Goal: Task Accomplishment & Management: Complete application form

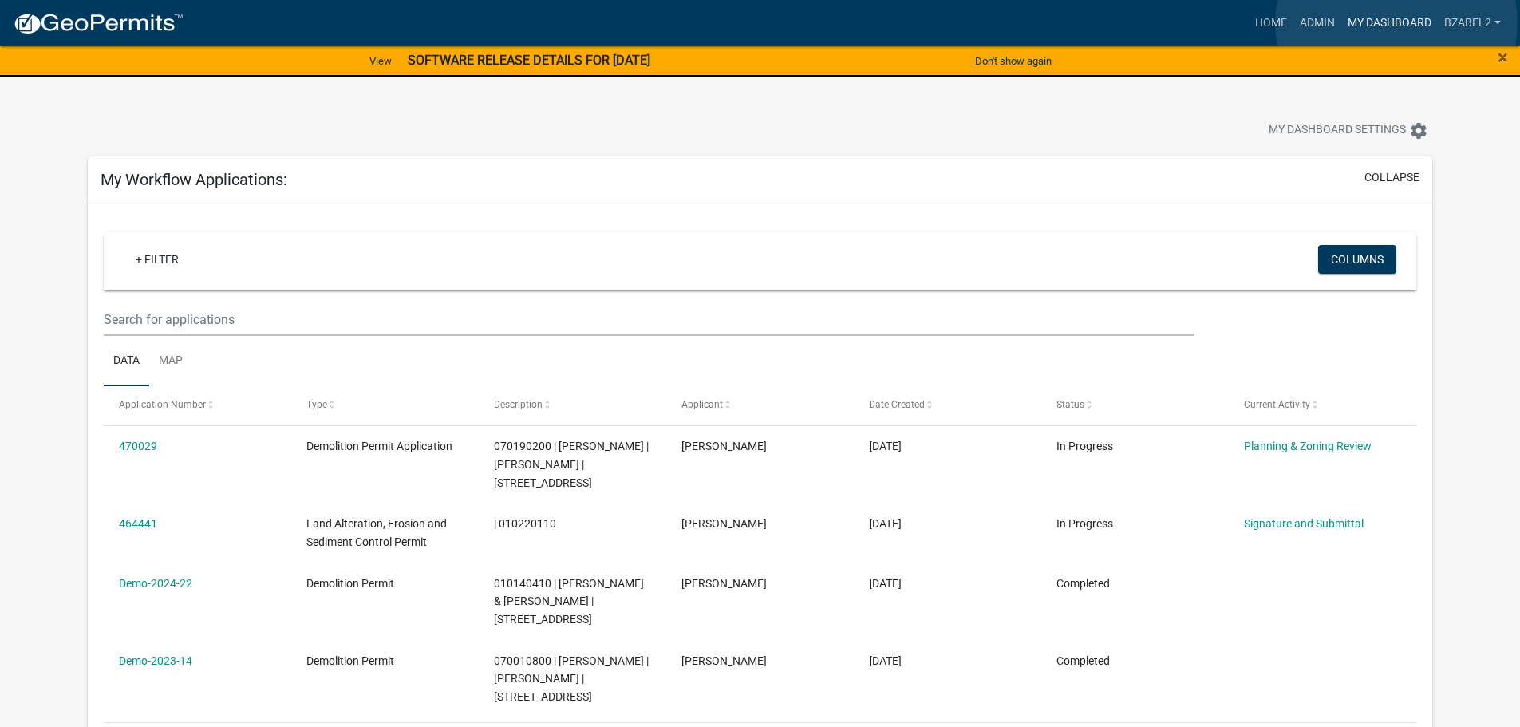
click at [1396, 23] on link "My Dashboard" at bounding box center [1389, 23] width 97 height 30
click at [1265, 18] on link "Home" at bounding box center [1271, 23] width 45 height 30
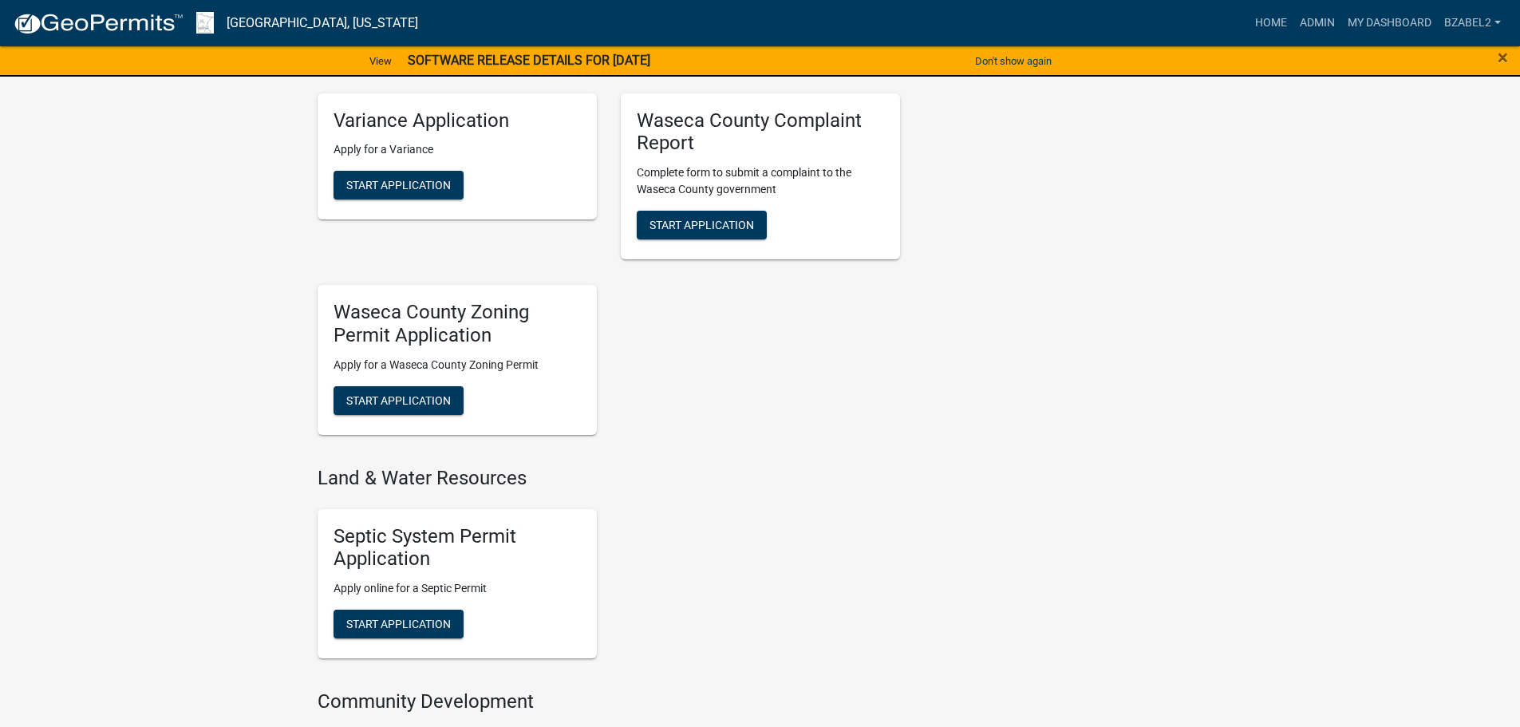
scroll to position [957, 0]
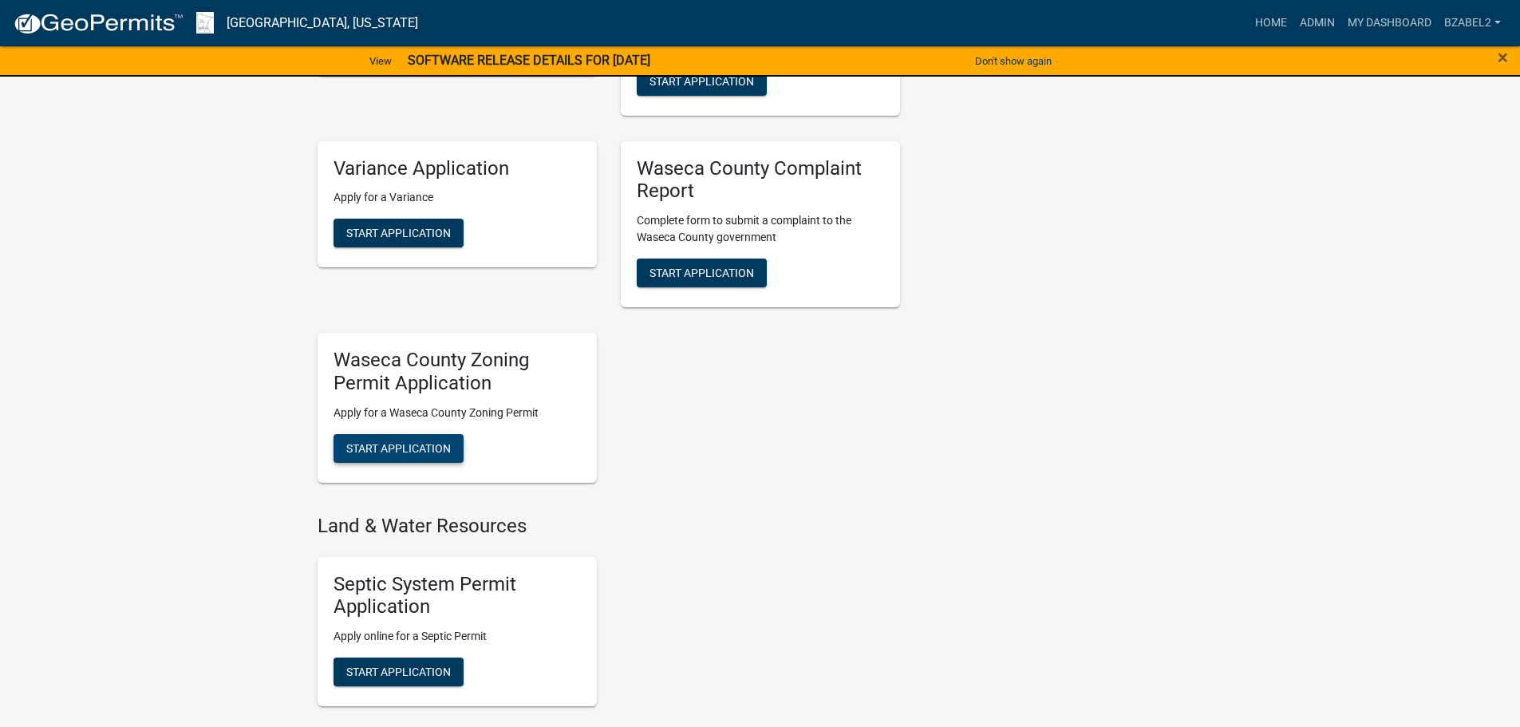
click at [405, 448] on span "Start Application" at bounding box center [398, 447] width 105 height 13
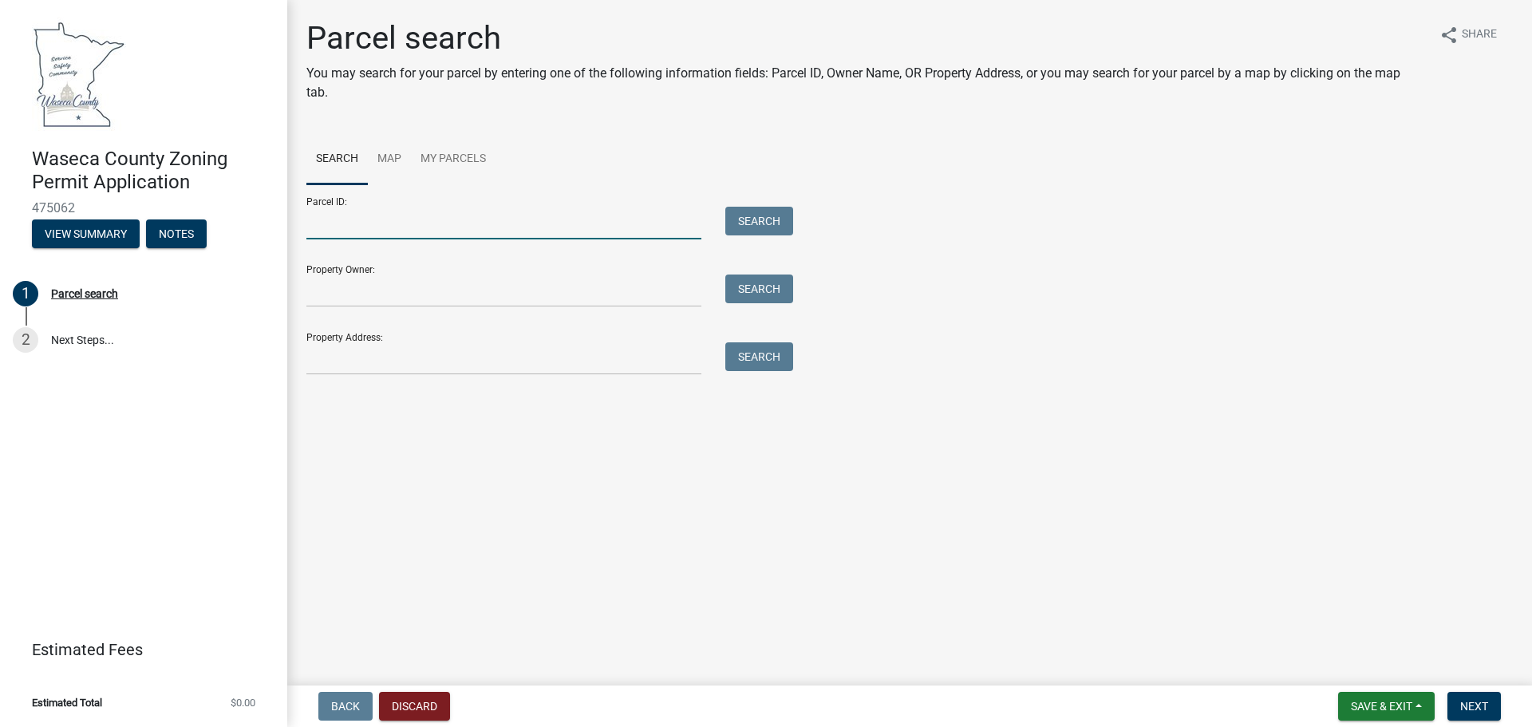
click at [459, 237] on input "Parcel ID:" at bounding box center [503, 223] width 395 height 33
click at [374, 160] on link "Map" at bounding box center [389, 159] width 43 height 51
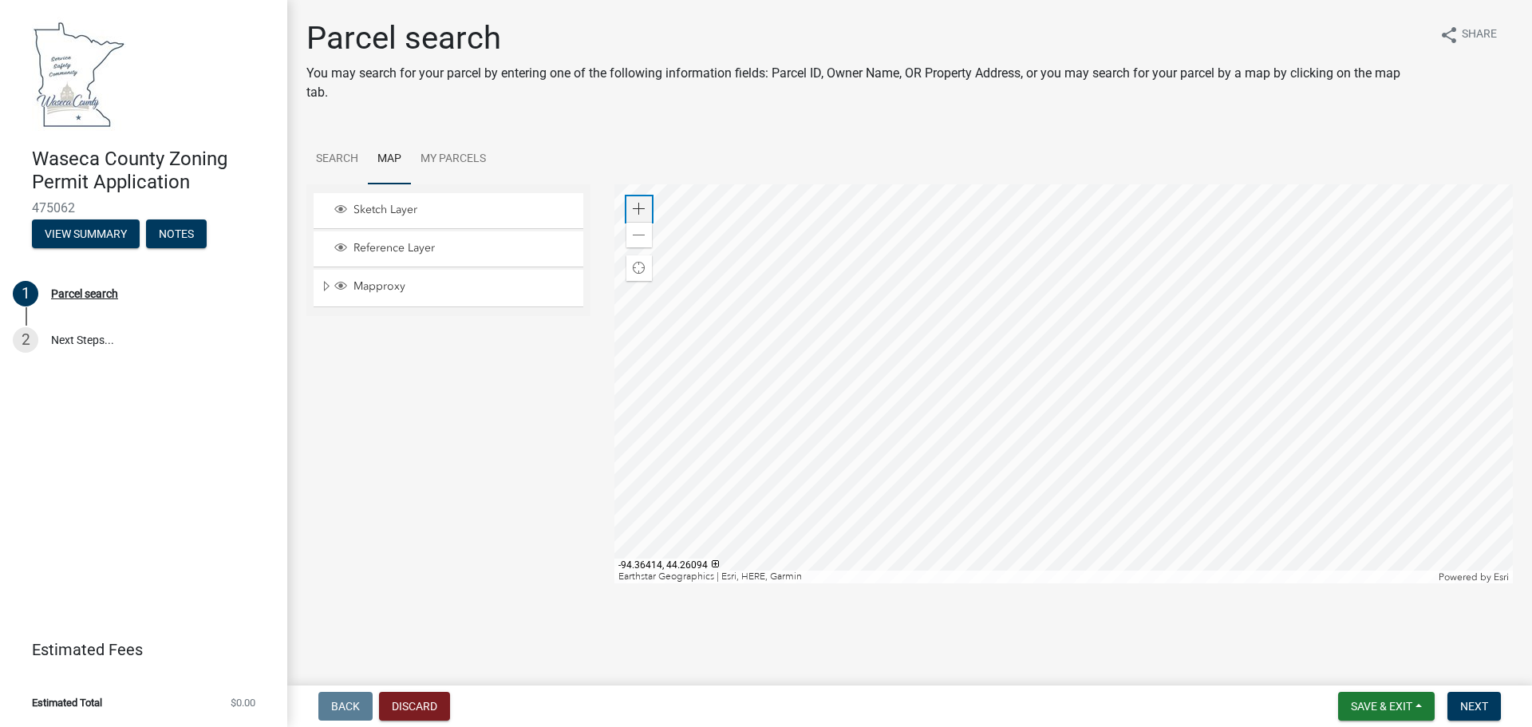
click at [642, 203] on span at bounding box center [639, 209] width 13 height 13
click at [926, 326] on div at bounding box center [1063, 383] width 899 height 399
click at [646, 205] on div "Zoom in" at bounding box center [639, 209] width 26 height 26
click at [944, 386] on div at bounding box center [1063, 383] width 899 height 399
click at [646, 207] on div "Zoom in" at bounding box center [639, 209] width 26 height 26
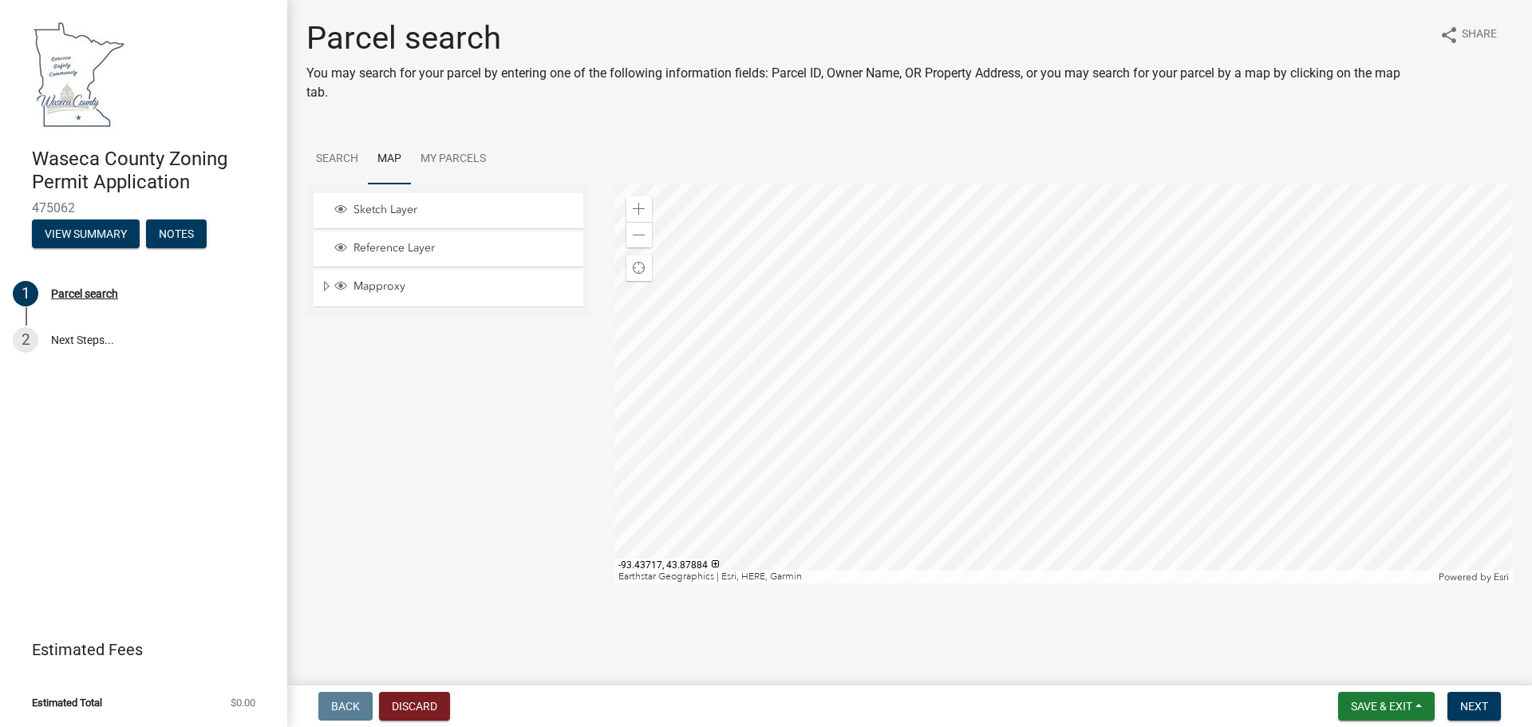
click at [997, 417] on div at bounding box center [1063, 383] width 899 height 399
click at [641, 206] on span at bounding box center [639, 209] width 13 height 13
click at [983, 303] on div at bounding box center [1063, 383] width 899 height 399
click at [1001, 374] on div at bounding box center [1063, 383] width 899 height 399
click at [646, 208] on div "Zoom in" at bounding box center [639, 209] width 26 height 26
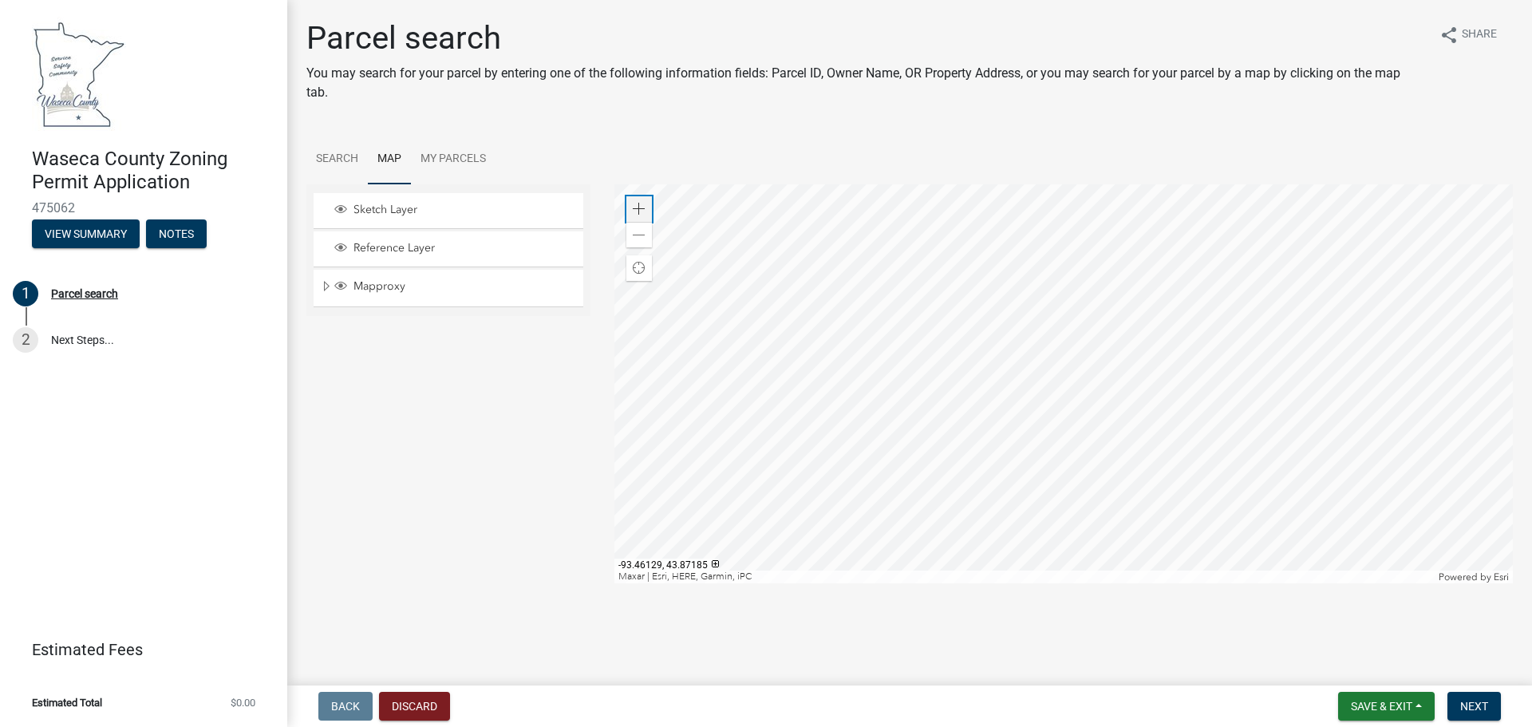
click at [646, 208] on div "Zoom in" at bounding box center [639, 209] width 26 height 26
click at [941, 416] on div at bounding box center [1063, 383] width 899 height 399
click at [884, 368] on div at bounding box center [1063, 383] width 899 height 399
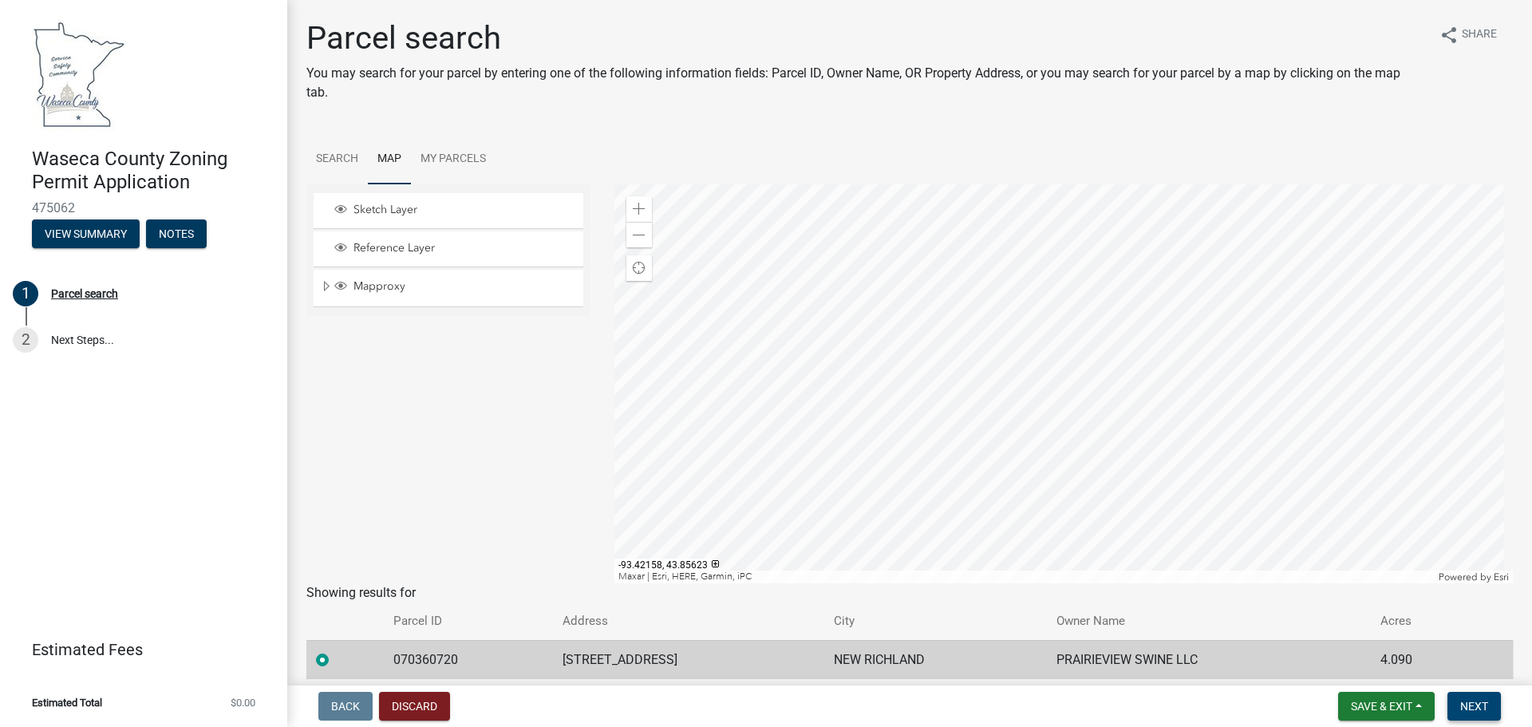
click at [1475, 703] on span "Next" at bounding box center [1474, 706] width 28 height 13
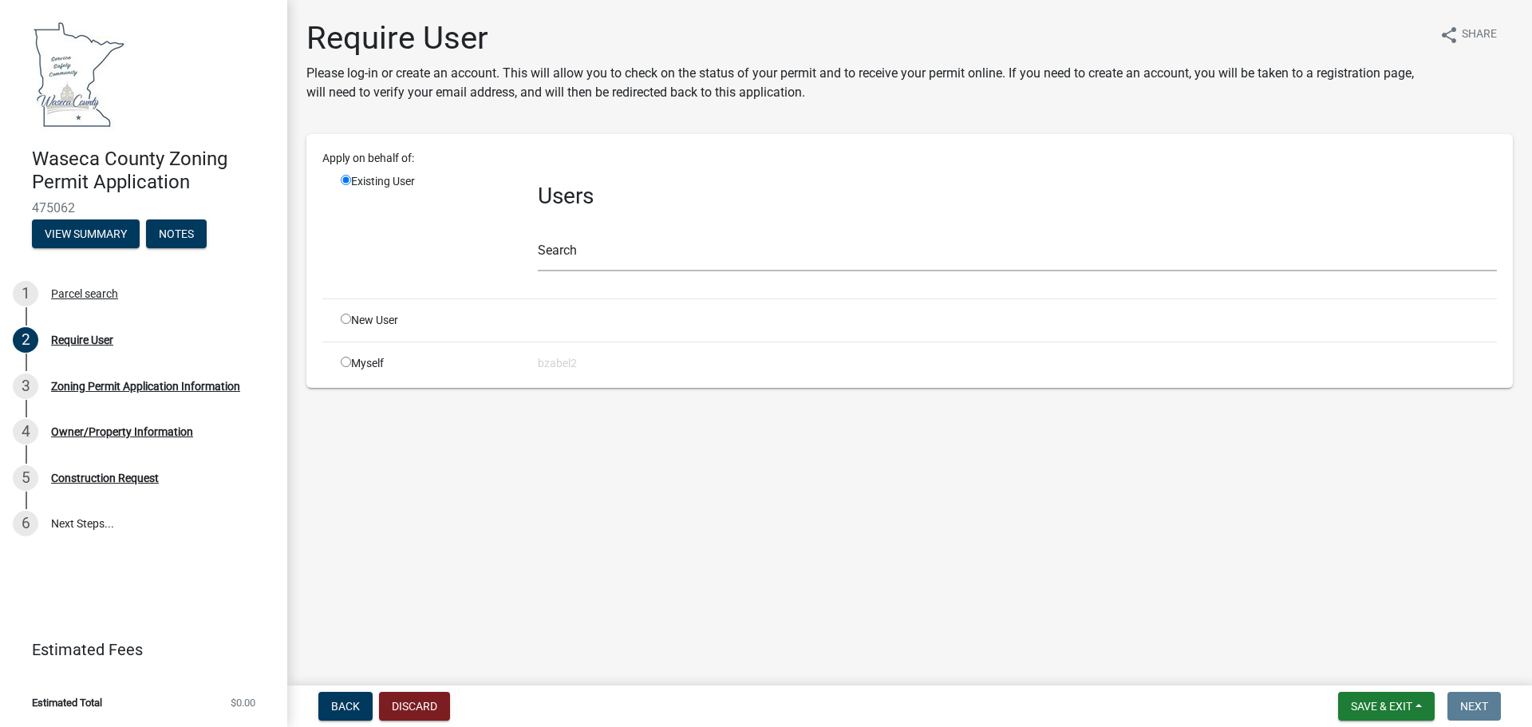
click at [338, 360] on div "Myself" at bounding box center [427, 363] width 197 height 17
click at [342, 362] on input "radio" at bounding box center [346, 362] width 10 height 10
radio input "true"
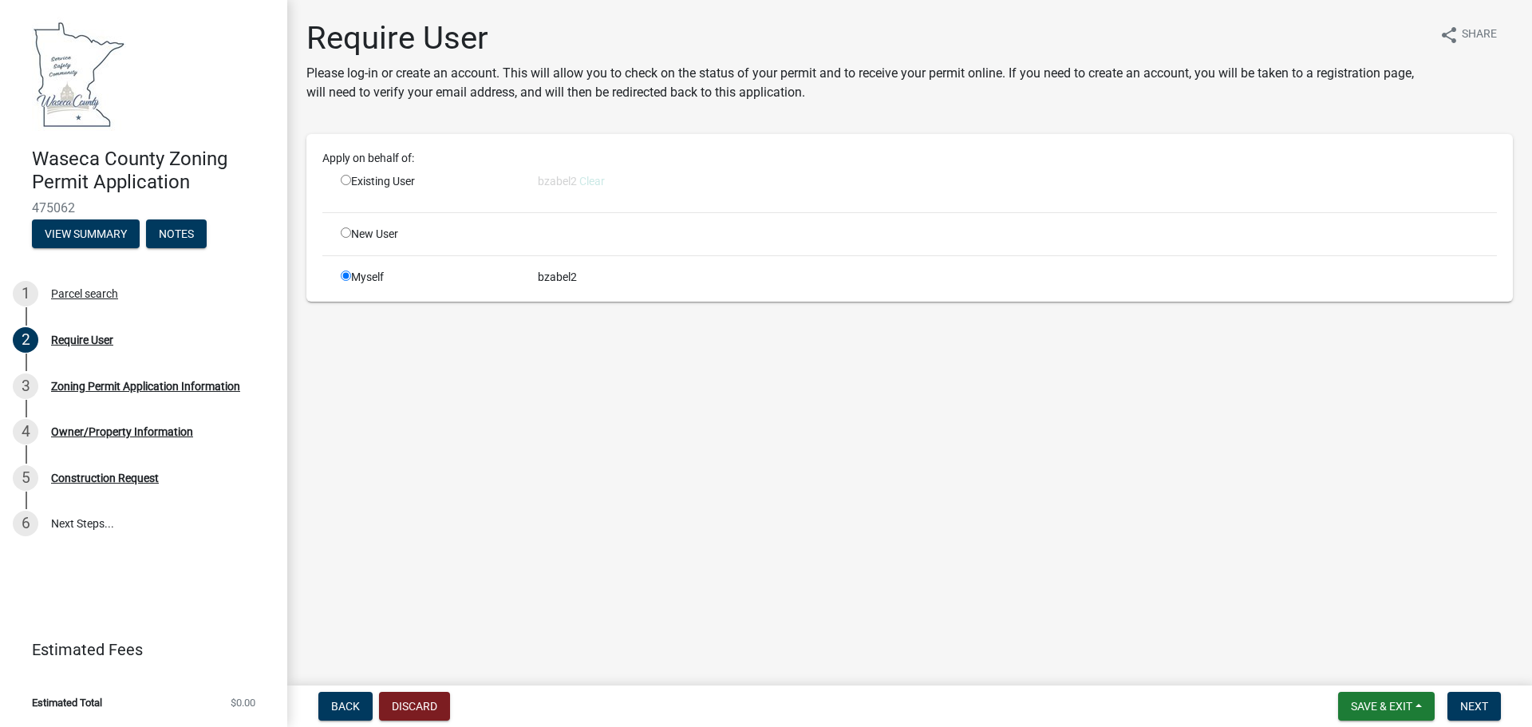
click at [344, 176] on input "radio" at bounding box center [346, 180] width 10 height 10
radio input "true"
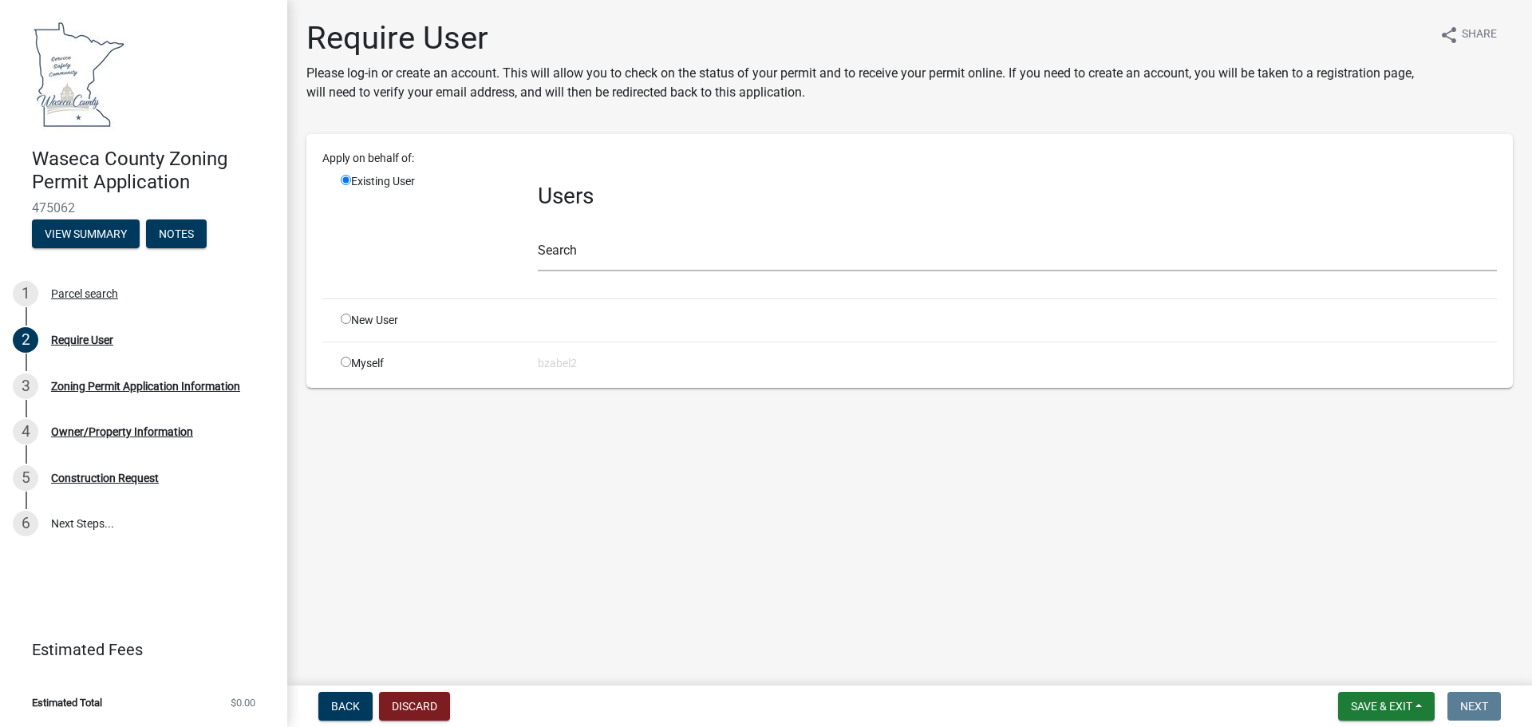
click at [363, 359] on div "Myself" at bounding box center [427, 363] width 197 height 17
click at [353, 360] on div "Myself" at bounding box center [427, 363] width 197 height 17
click at [351, 361] on div "Myself" at bounding box center [427, 363] width 197 height 17
click at [348, 361] on input "radio" at bounding box center [346, 362] width 10 height 10
radio input "true"
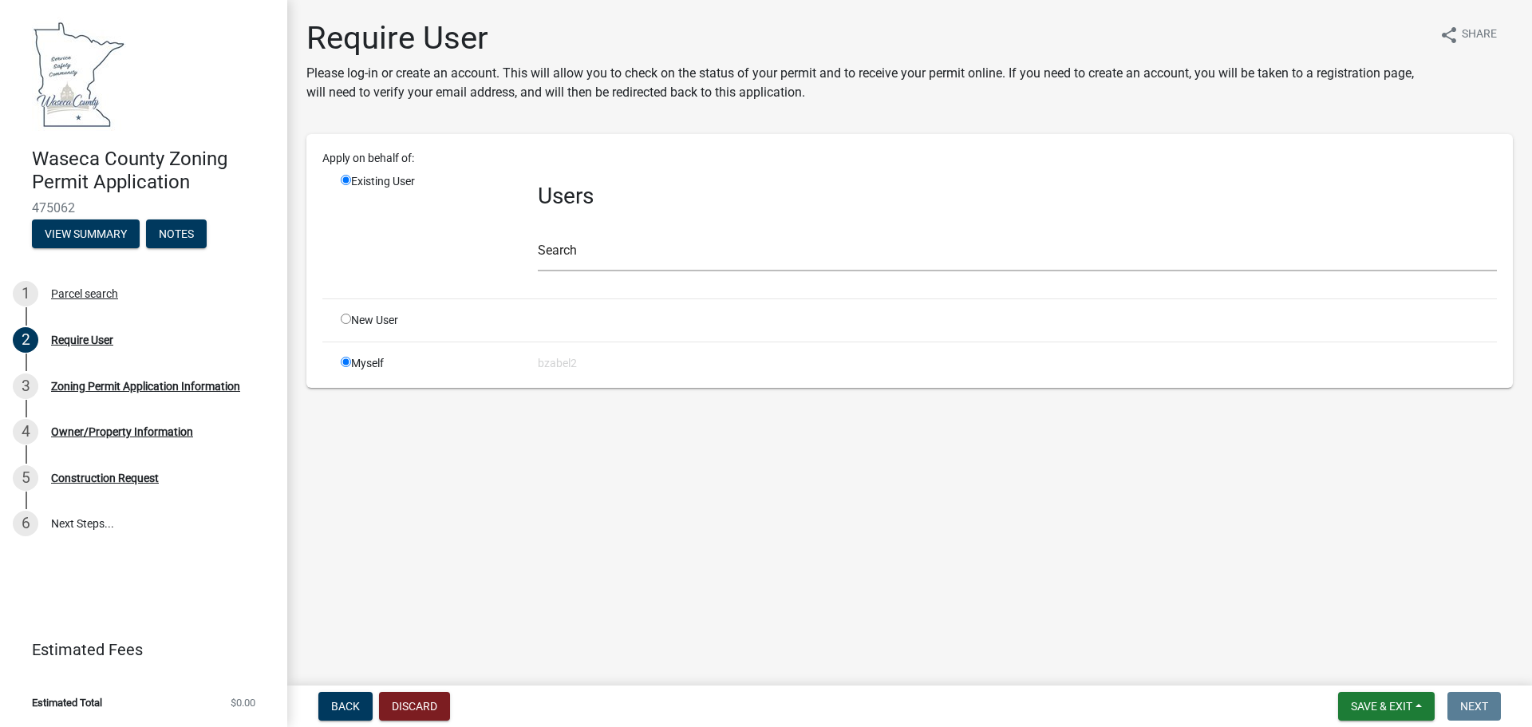
radio input "false"
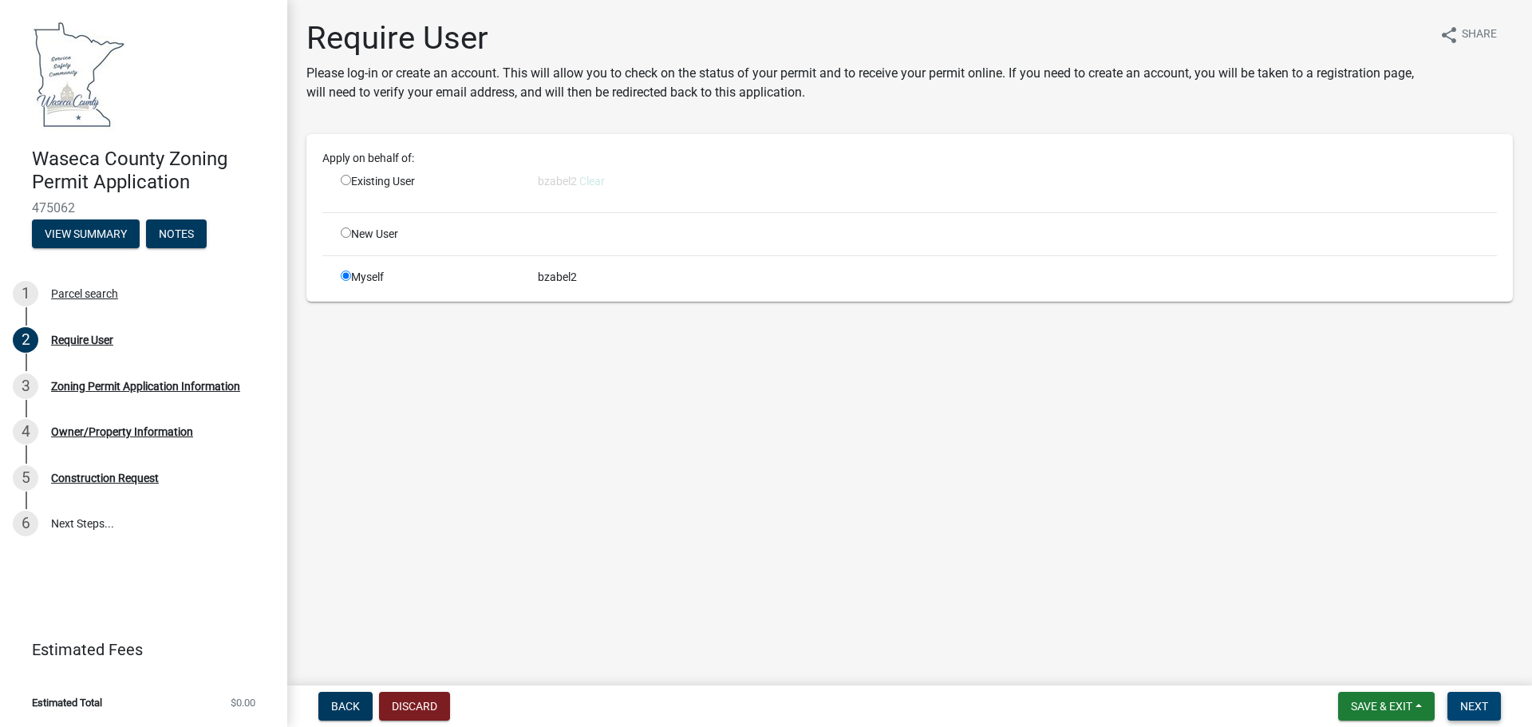
click at [1474, 702] on span "Next" at bounding box center [1474, 706] width 28 height 13
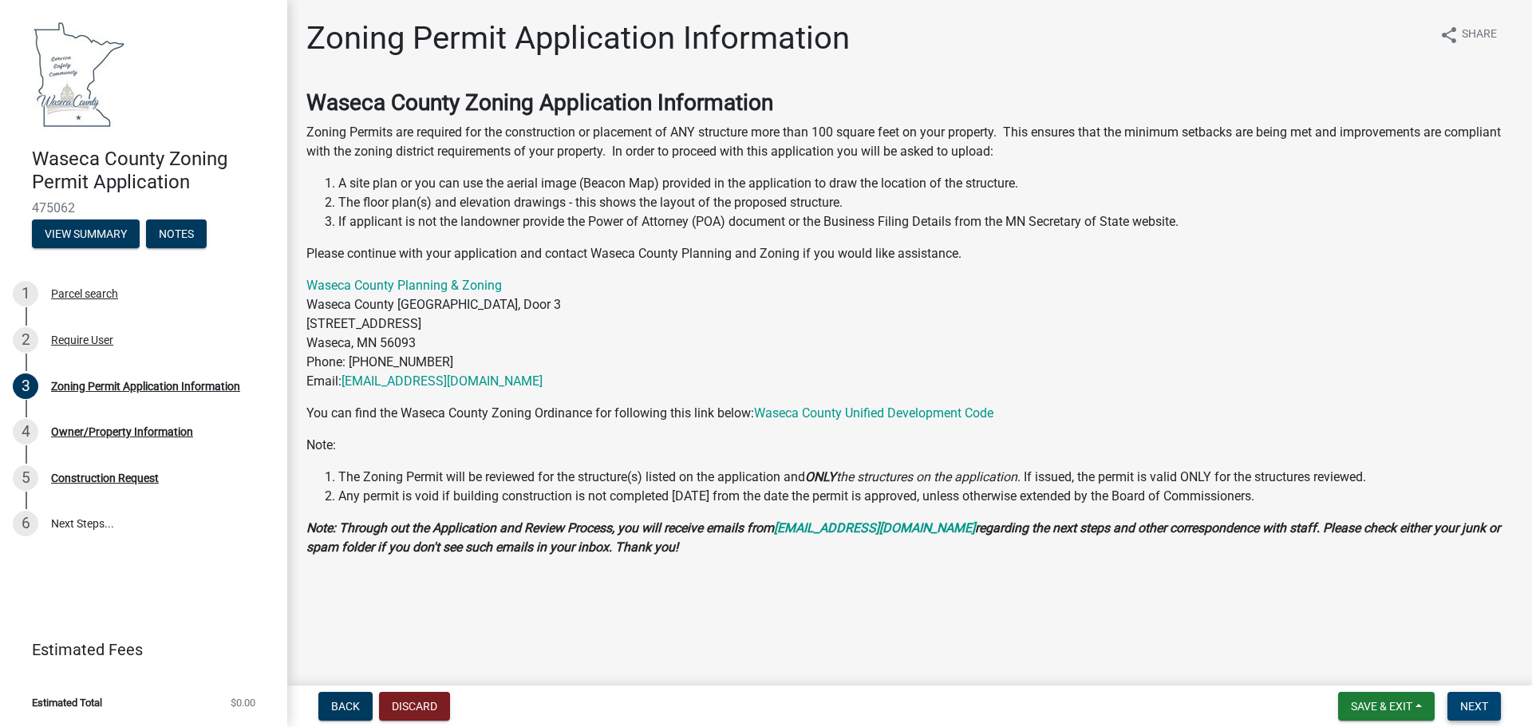
click at [1485, 704] on span "Next" at bounding box center [1474, 706] width 28 height 13
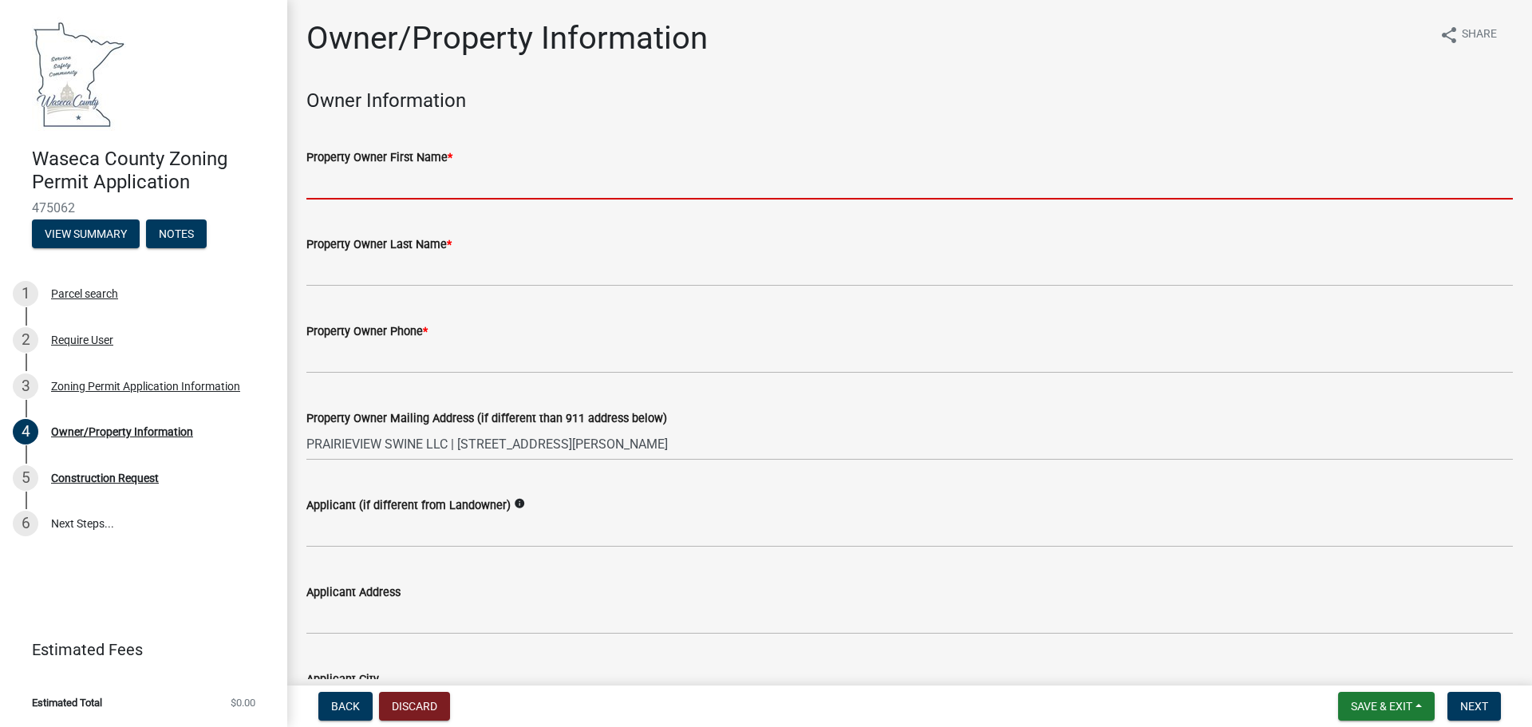
click at [406, 180] on input "Property Owner First Name *" at bounding box center [909, 183] width 1206 height 33
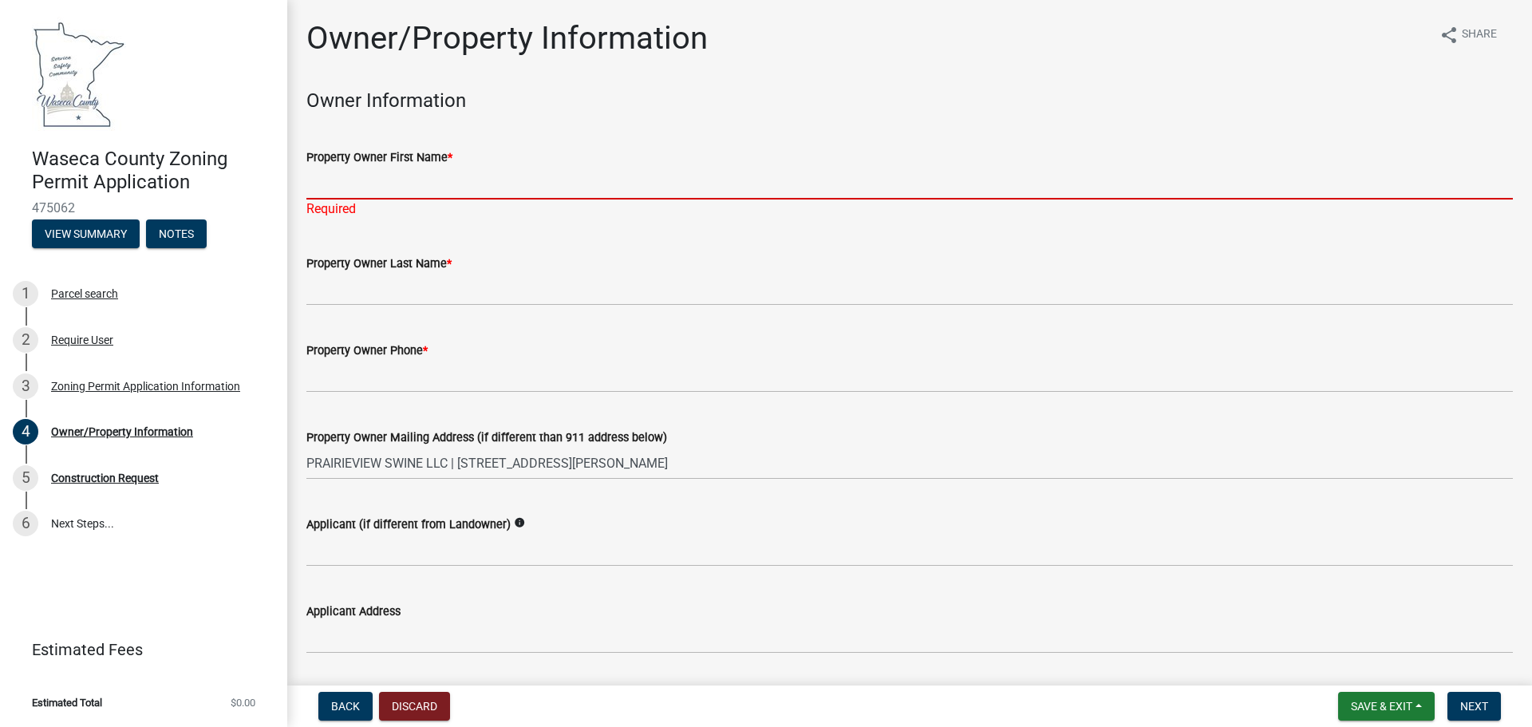
click at [335, 179] on input "Property Owner First Name *" at bounding box center [909, 183] width 1206 height 33
click at [395, 185] on input "Property Owner First Name *" at bounding box center [909, 183] width 1206 height 33
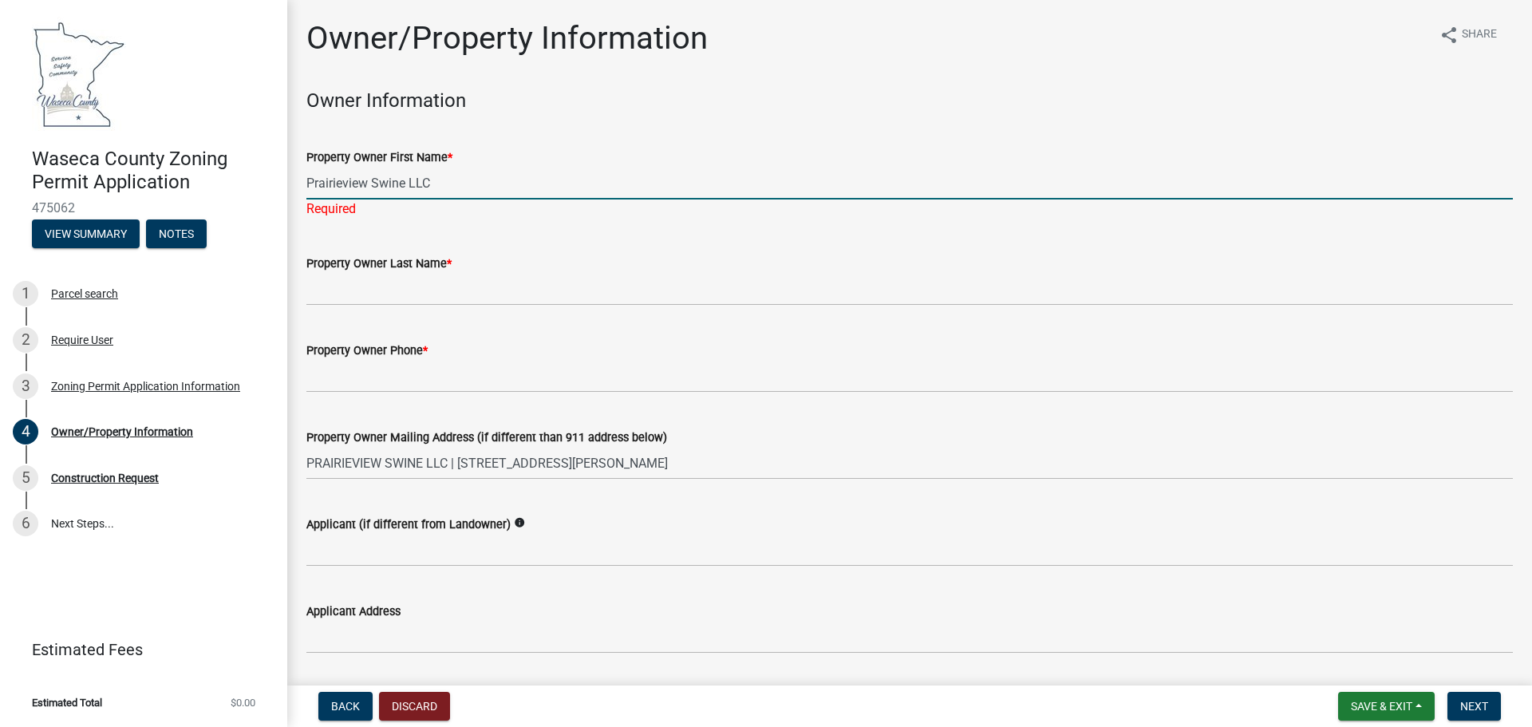
type input "Prairieview Swine LLC"
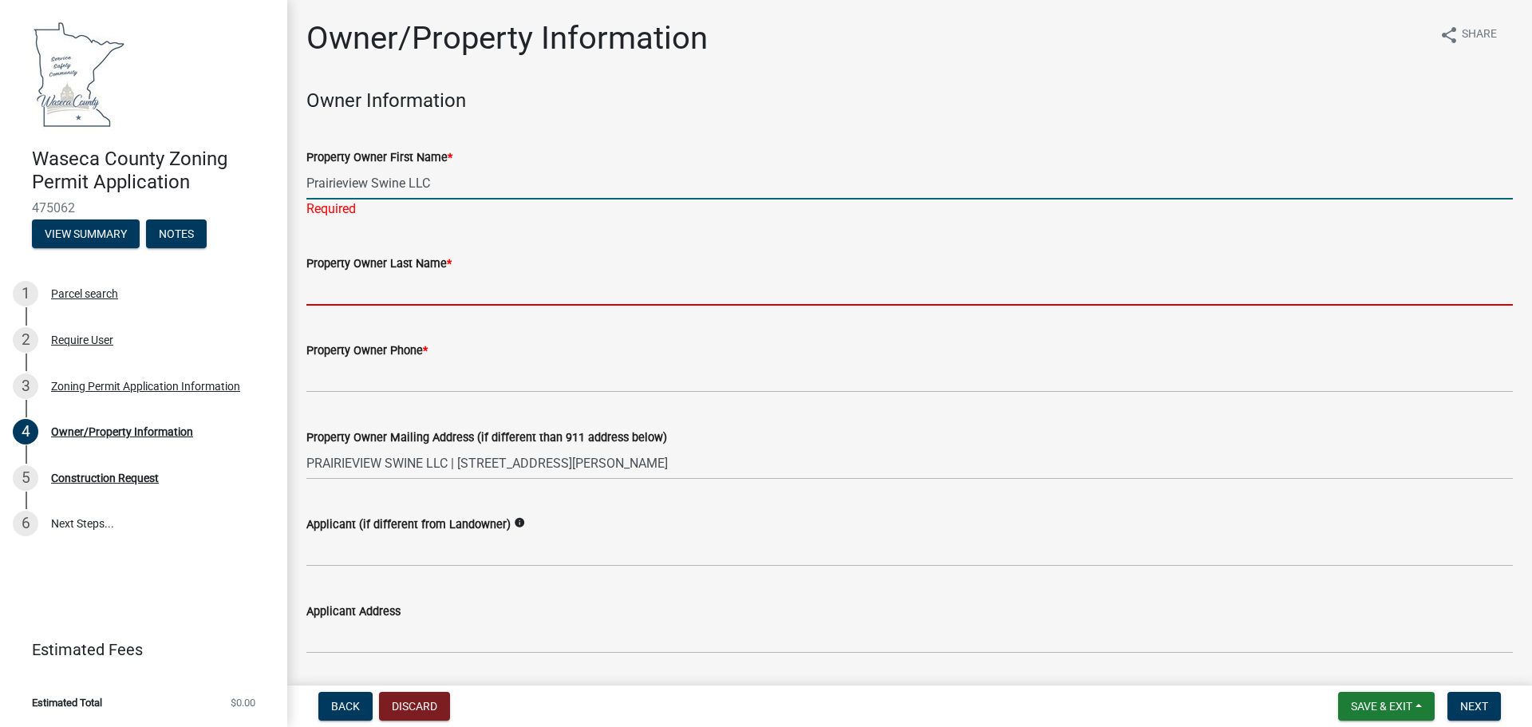
click at [353, 292] on wm-data-entity-input "Property Owner Last Name *" at bounding box center [909, 274] width 1206 height 87
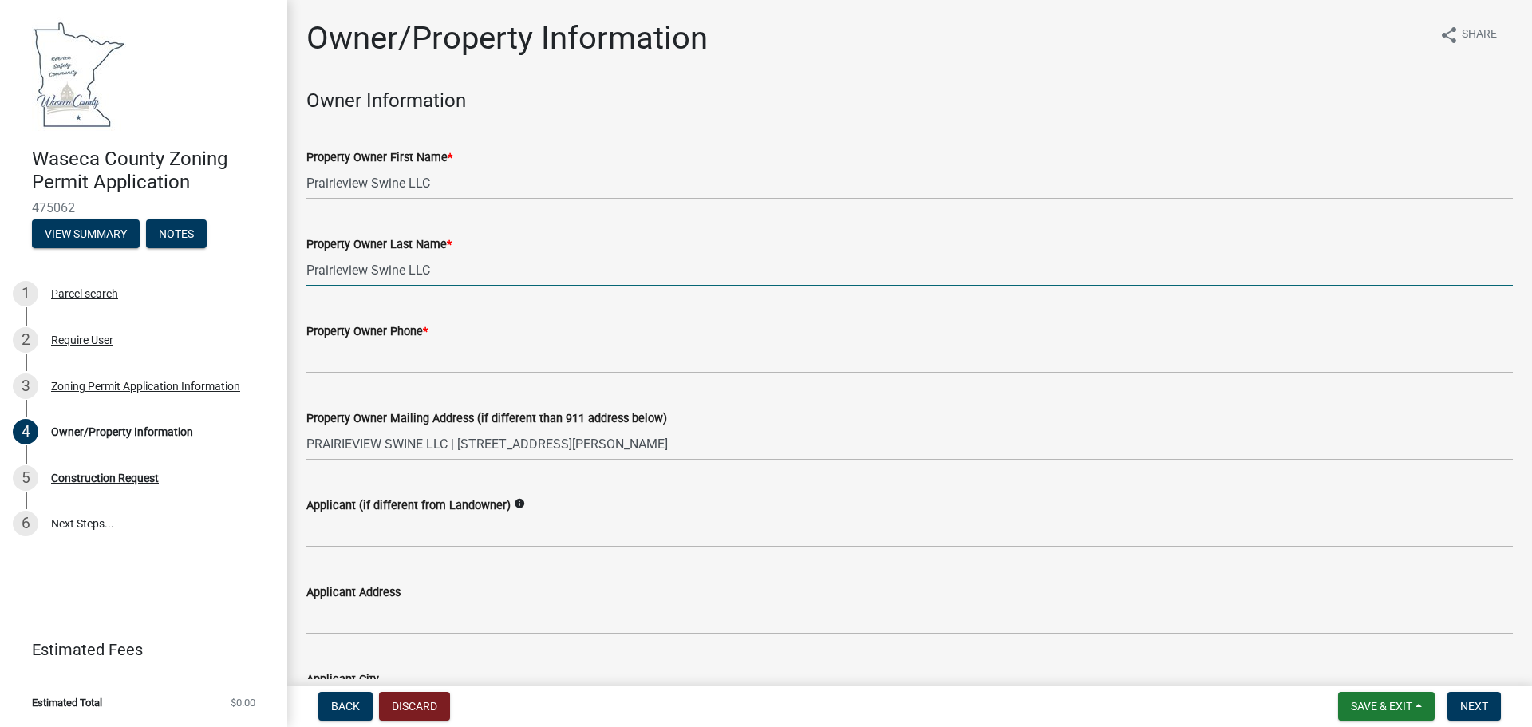
type input "Prairieview Swine LLC"
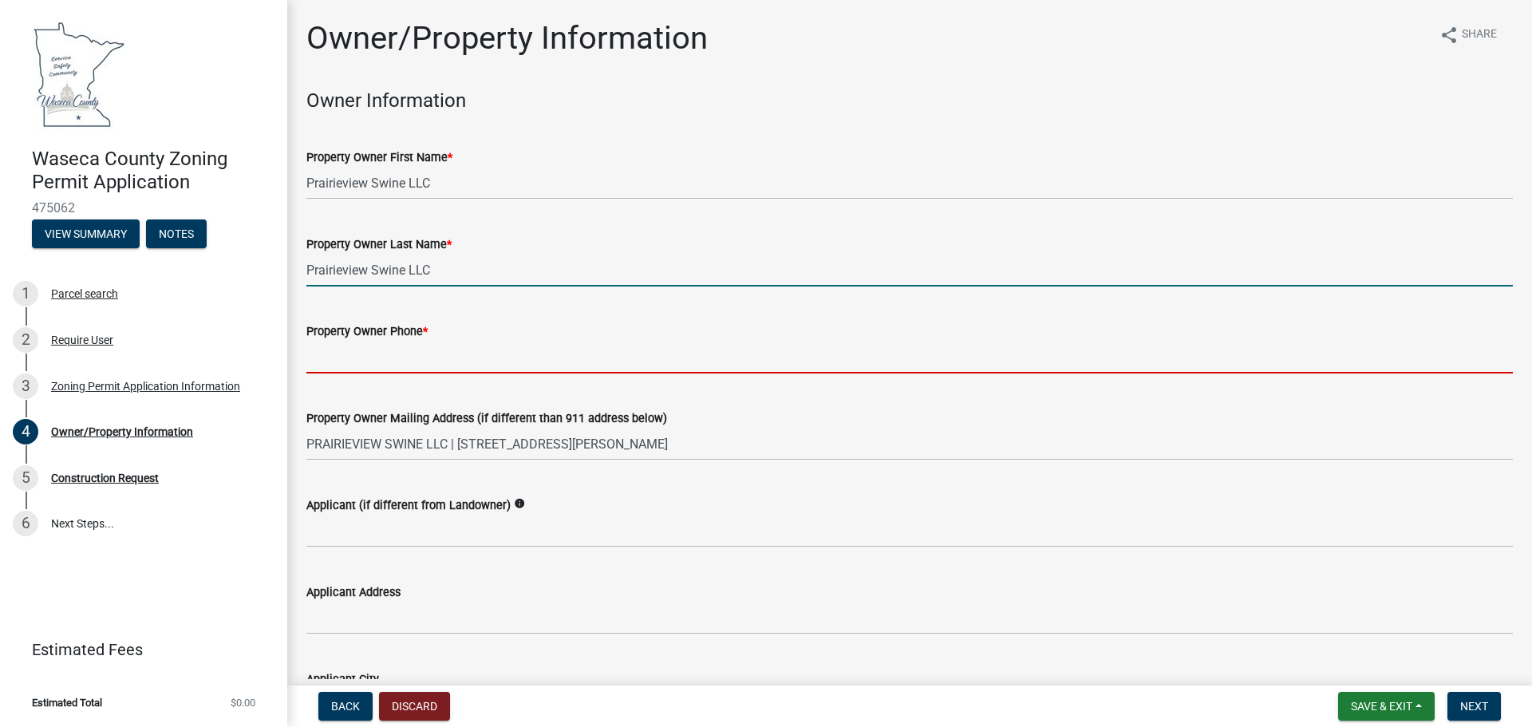
click at [334, 347] on input "Property Owner Phone *" at bounding box center [909, 357] width 1206 height 33
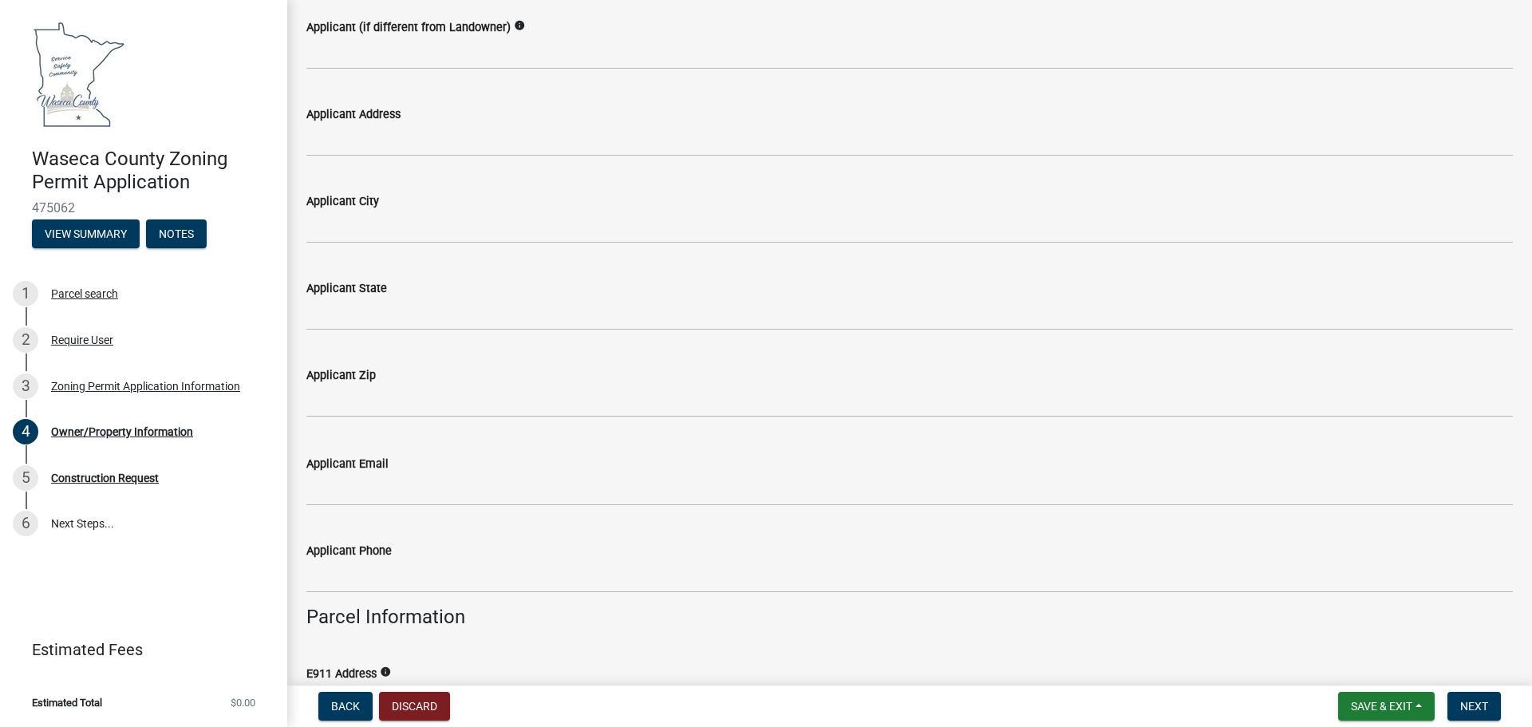
scroll to position [479, 0]
type input "[PHONE_NUMBER]"
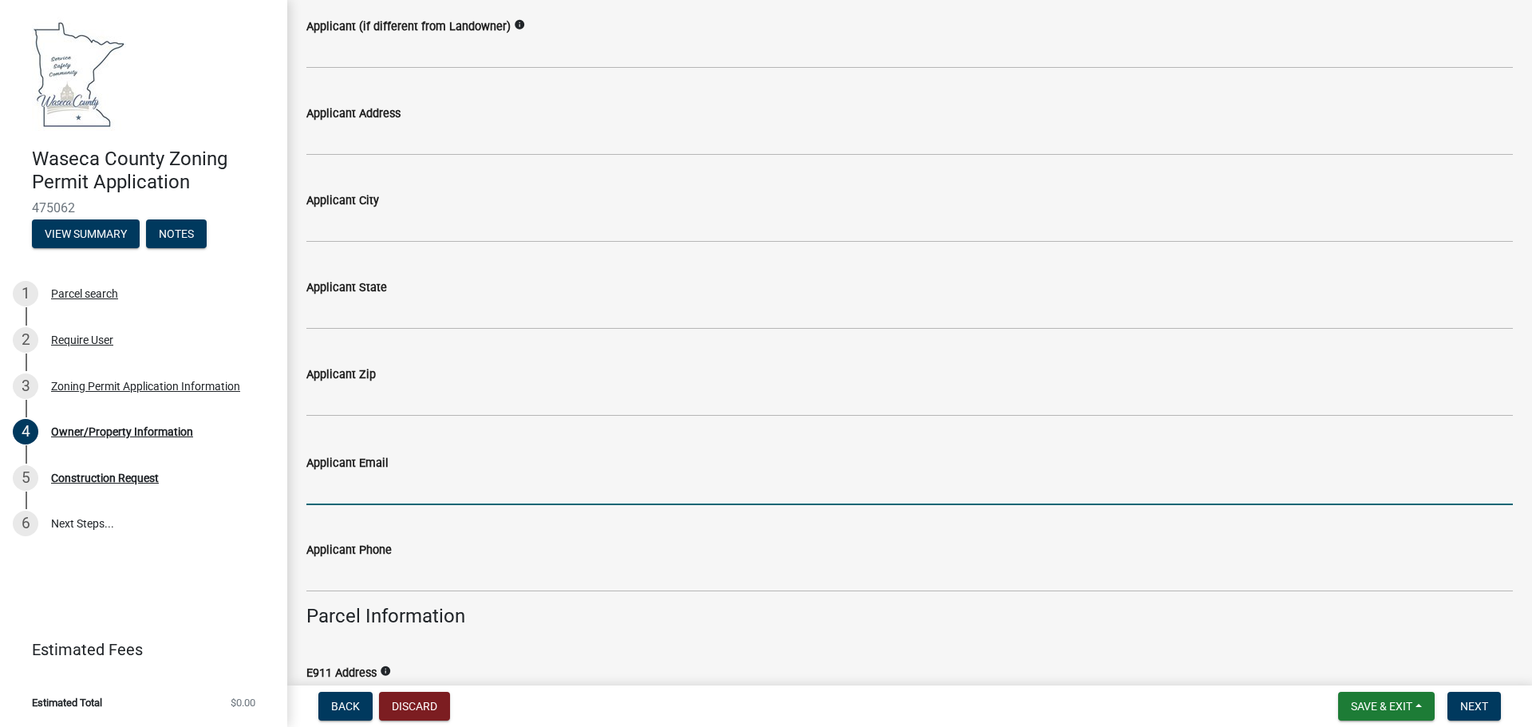
click at [339, 492] on input "Applicant Email" at bounding box center [909, 488] width 1206 height 33
click at [401, 492] on input "Applicant Email" at bounding box center [909, 488] width 1206 height 33
click at [353, 491] on input "[PERSON_NAME][EMAIL_ADDRESS][DOMAIN_NAME]" at bounding box center [909, 488] width 1206 height 33
click at [582, 486] on input "[PERSON_NAME][EMAIL_ADDRESS][DOMAIN_NAME]" at bounding box center [909, 488] width 1206 height 33
type input "[PERSON_NAME][EMAIL_ADDRESS][DOMAIN_NAME]"
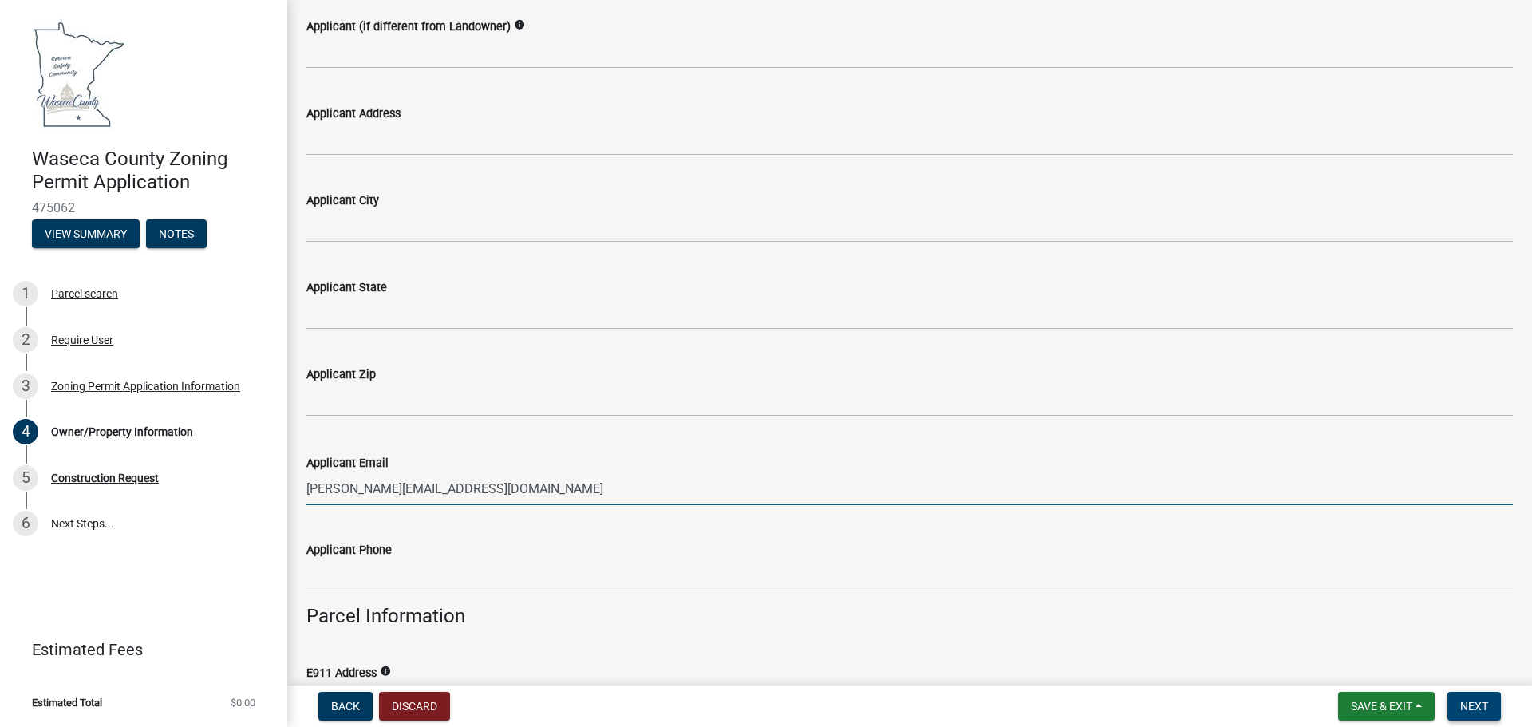
click at [1470, 707] on span "Next" at bounding box center [1474, 706] width 28 height 13
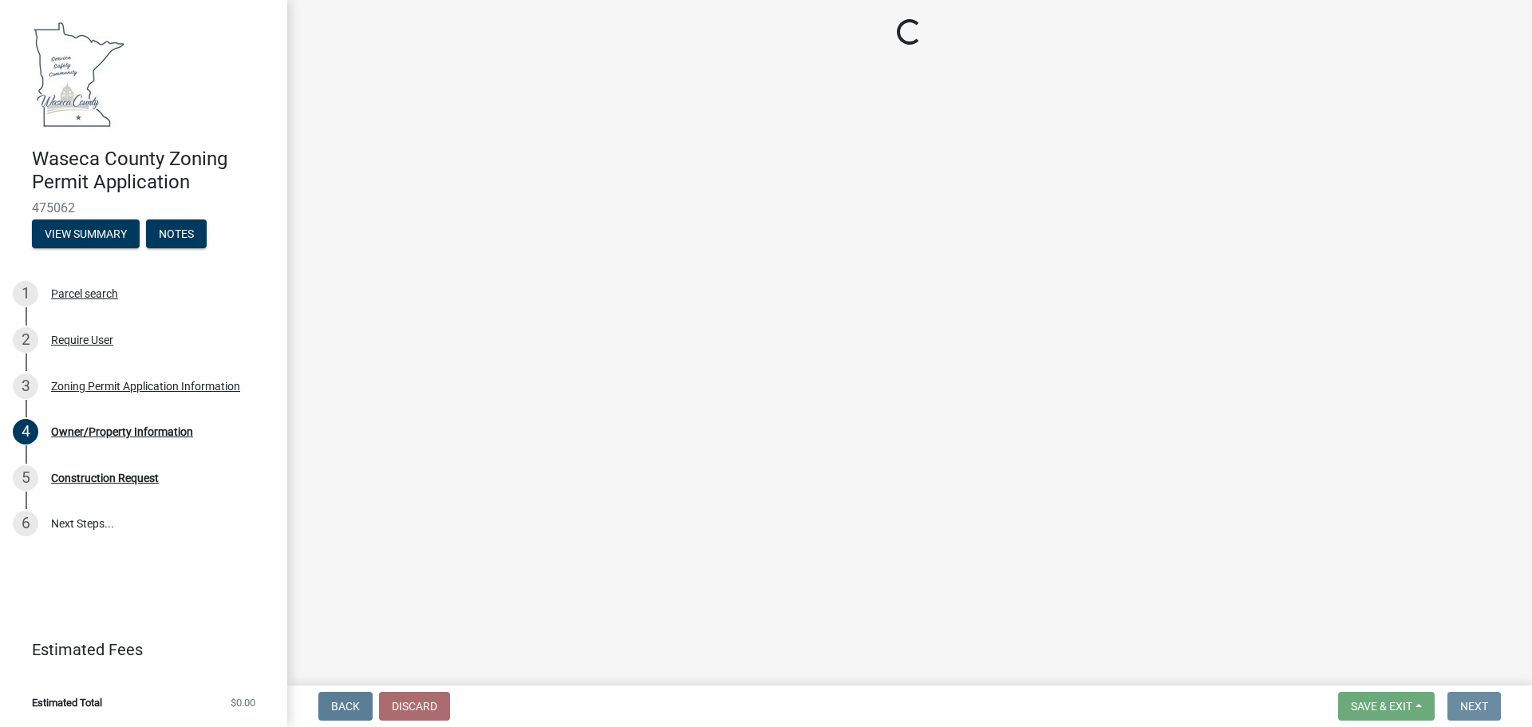
scroll to position [0, 0]
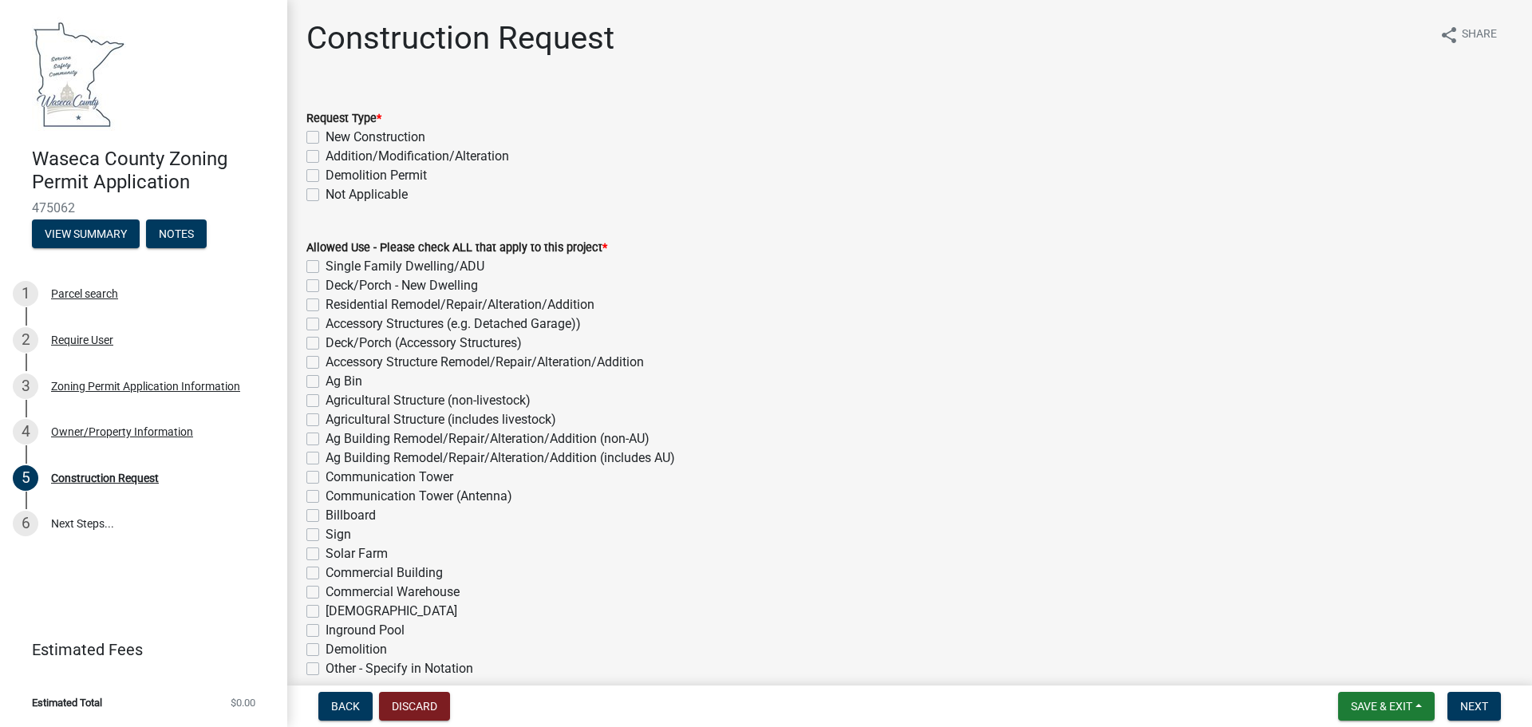
click at [326, 136] on label "New Construction" at bounding box center [376, 137] width 100 height 19
click at [326, 136] on input "New Construction" at bounding box center [331, 133] width 10 height 10
checkbox input "true"
checkbox input "false"
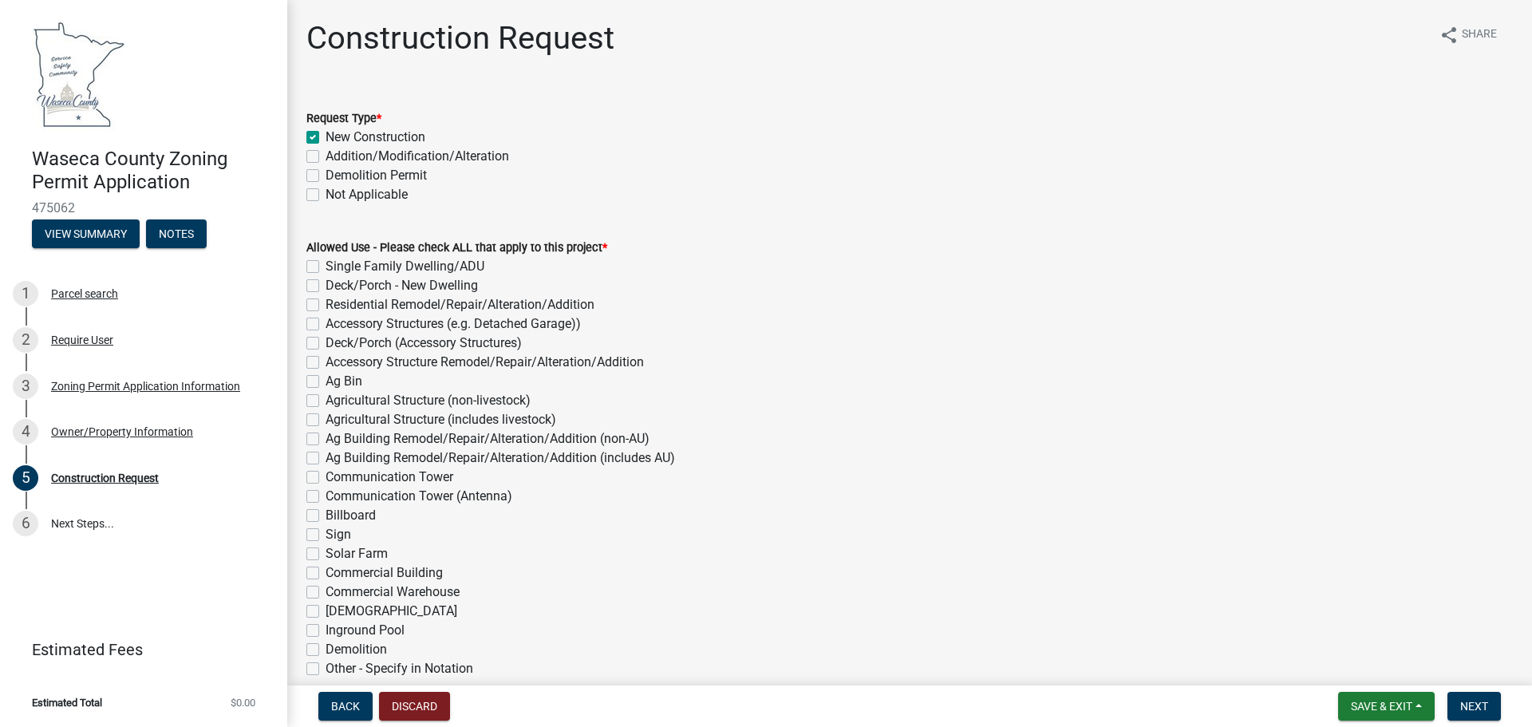
checkbox input "false"
click at [326, 174] on label "Demolition Permit" at bounding box center [376, 175] width 101 height 19
click at [326, 174] on input "Demolition Permit" at bounding box center [331, 171] width 10 height 10
checkbox input "true"
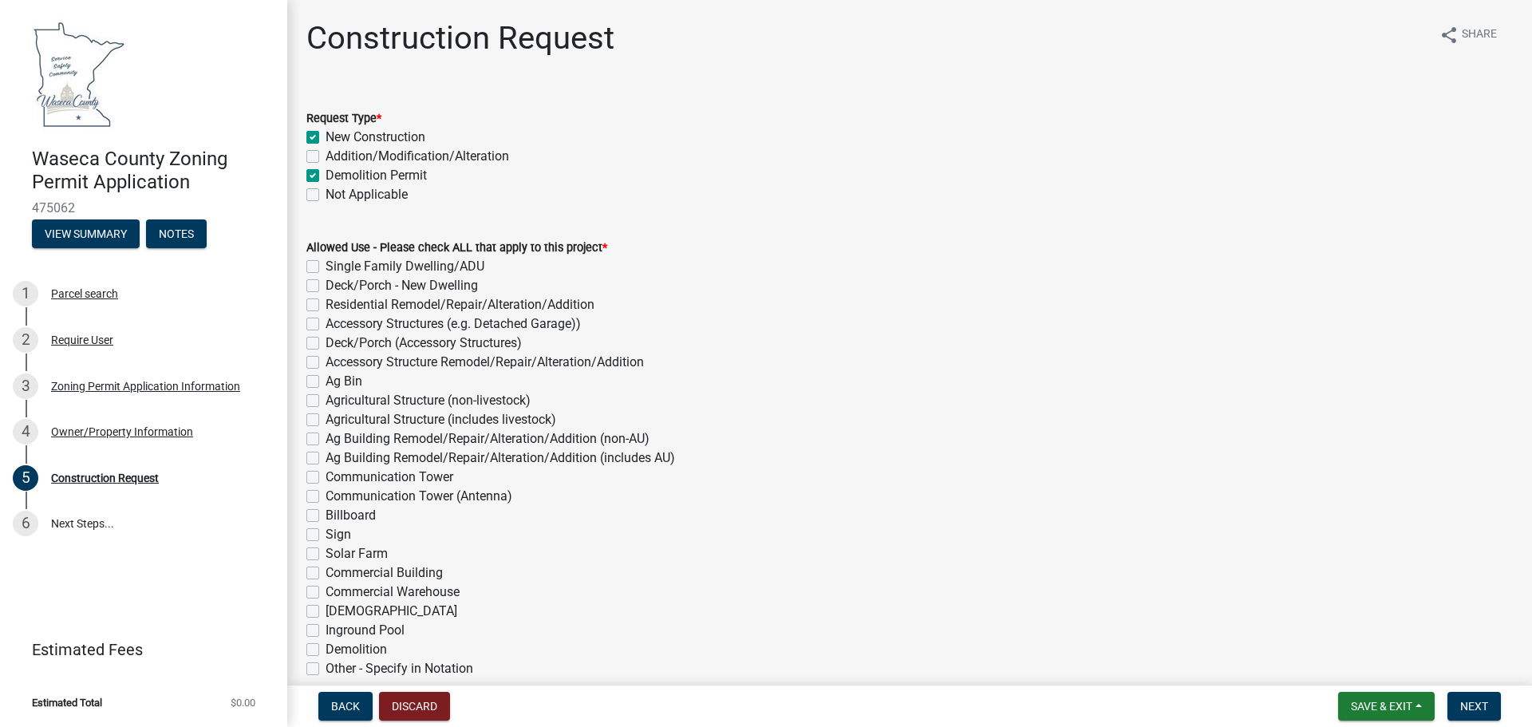
checkbox input "false"
checkbox input "true"
checkbox input "false"
click at [326, 174] on label "Demolition Permit" at bounding box center [376, 175] width 101 height 19
click at [326, 174] on input "Demolition Permit" at bounding box center [331, 171] width 10 height 10
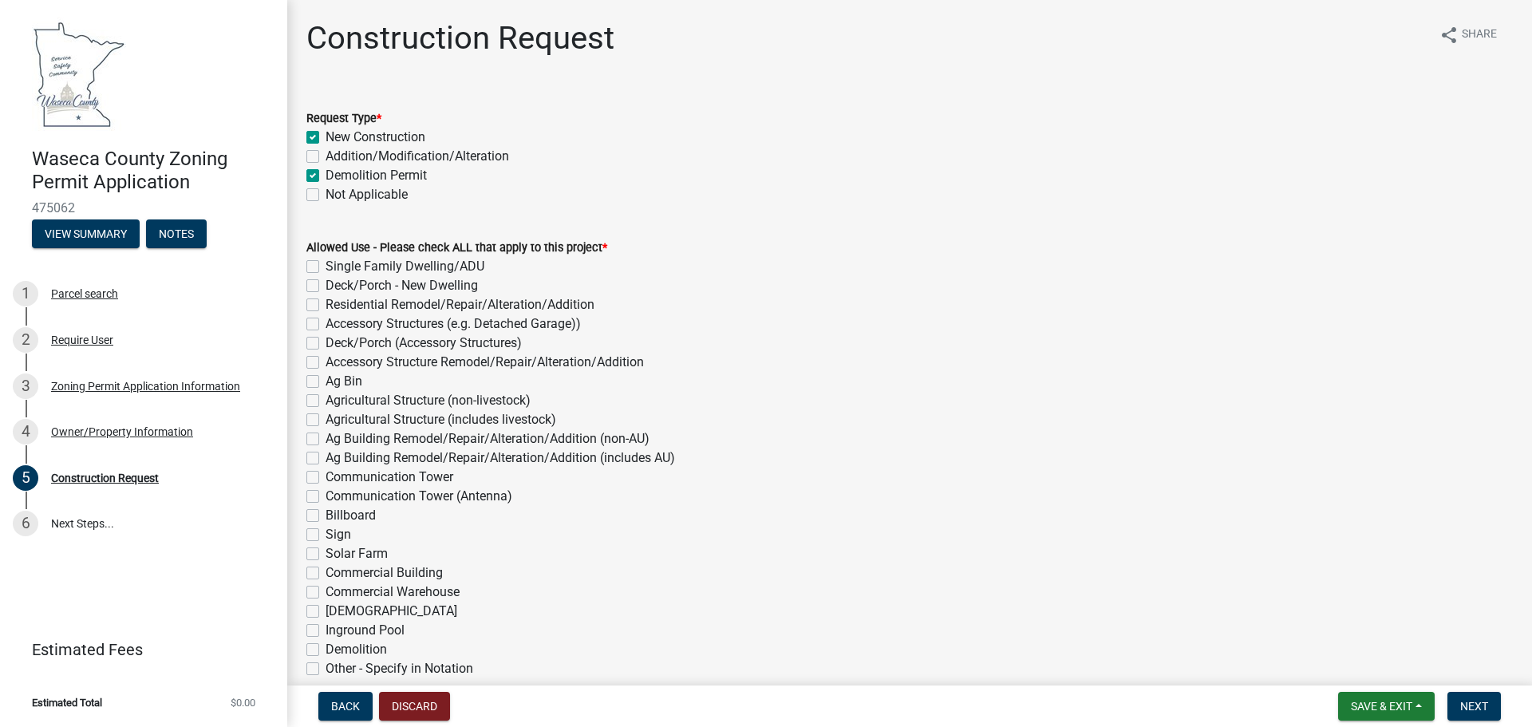
checkbox input "false"
checkbox input "true"
checkbox input "false"
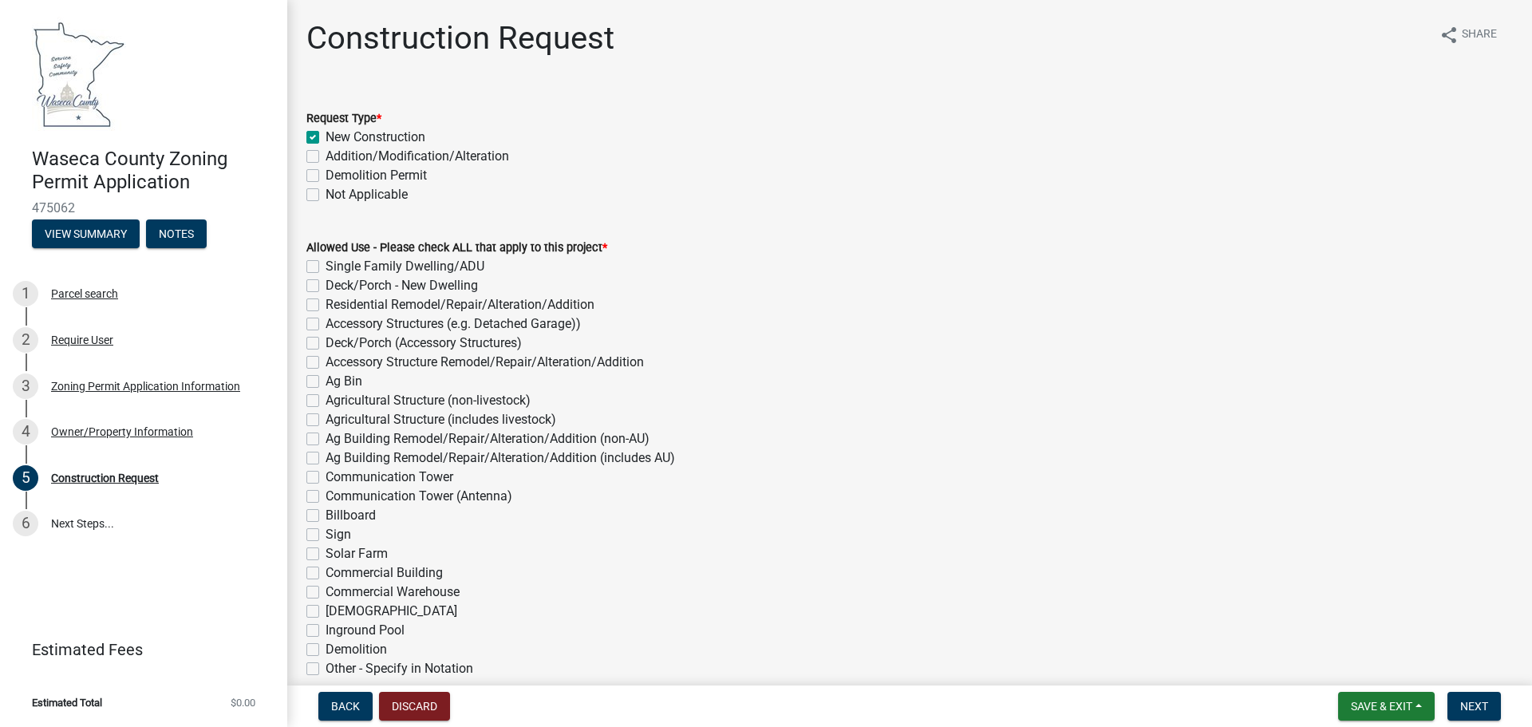
click at [326, 421] on label "Agricultural Structure (includes livestock)" at bounding box center [441, 419] width 231 height 19
click at [326, 420] on input "Agricultural Structure (includes livestock)" at bounding box center [331, 415] width 10 height 10
checkbox input "true"
checkbox input "false"
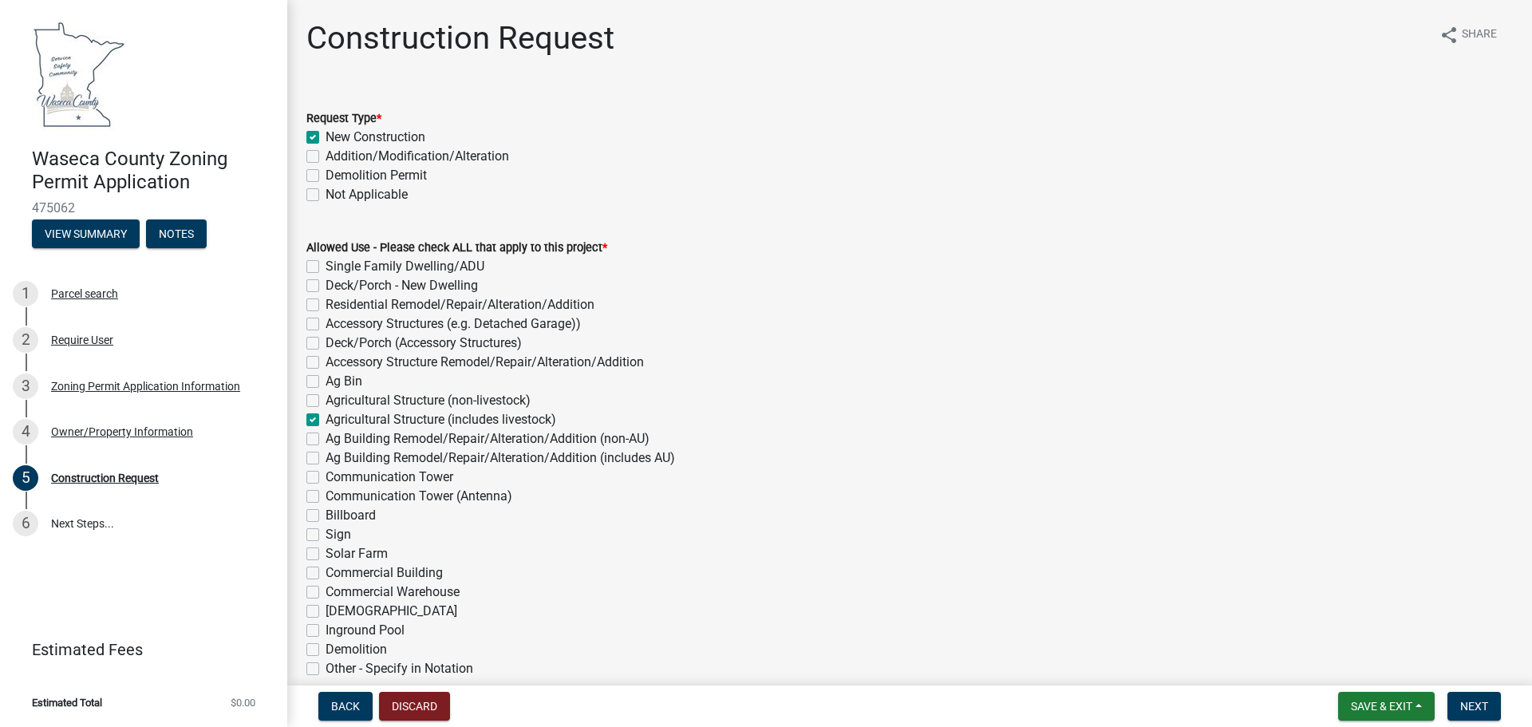
checkbox input "false"
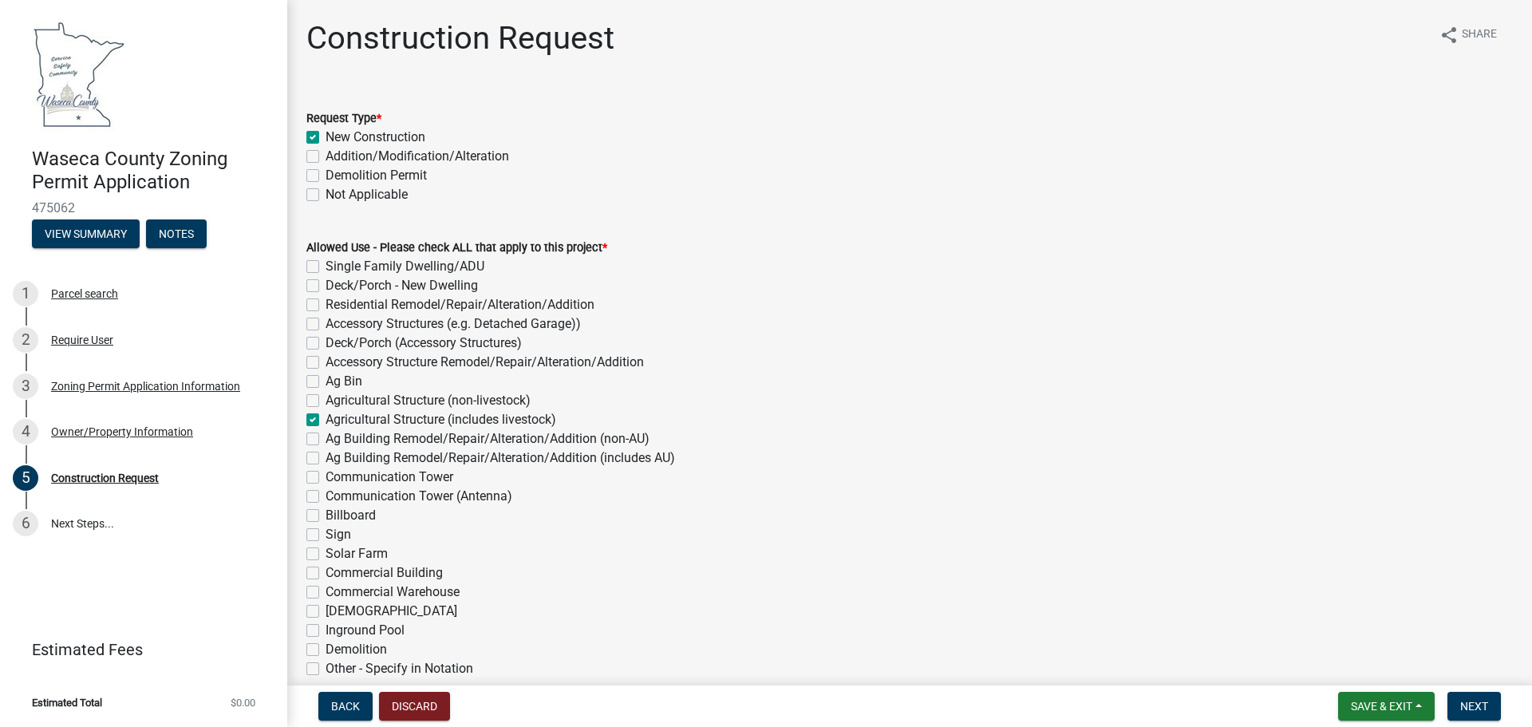
checkbox input "false"
checkbox input "true"
checkbox input "false"
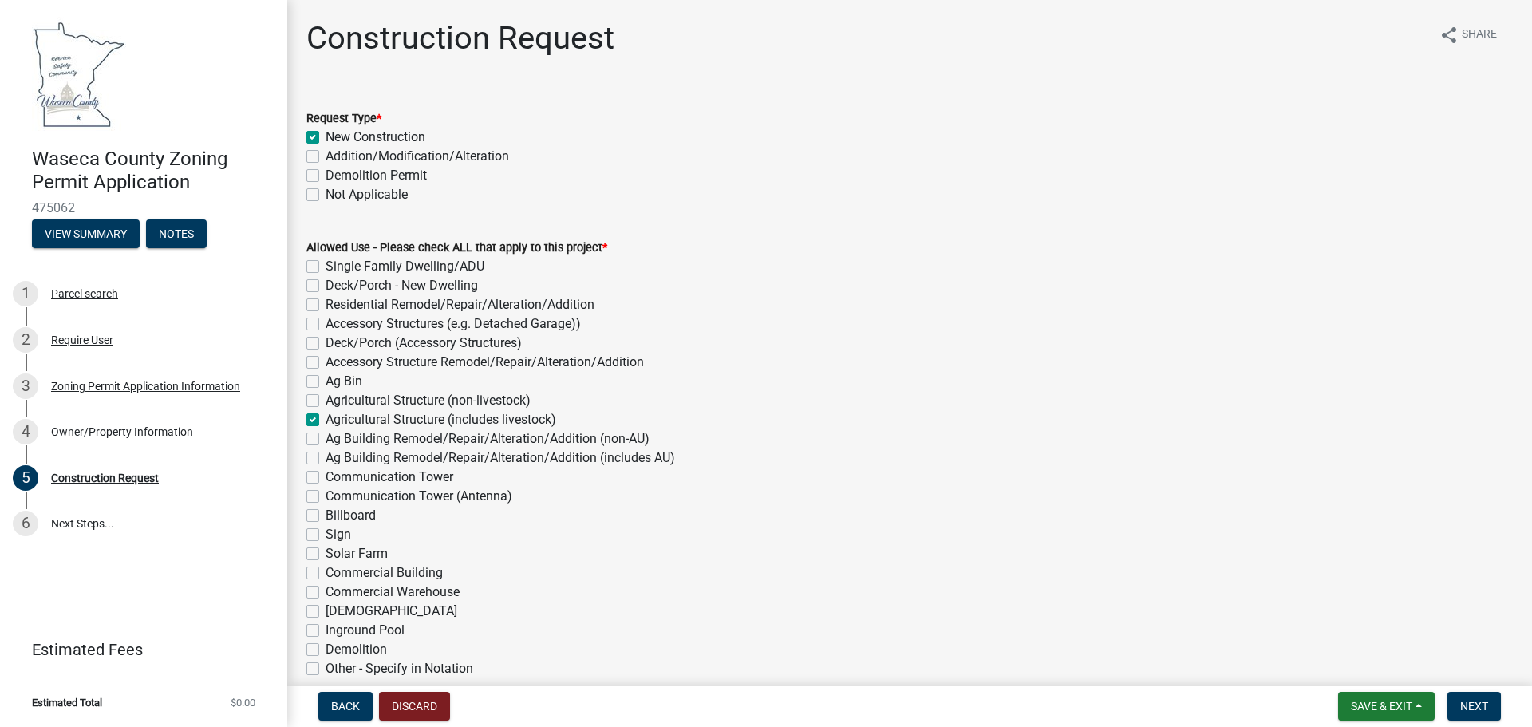
checkbox input "false"
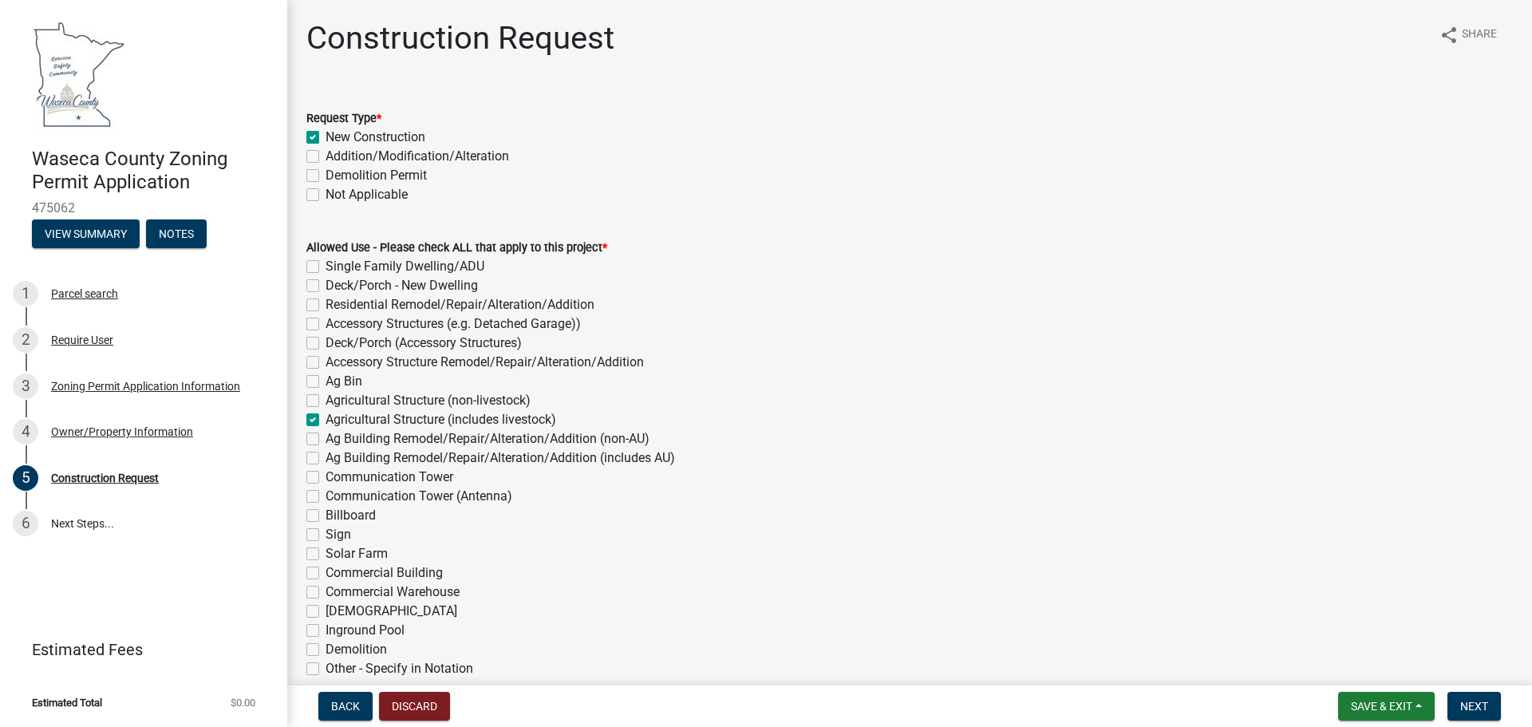
checkbox input "false"
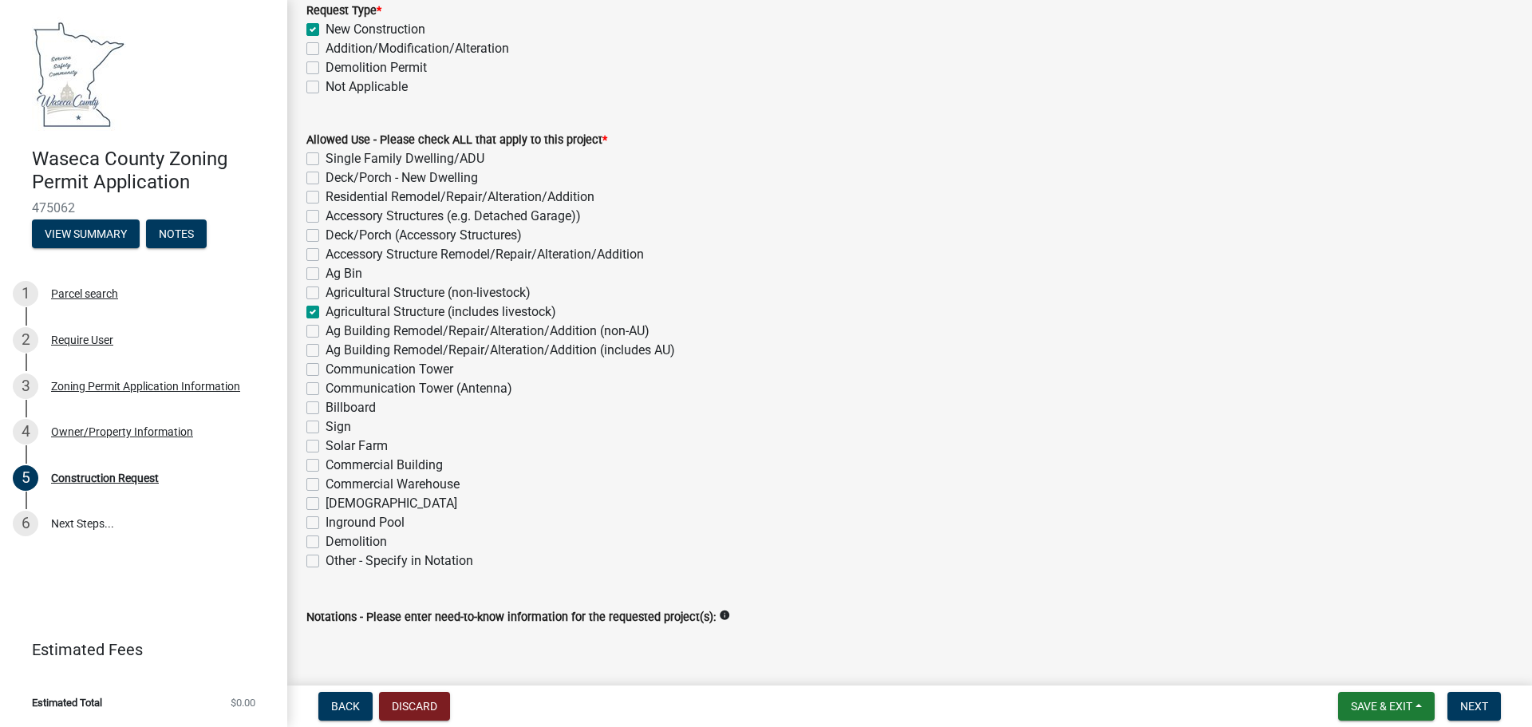
scroll to position [80, 0]
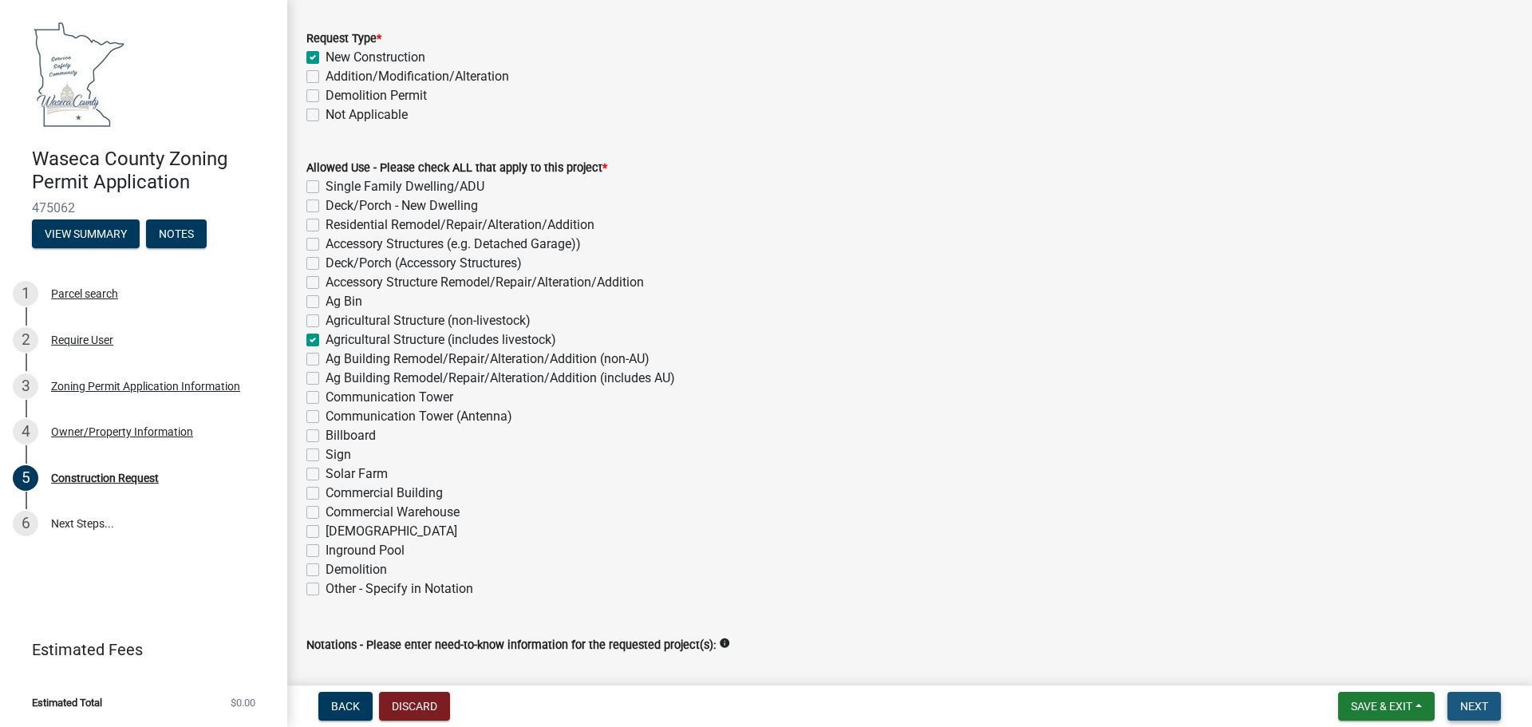
click at [1466, 705] on span "Next" at bounding box center [1474, 706] width 28 height 13
click at [1422, 435] on div "Billboard" at bounding box center [909, 435] width 1206 height 19
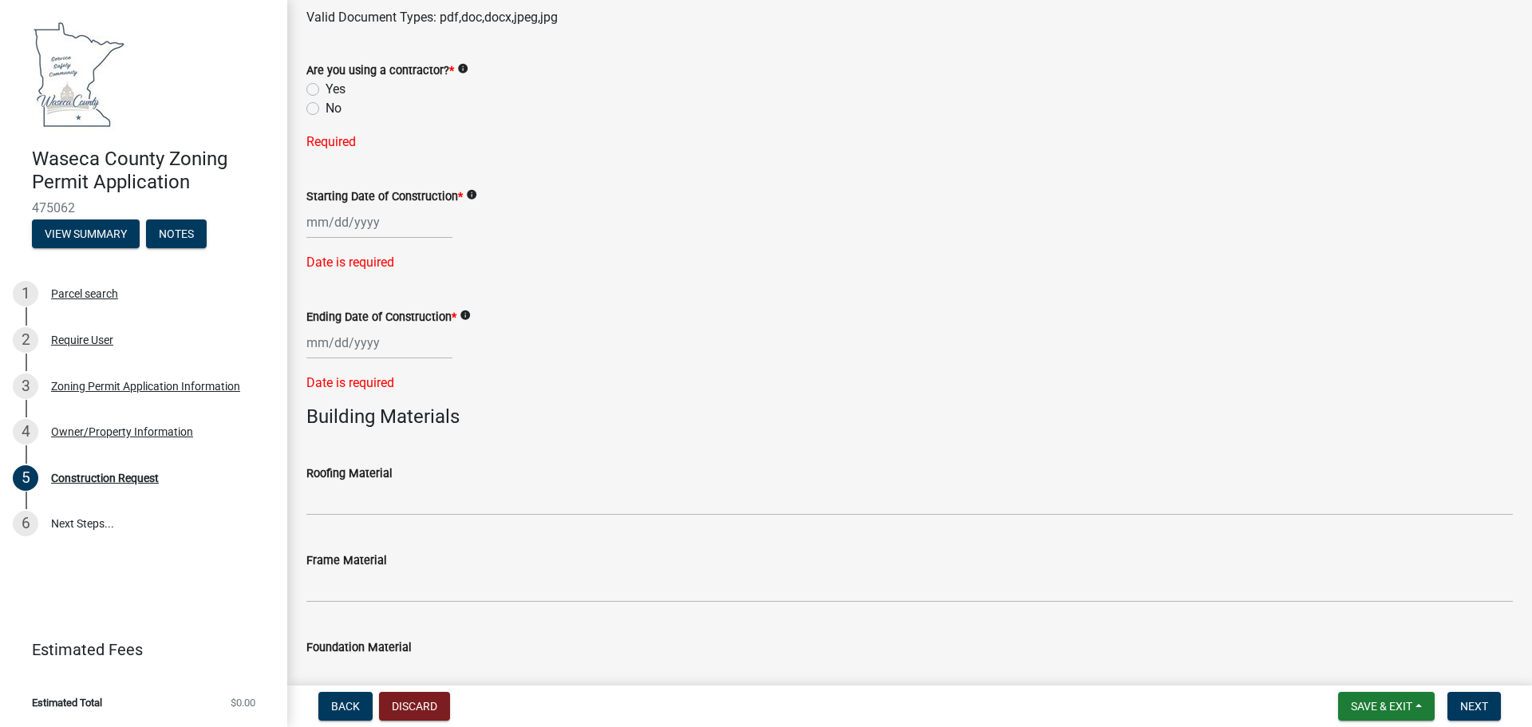
scroll to position [798, 0]
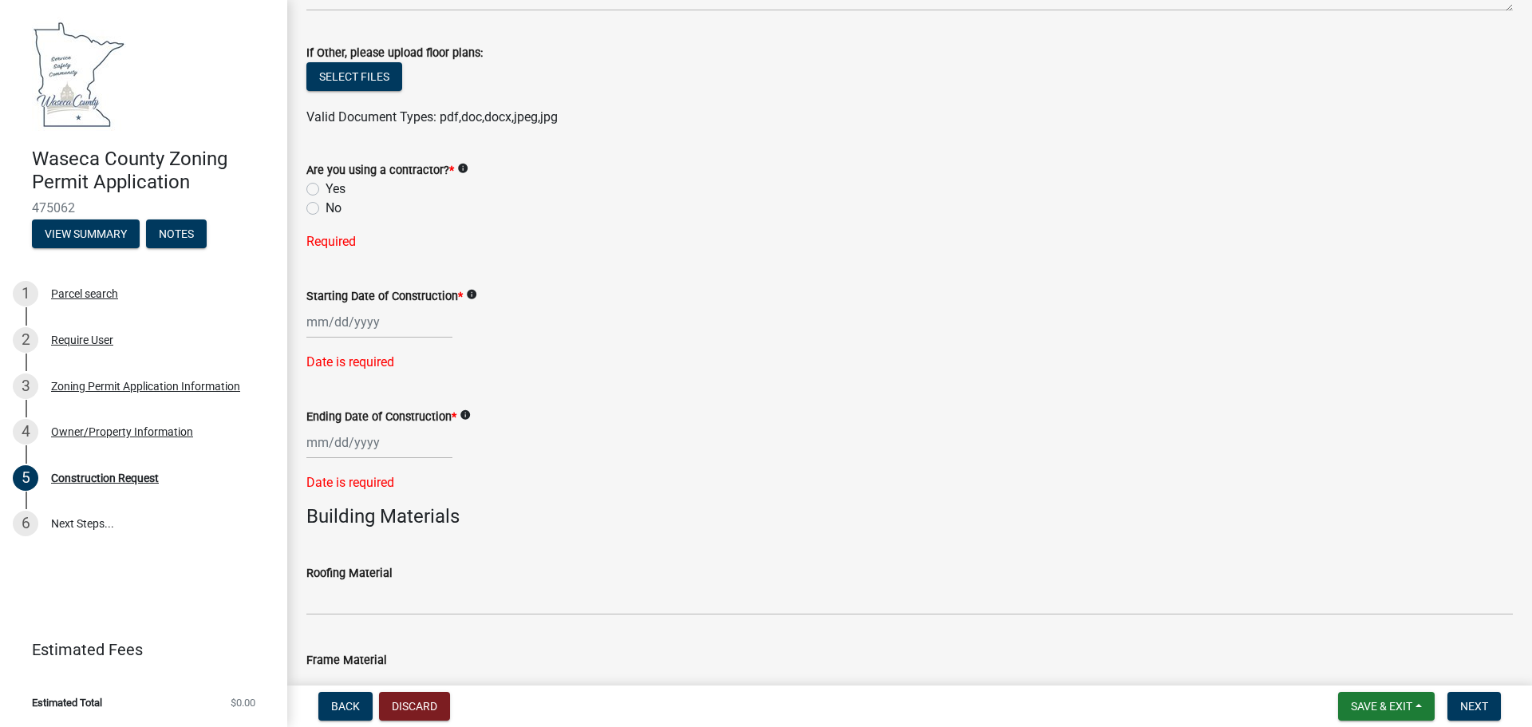
click at [326, 188] on label "Yes" at bounding box center [336, 189] width 20 height 19
click at [326, 188] on input "Yes" at bounding box center [331, 185] width 10 height 10
radio input "true"
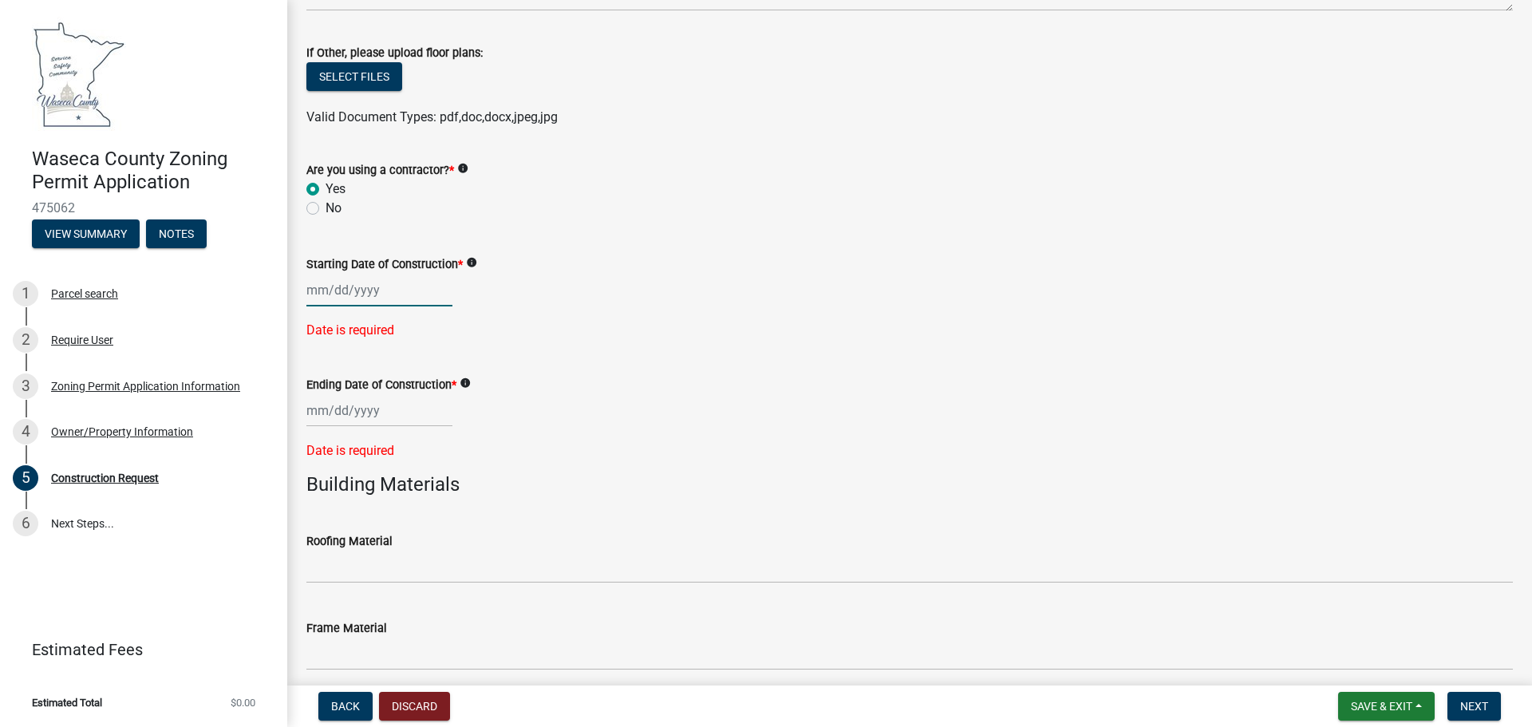
click at [384, 289] on div at bounding box center [379, 290] width 146 height 33
select select "9"
select select "2025"
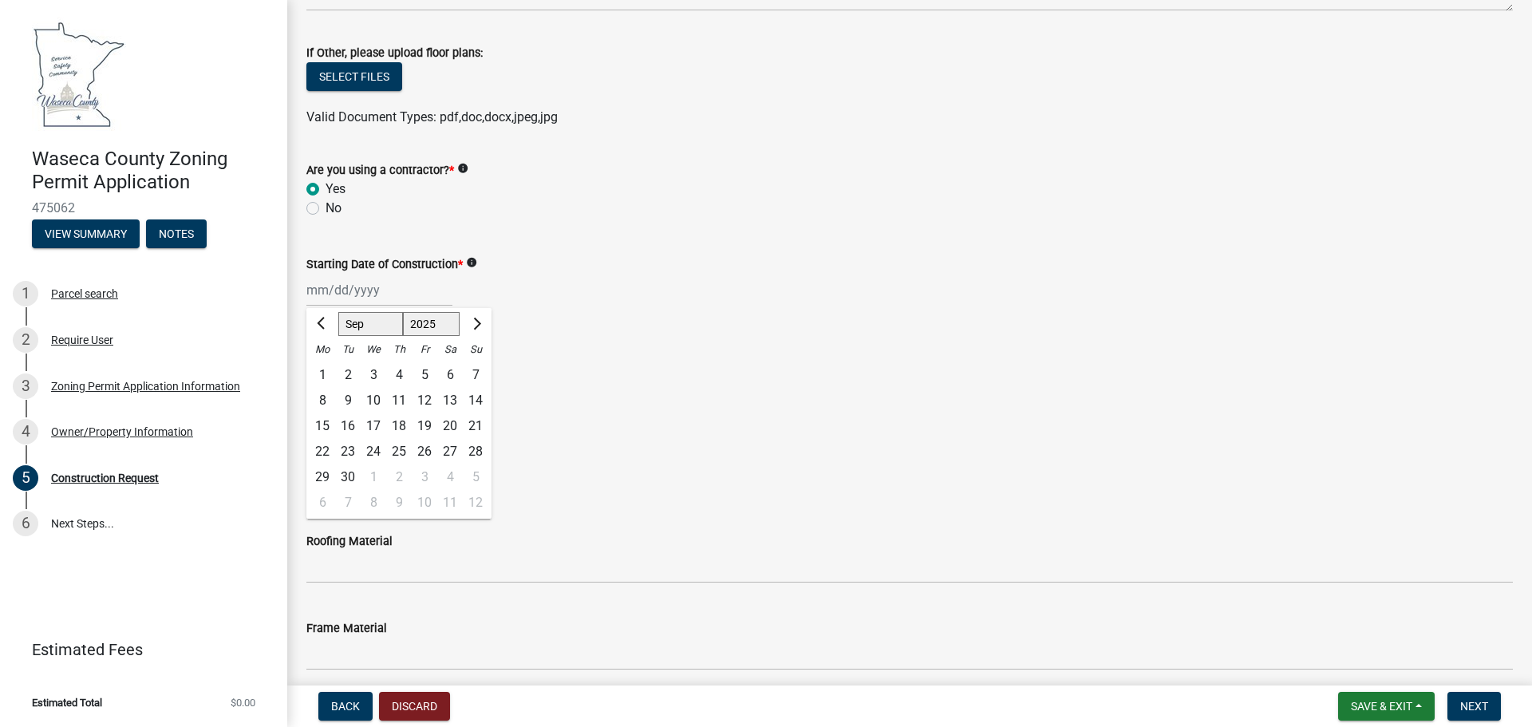
click at [349, 421] on div "16" at bounding box center [348, 426] width 26 height 26
type input "[DATE]"
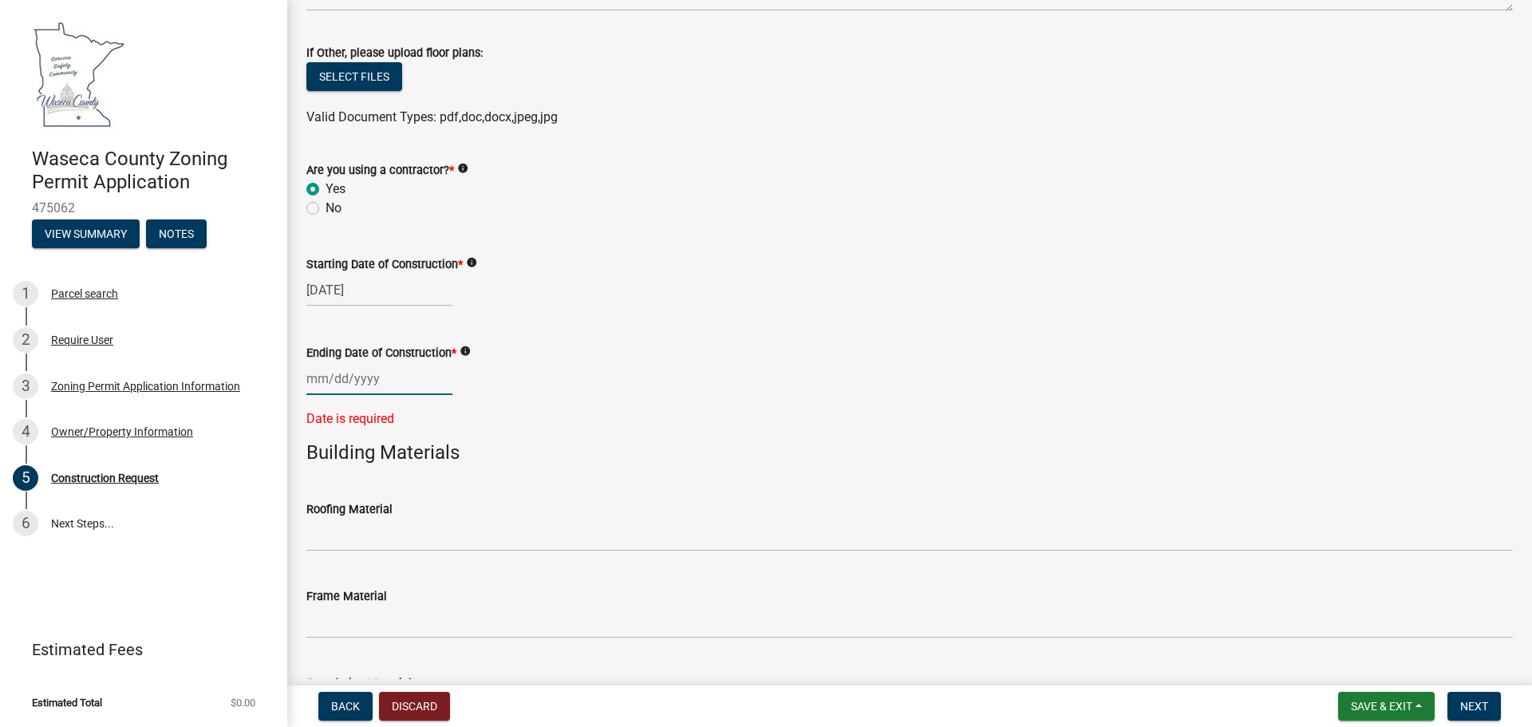
click at [405, 381] on div at bounding box center [379, 378] width 146 height 33
select select "9"
select select "2025"
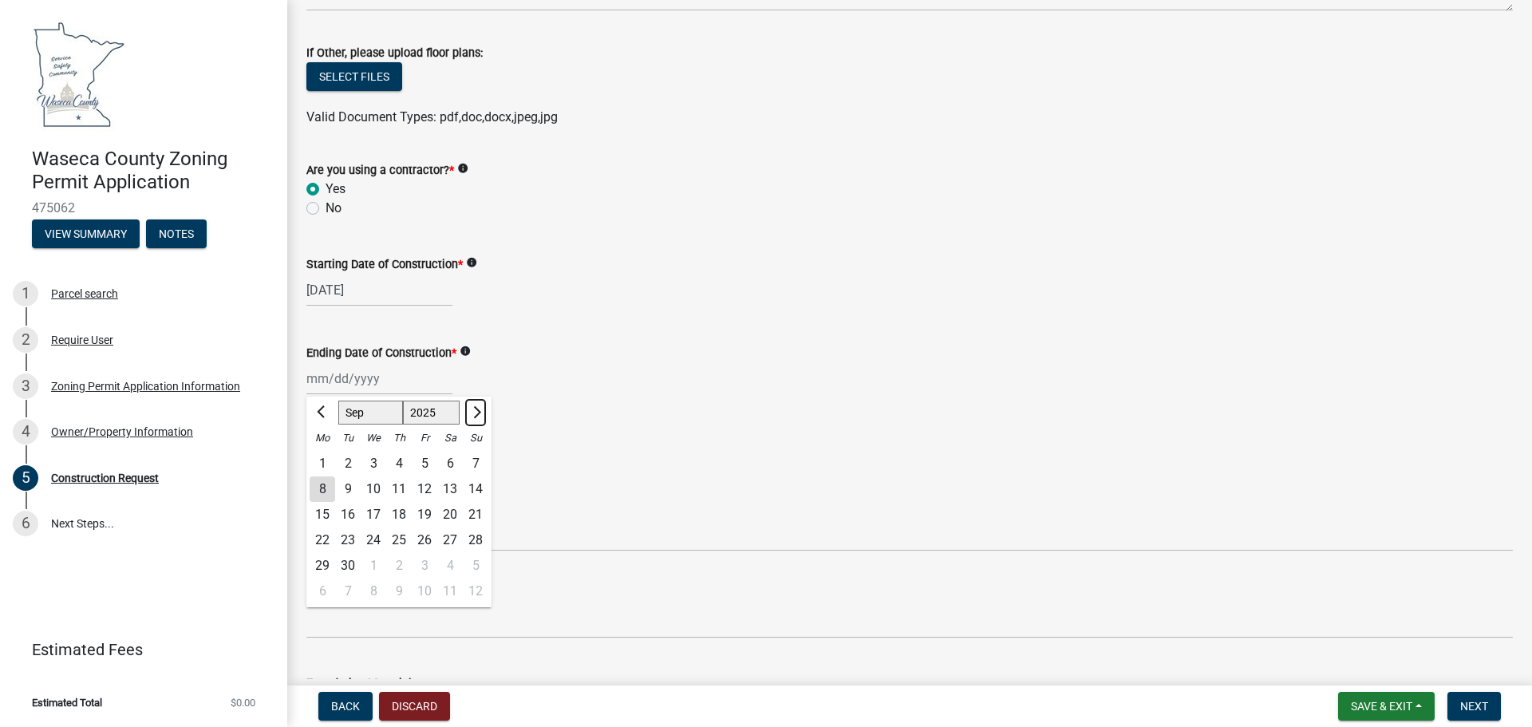
click at [482, 413] on button "Next month" at bounding box center [475, 413] width 19 height 26
click at [481, 413] on button "Next month" at bounding box center [475, 413] width 19 height 26
click at [480, 413] on span "Next month" at bounding box center [475, 412] width 12 height 12
select select "12"
click at [373, 560] on div "31" at bounding box center [374, 566] width 26 height 26
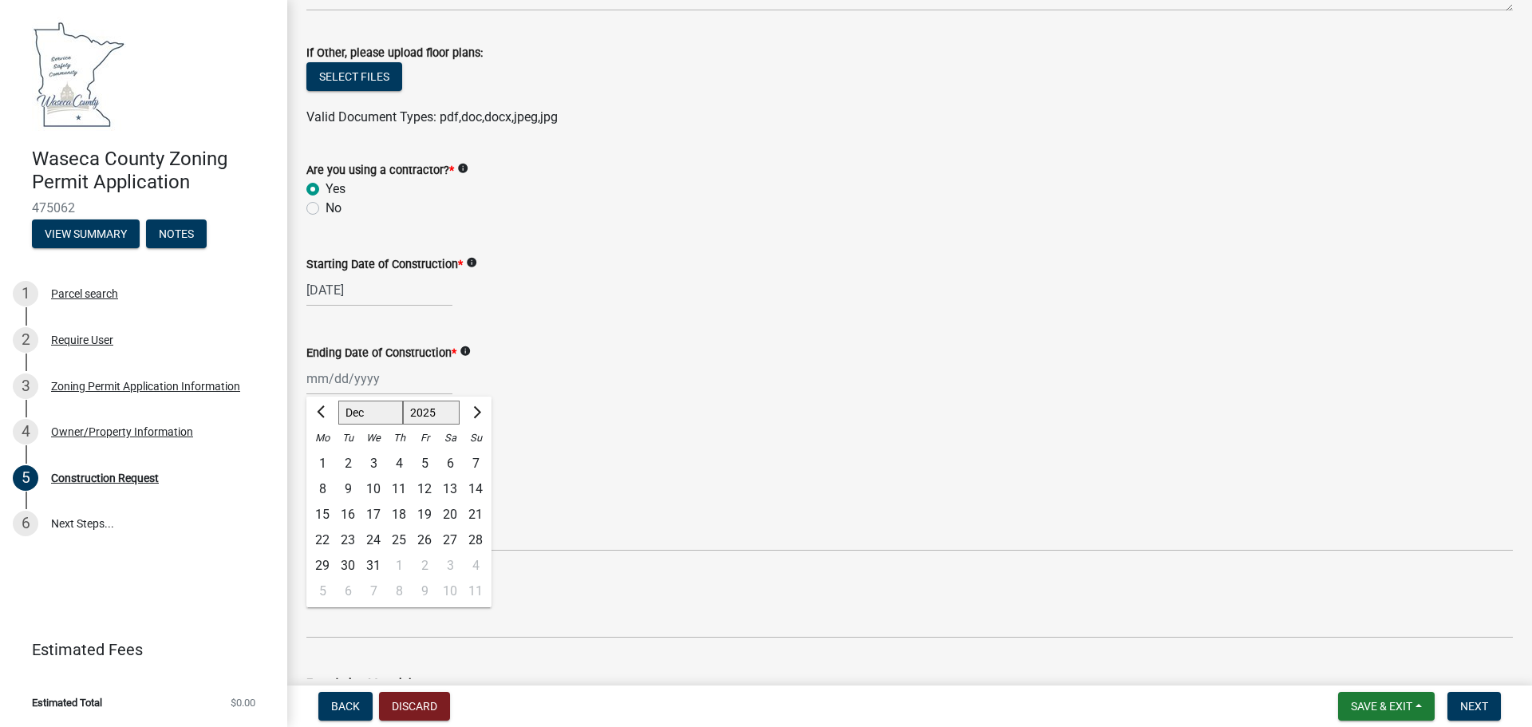
type input "[DATE]"
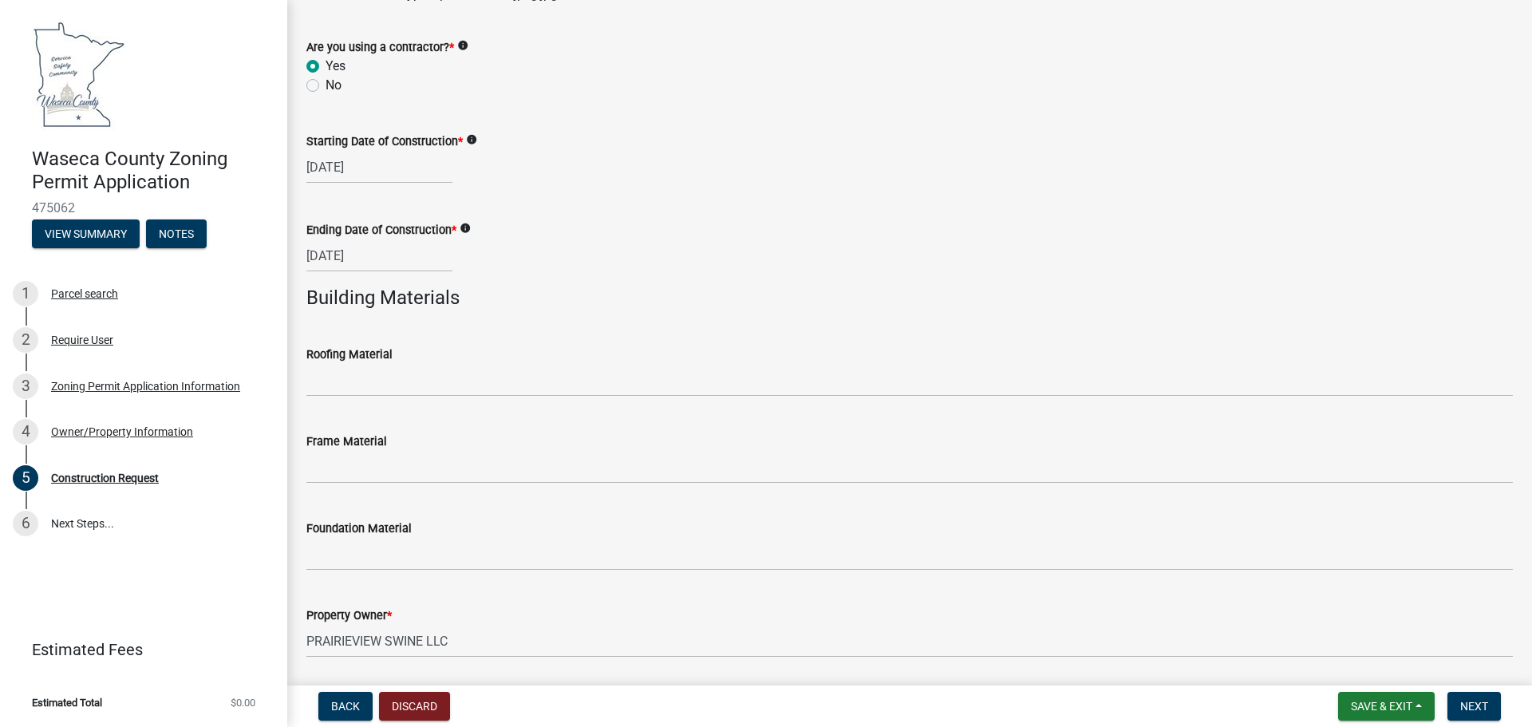
scroll to position [957, 0]
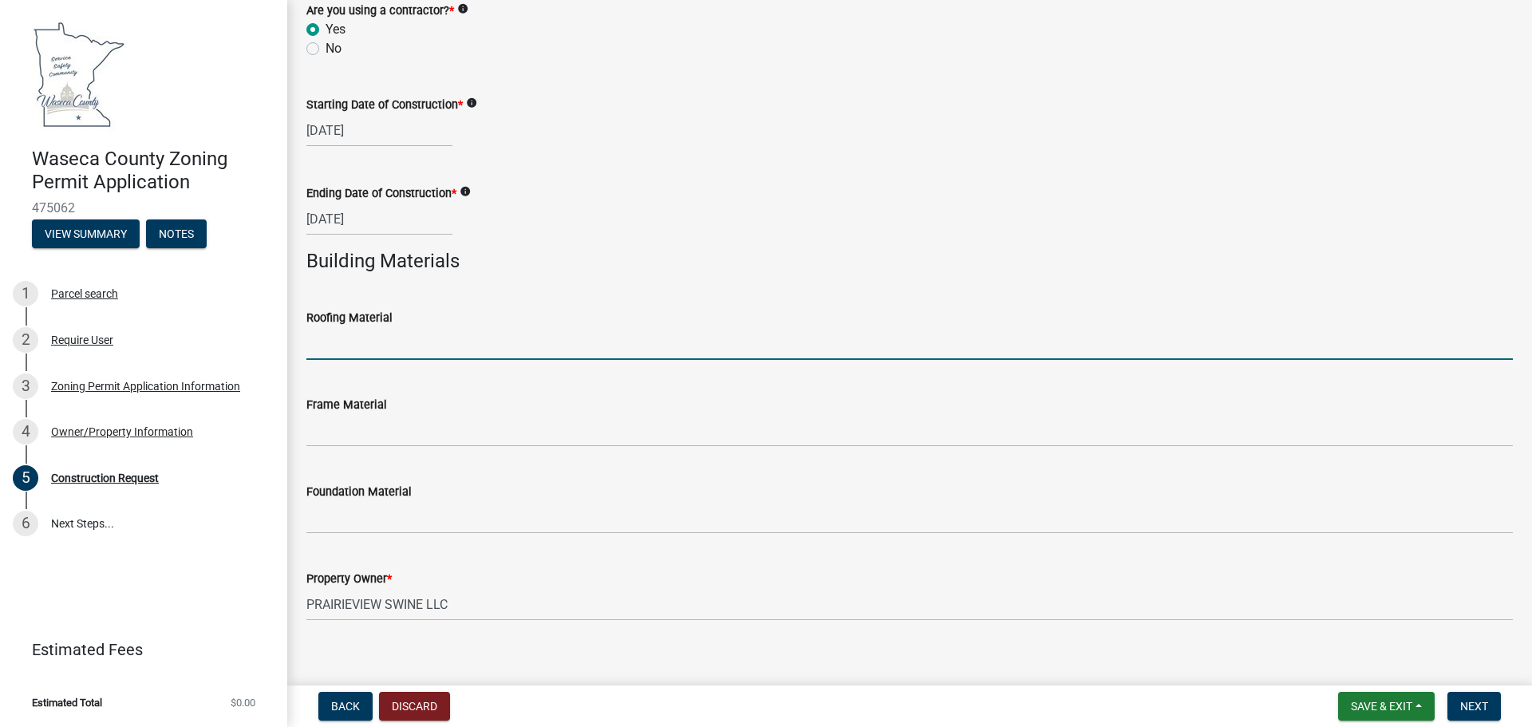
click at [369, 338] on input "Roofing Material" at bounding box center [909, 343] width 1206 height 33
type input "Steel"
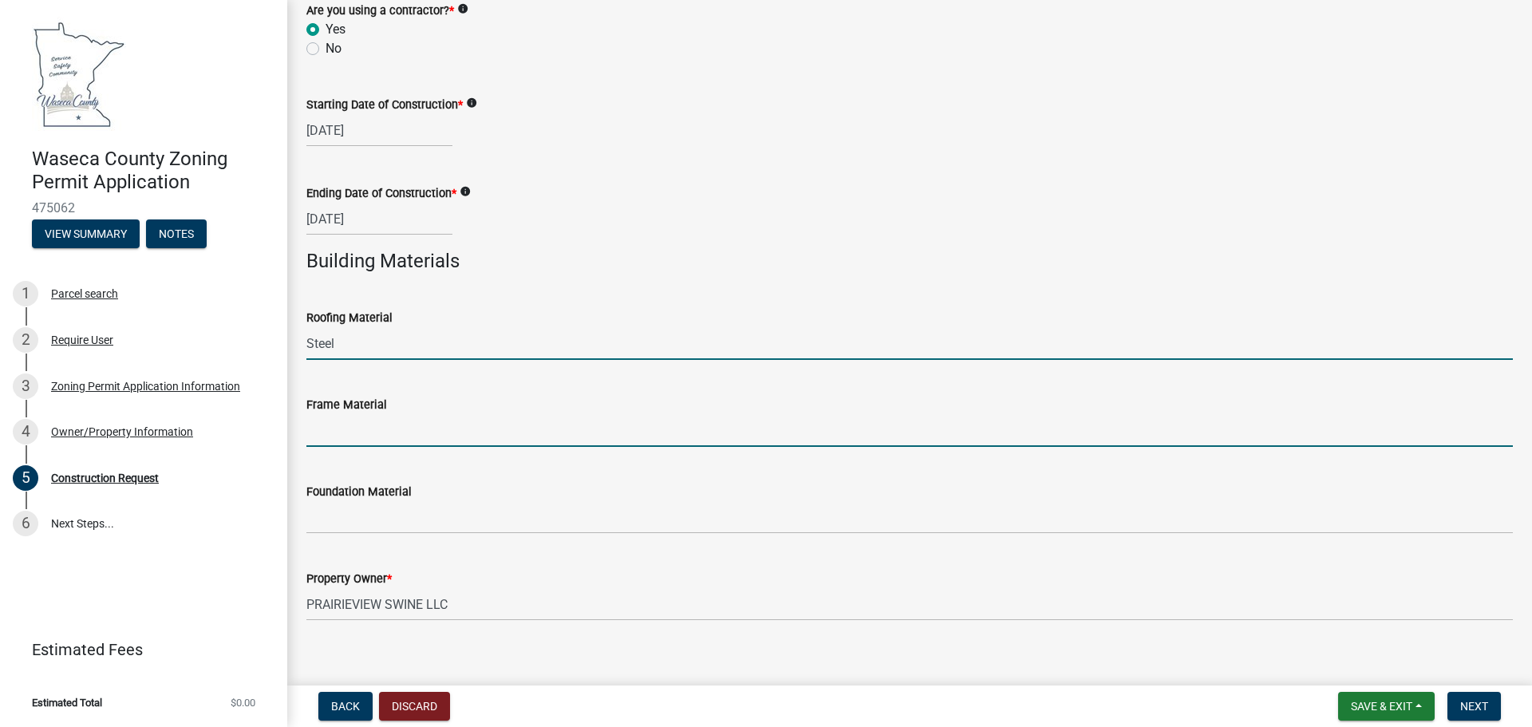
click at [370, 427] on input "Frame Material" at bounding box center [909, 430] width 1206 height 33
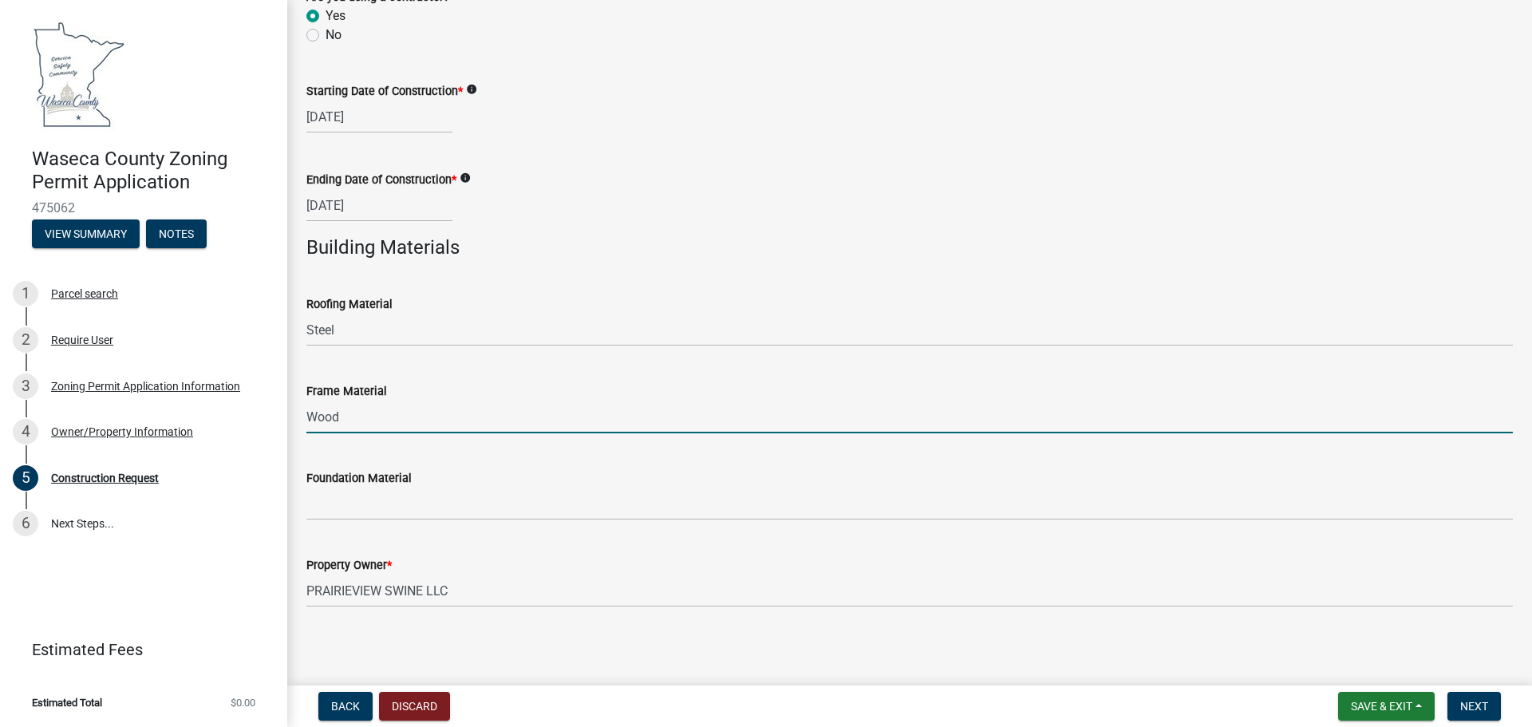
scroll to position [974, 0]
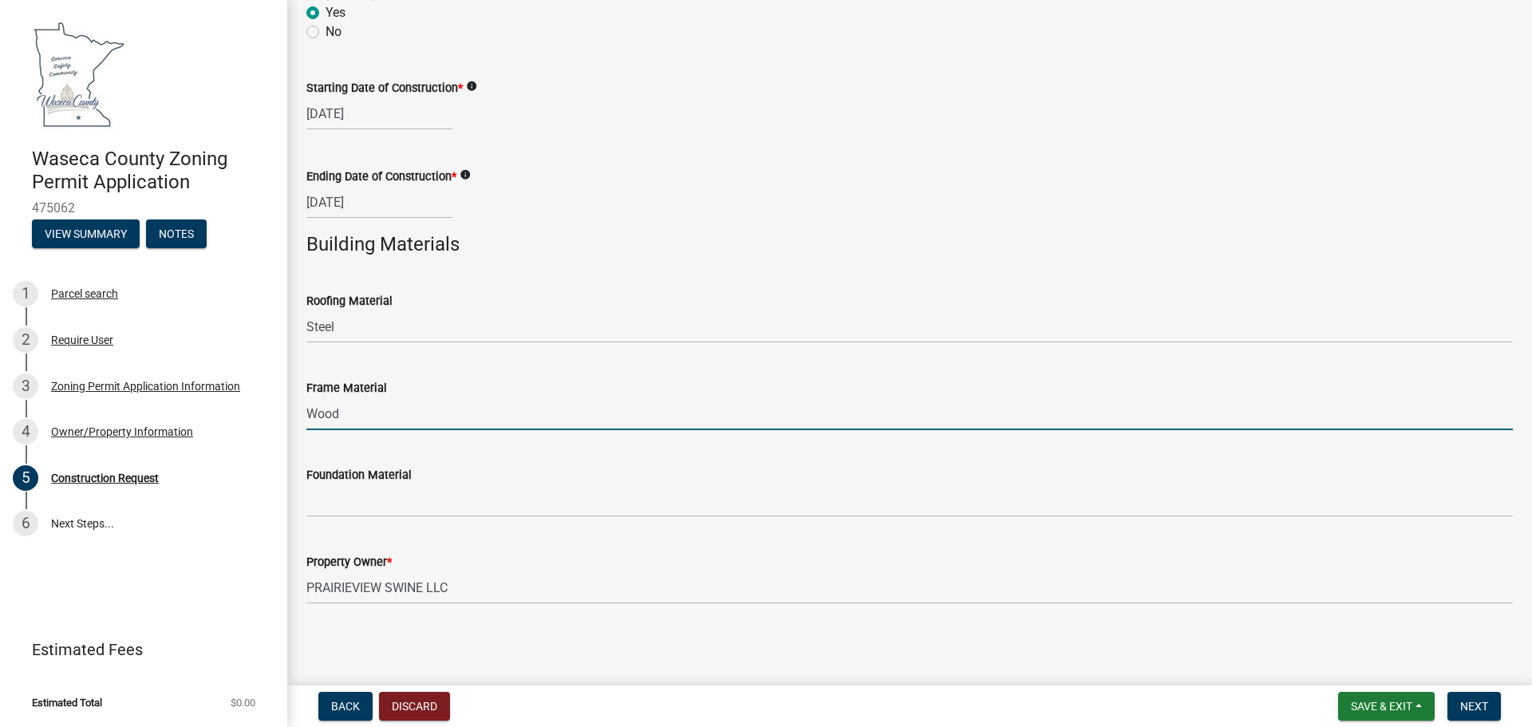
type input "Wood"
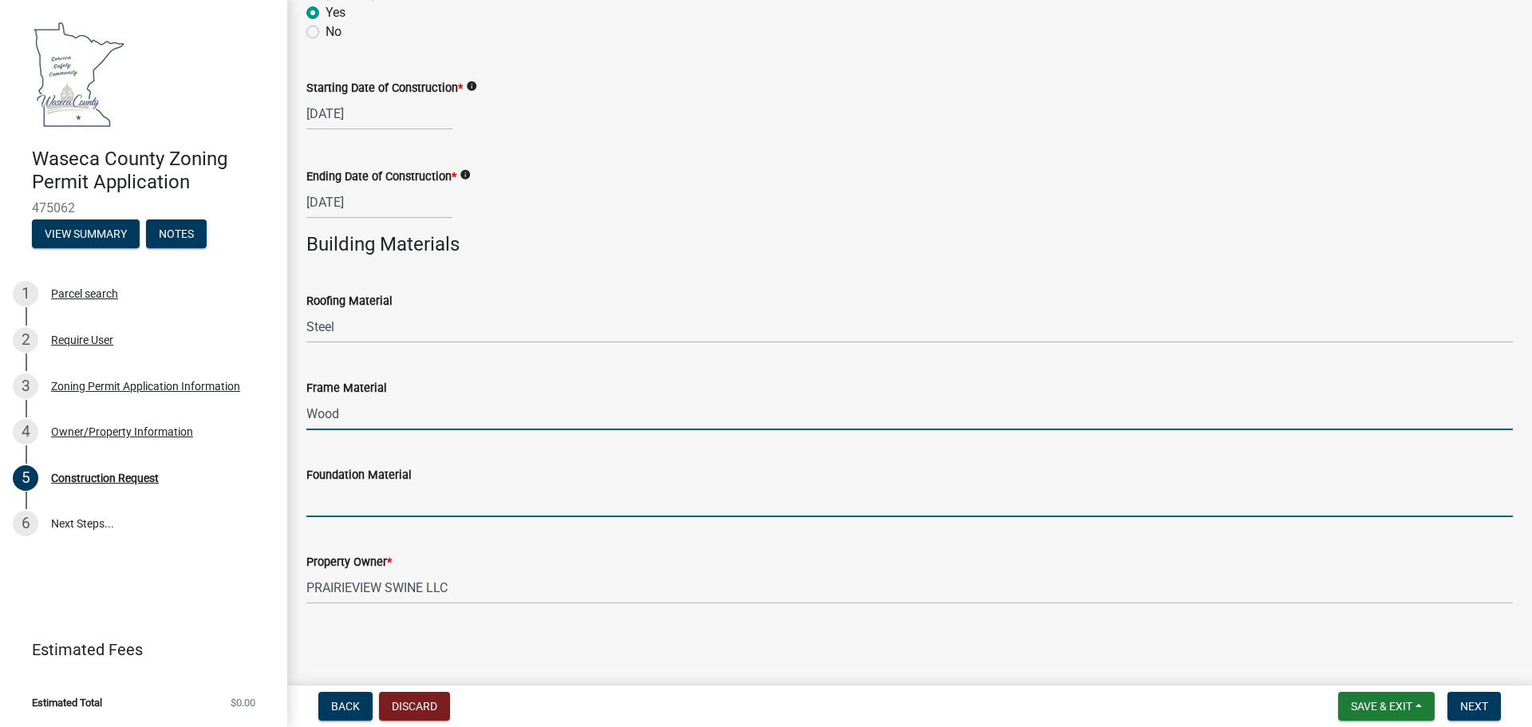
click at [349, 499] on input "Foundation Material" at bounding box center [909, 500] width 1206 height 33
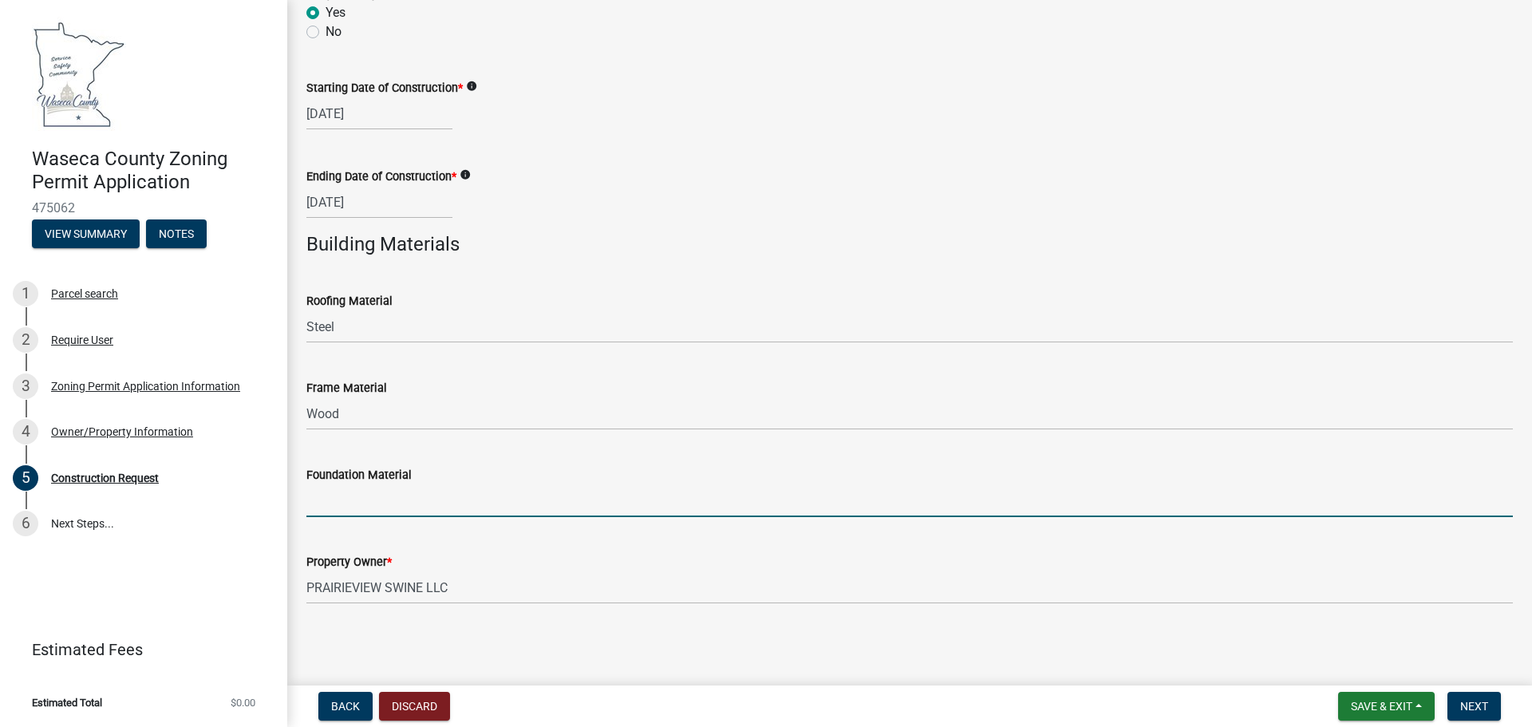
type input "Concrete"
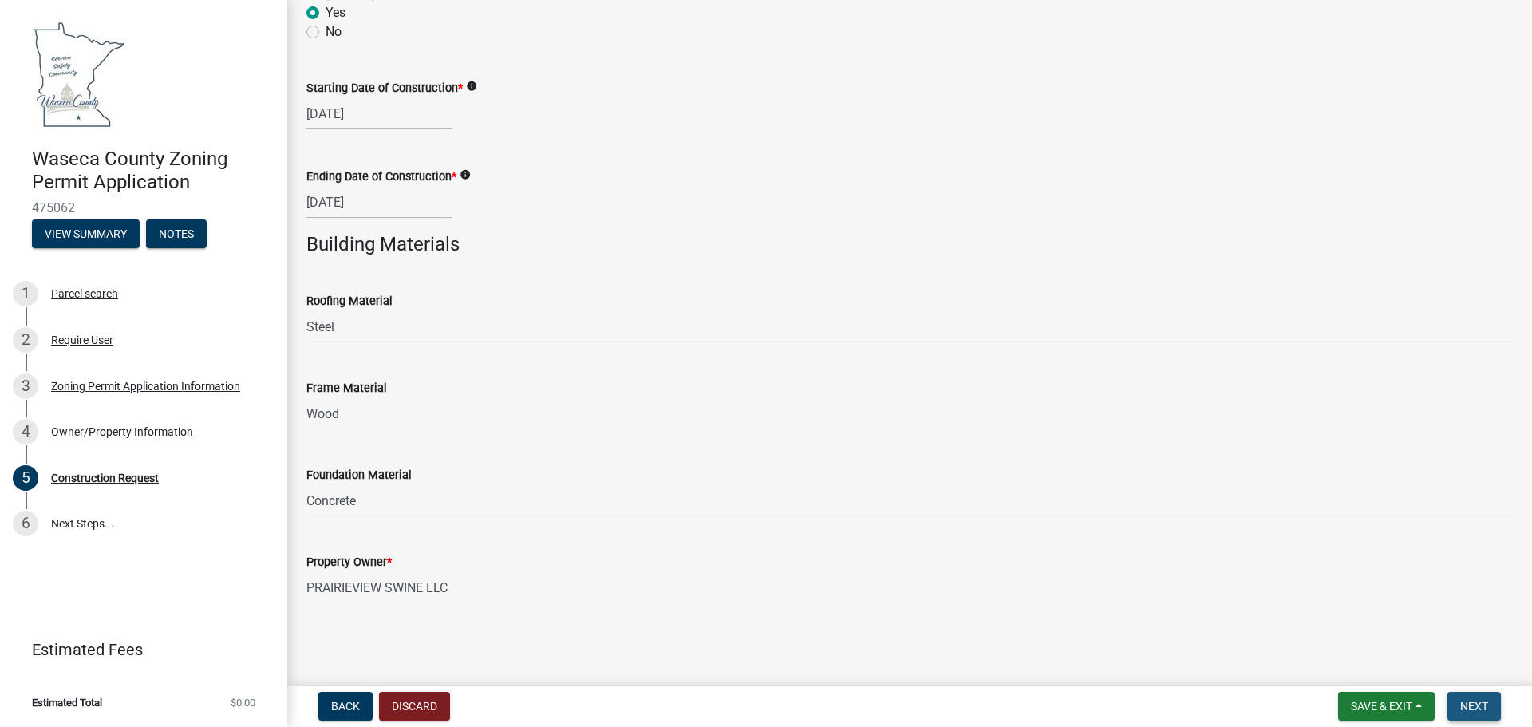
click at [1476, 709] on span "Next" at bounding box center [1474, 706] width 28 height 13
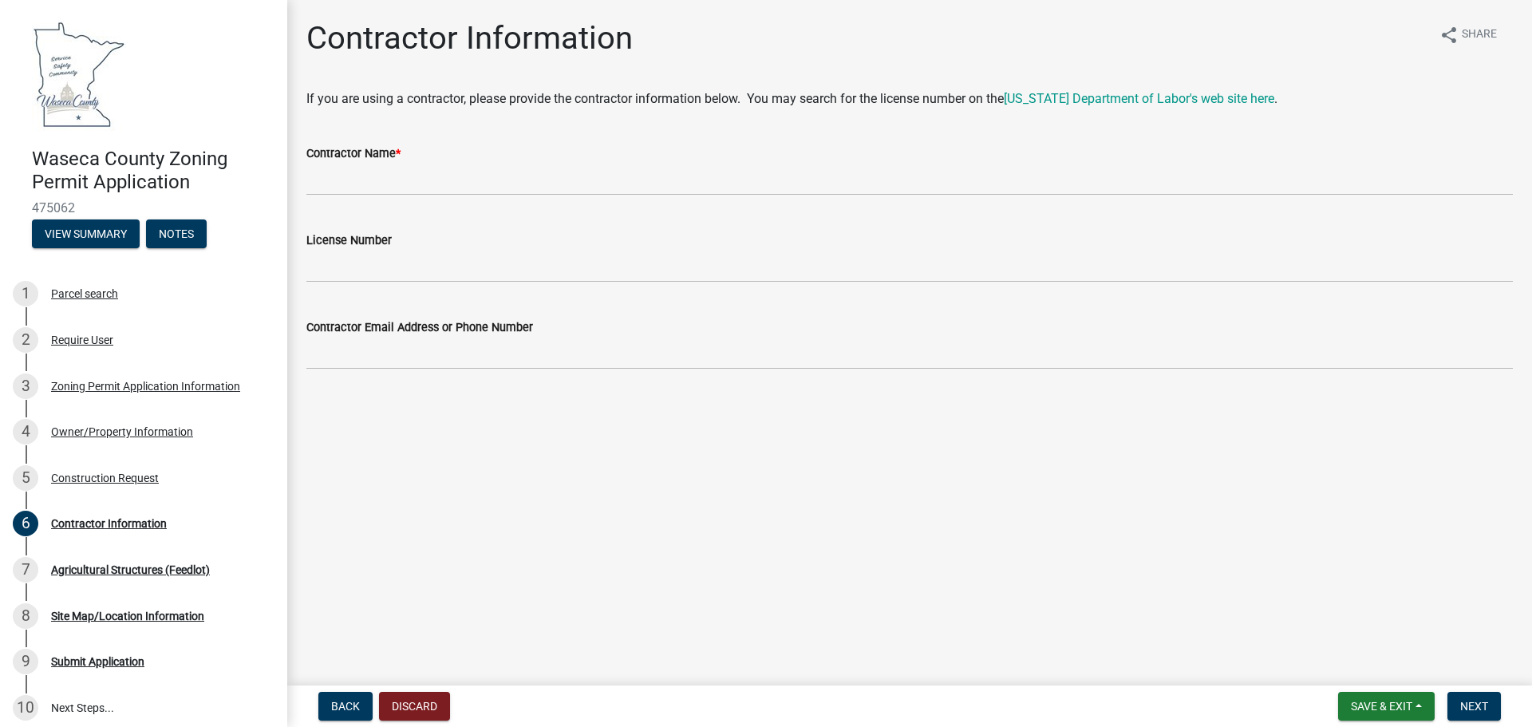
click at [478, 196] on wm-data-entity-input "Contractor Name *" at bounding box center [909, 164] width 1206 height 87
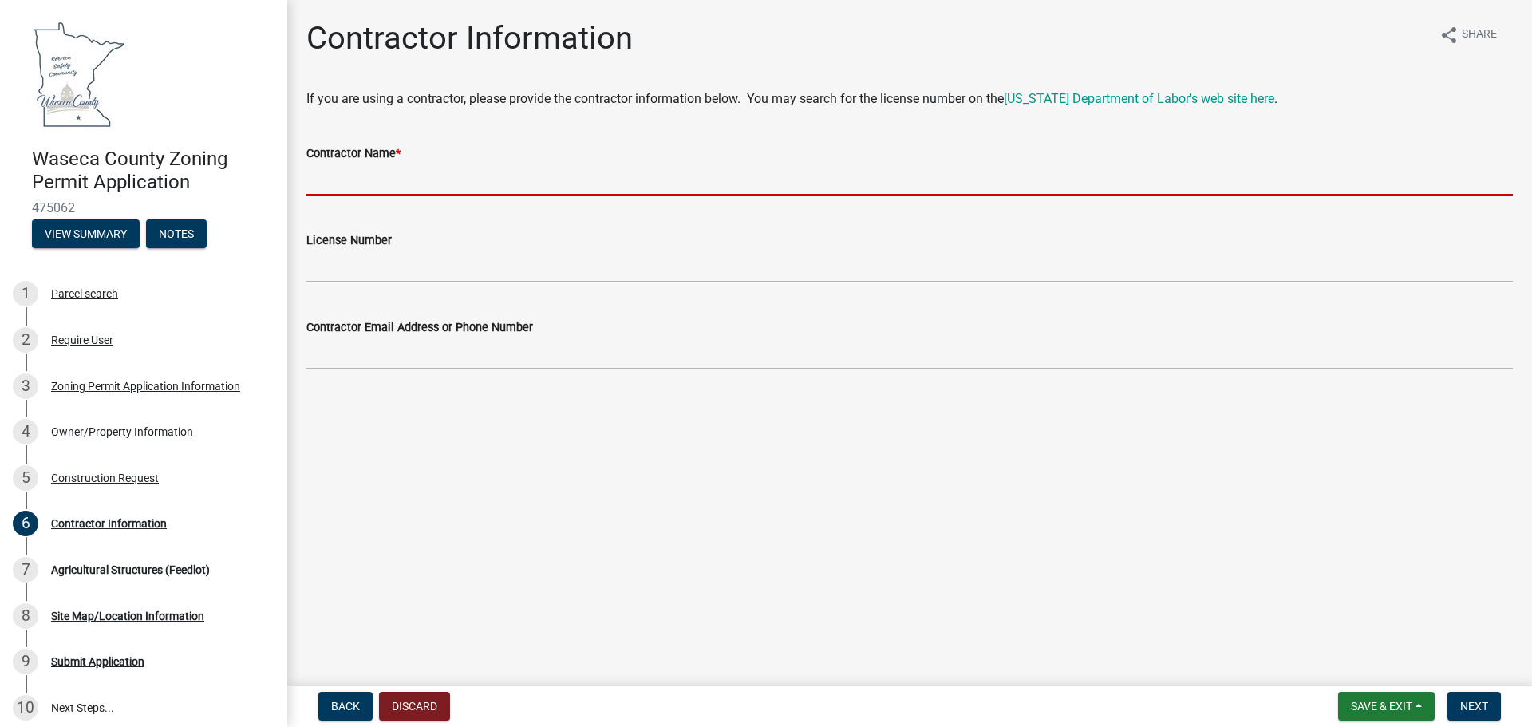
click at [466, 169] on input "Contractor Name *" at bounding box center [909, 179] width 1206 height 33
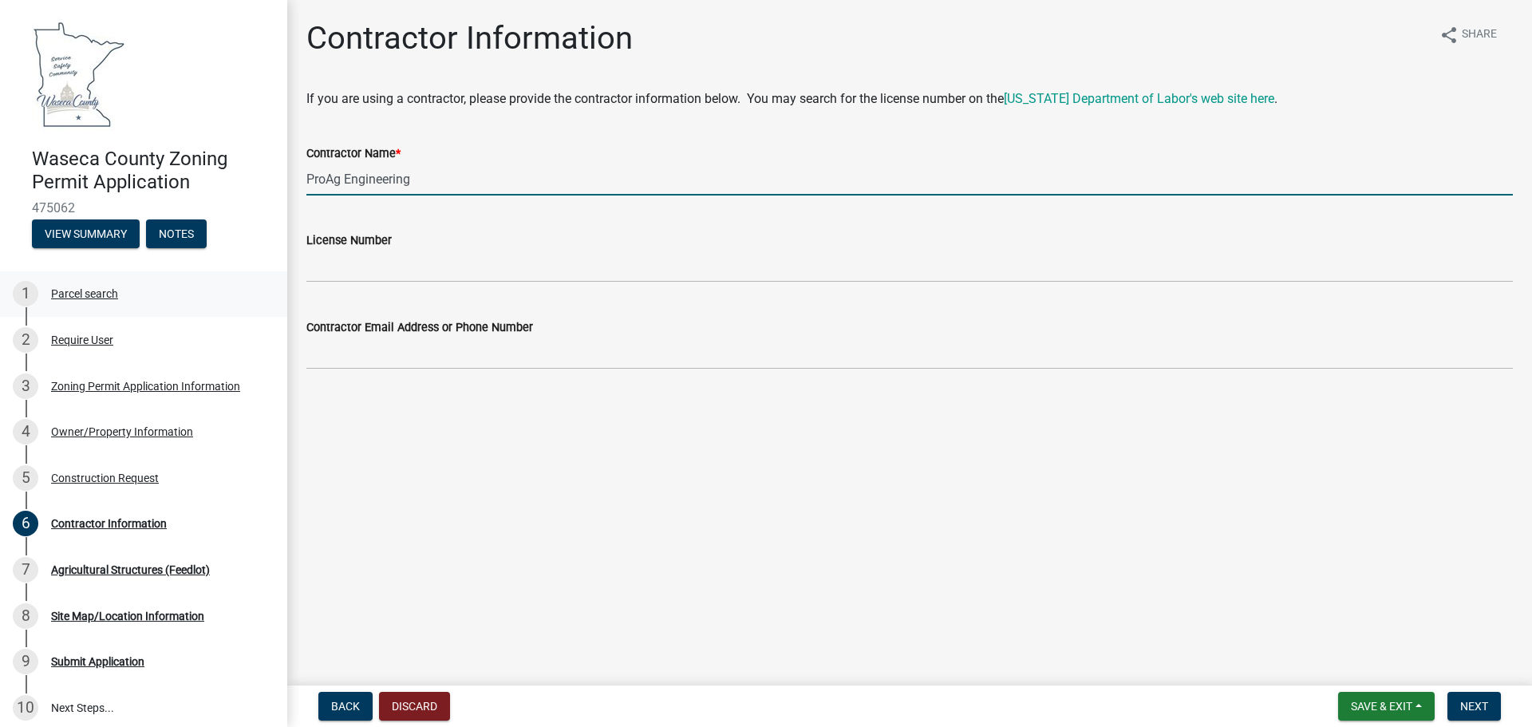
type input "ProAg Engineering"
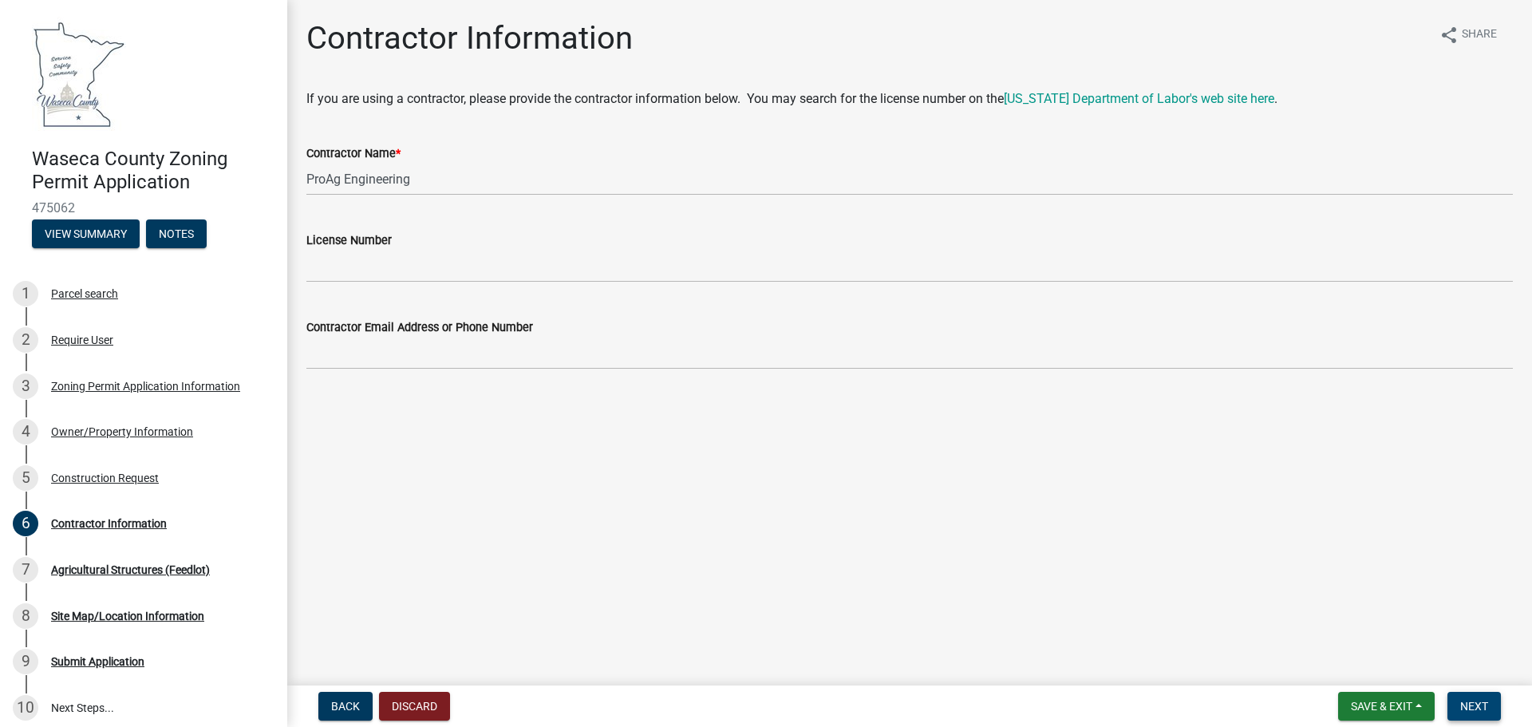
click at [1488, 703] on span "Next" at bounding box center [1474, 706] width 28 height 13
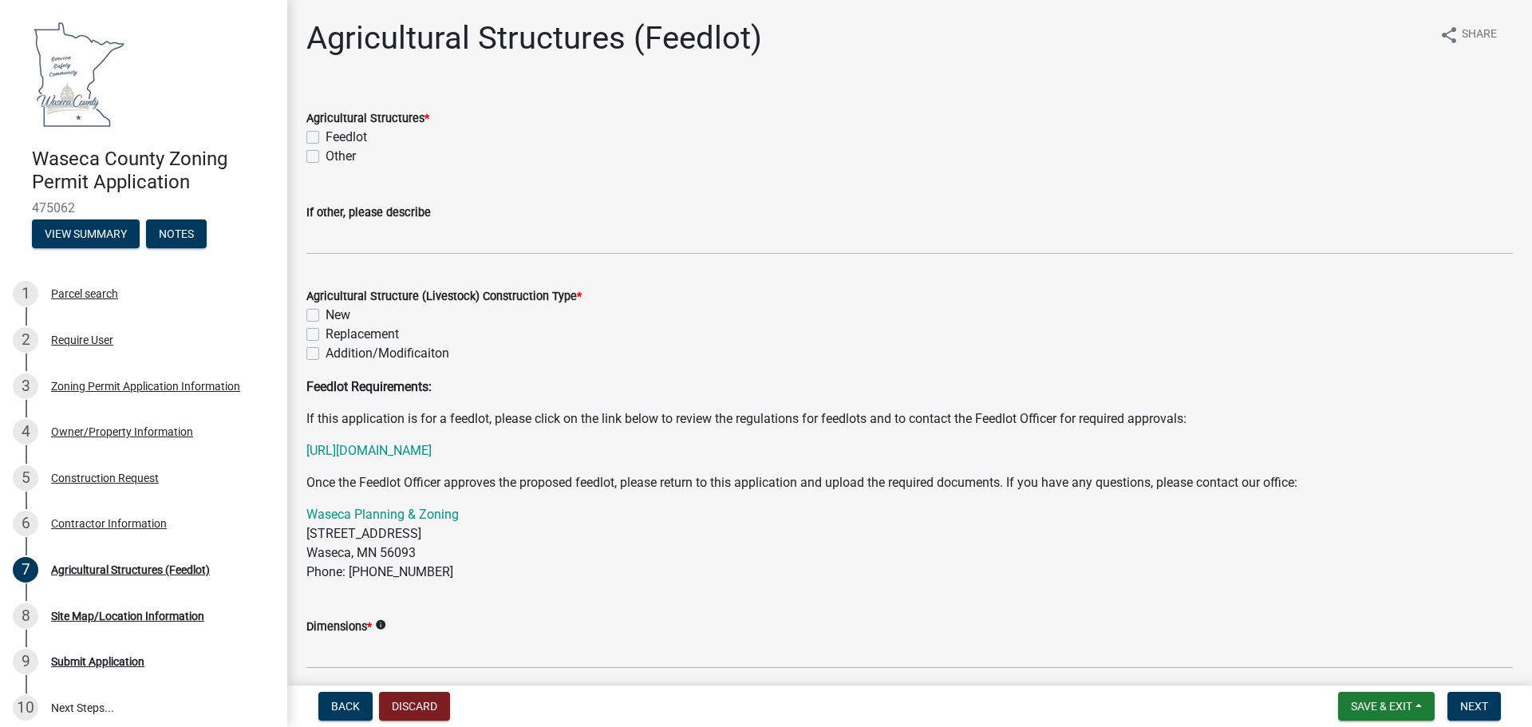
click at [326, 135] on label "Feedlot" at bounding box center [346, 137] width 41 height 19
click at [326, 135] on input "Feedlot" at bounding box center [331, 133] width 10 height 10
checkbox input "true"
checkbox input "false"
click at [326, 314] on label "New" at bounding box center [338, 315] width 25 height 19
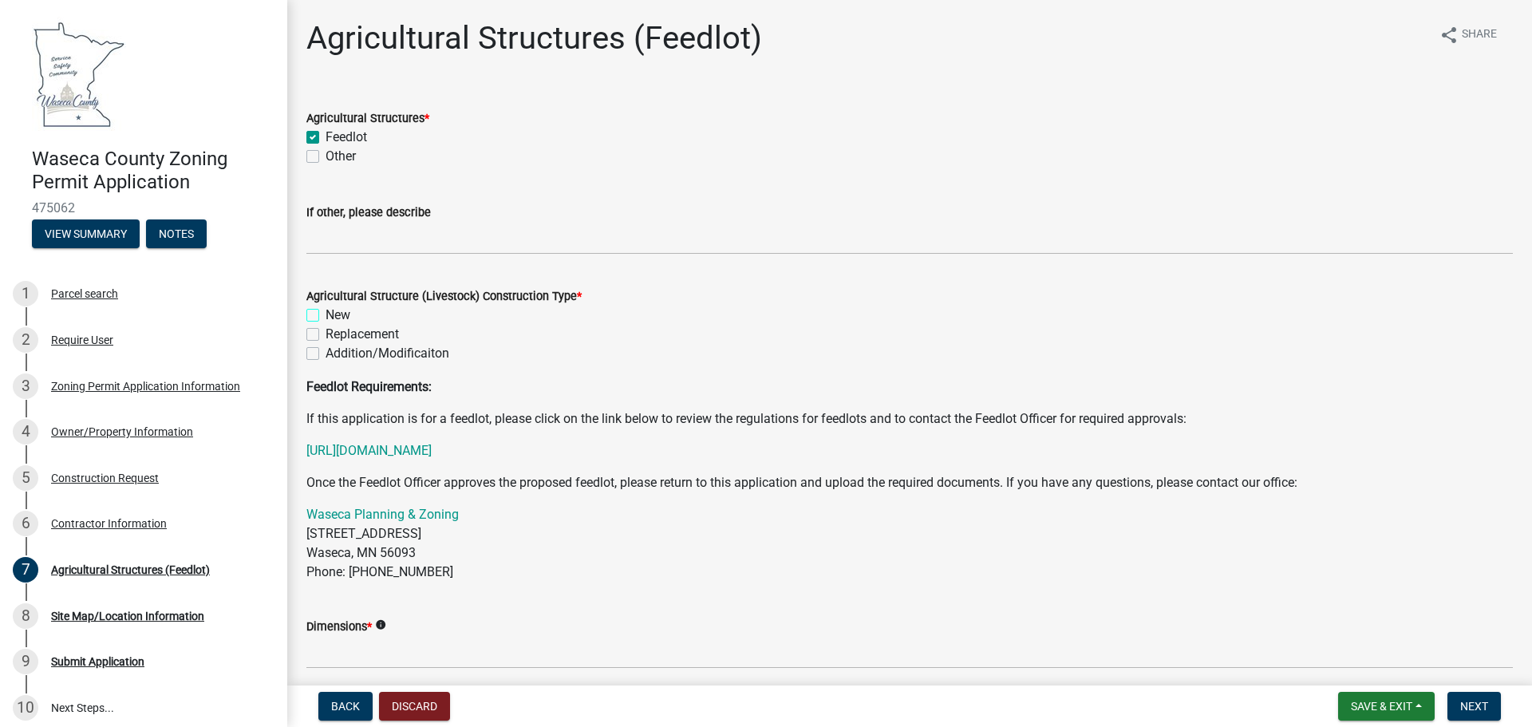
click at [326, 314] on input "New" at bounding box center [331, 311] width 10 height 10
checkbox input "true"
checkbox input "false"
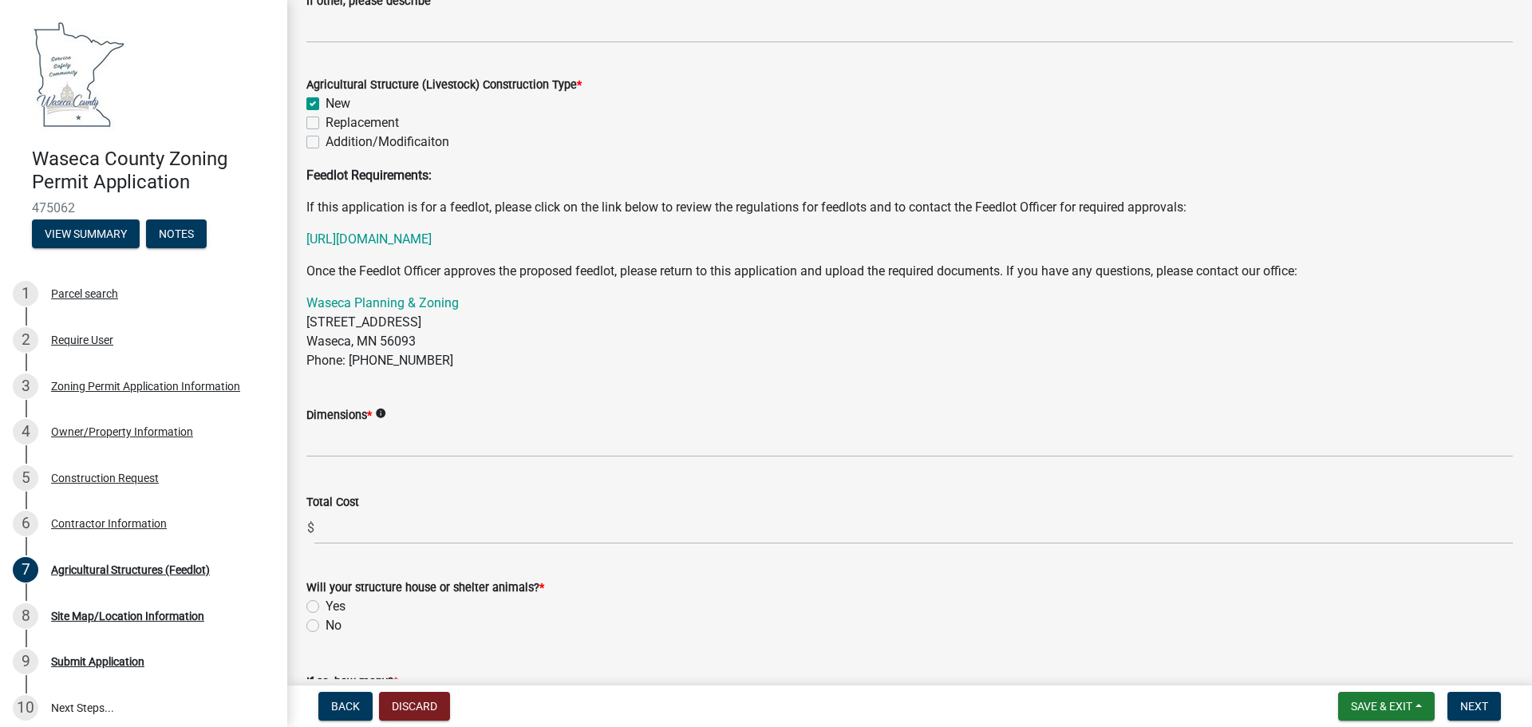
scroll to position [239, 0]
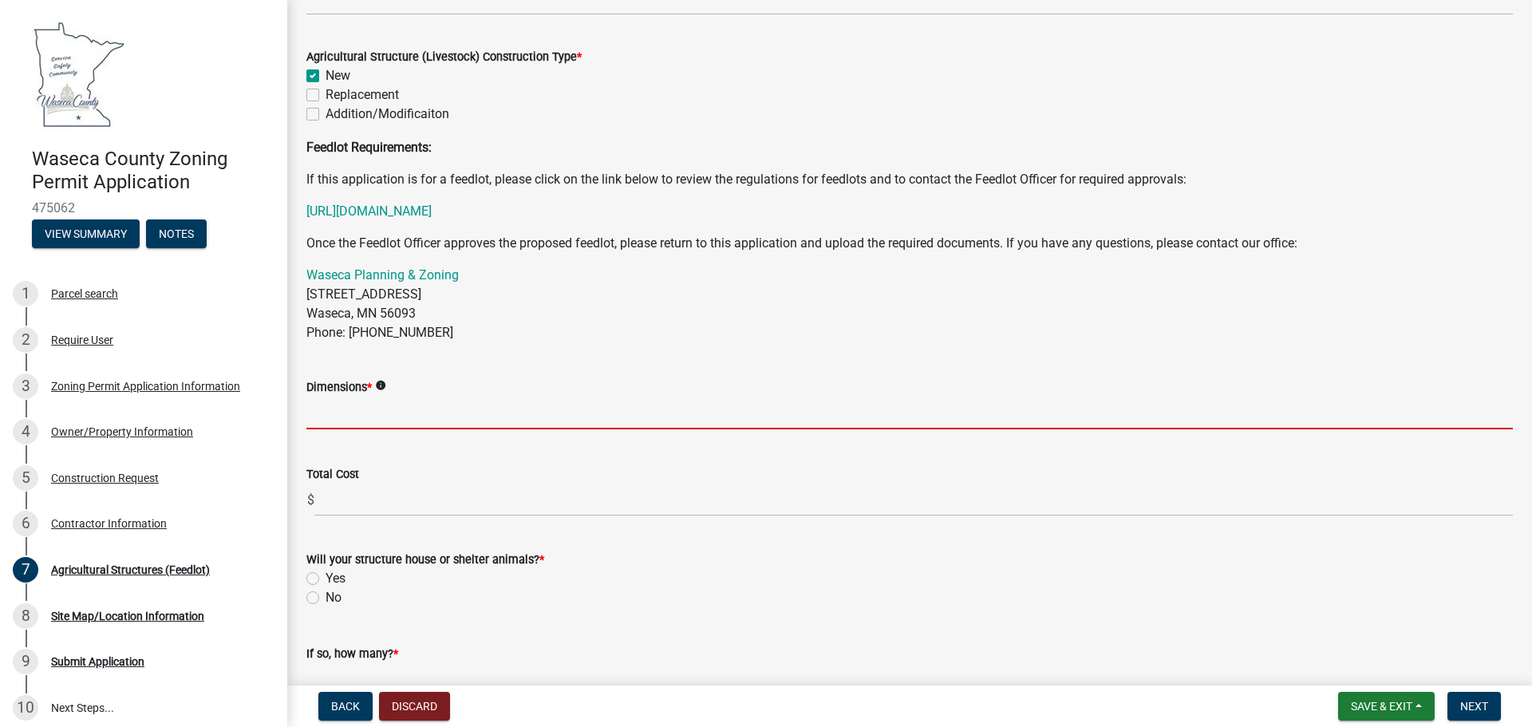
click at [397, 413] on input "Dimensions *" at bounding box center [909, 413] width 1206 height 33
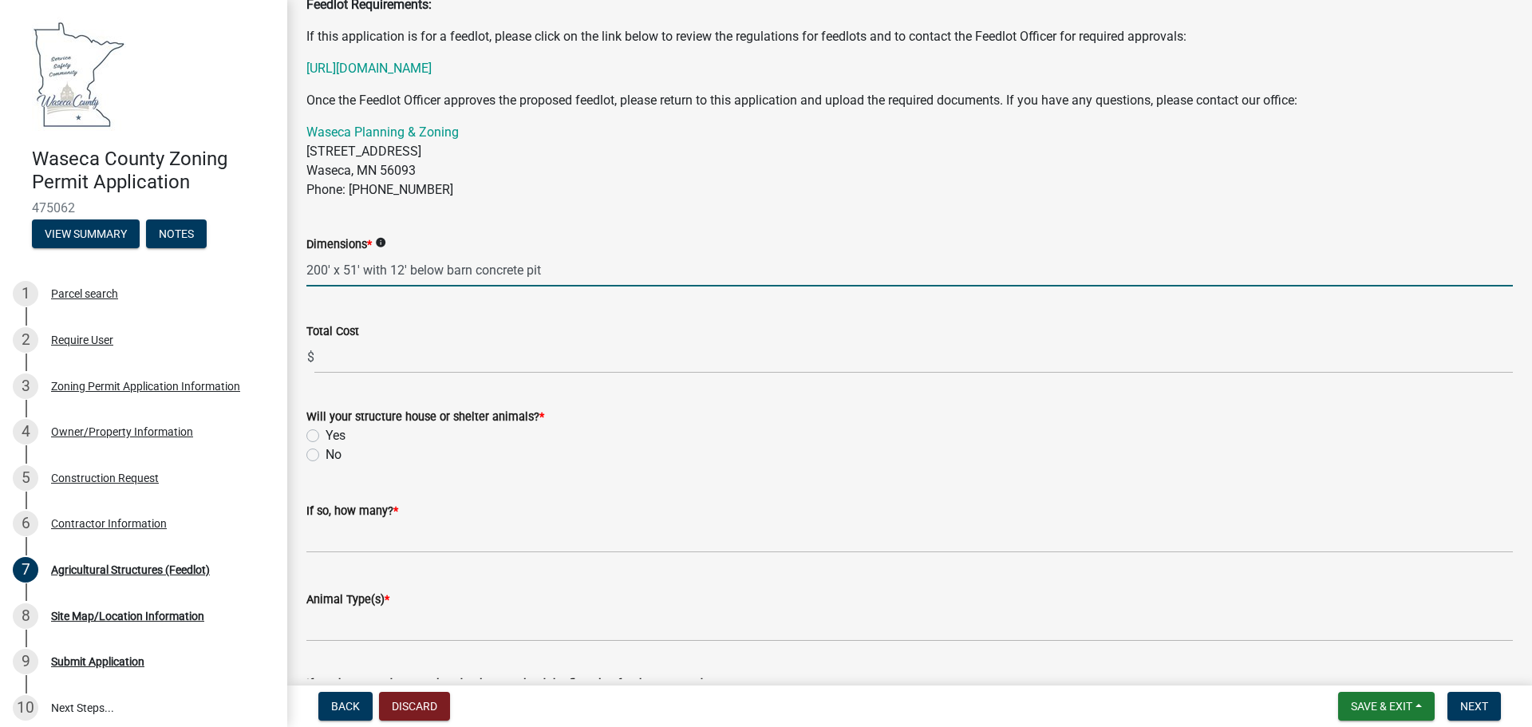
scroll to position [399, 0]
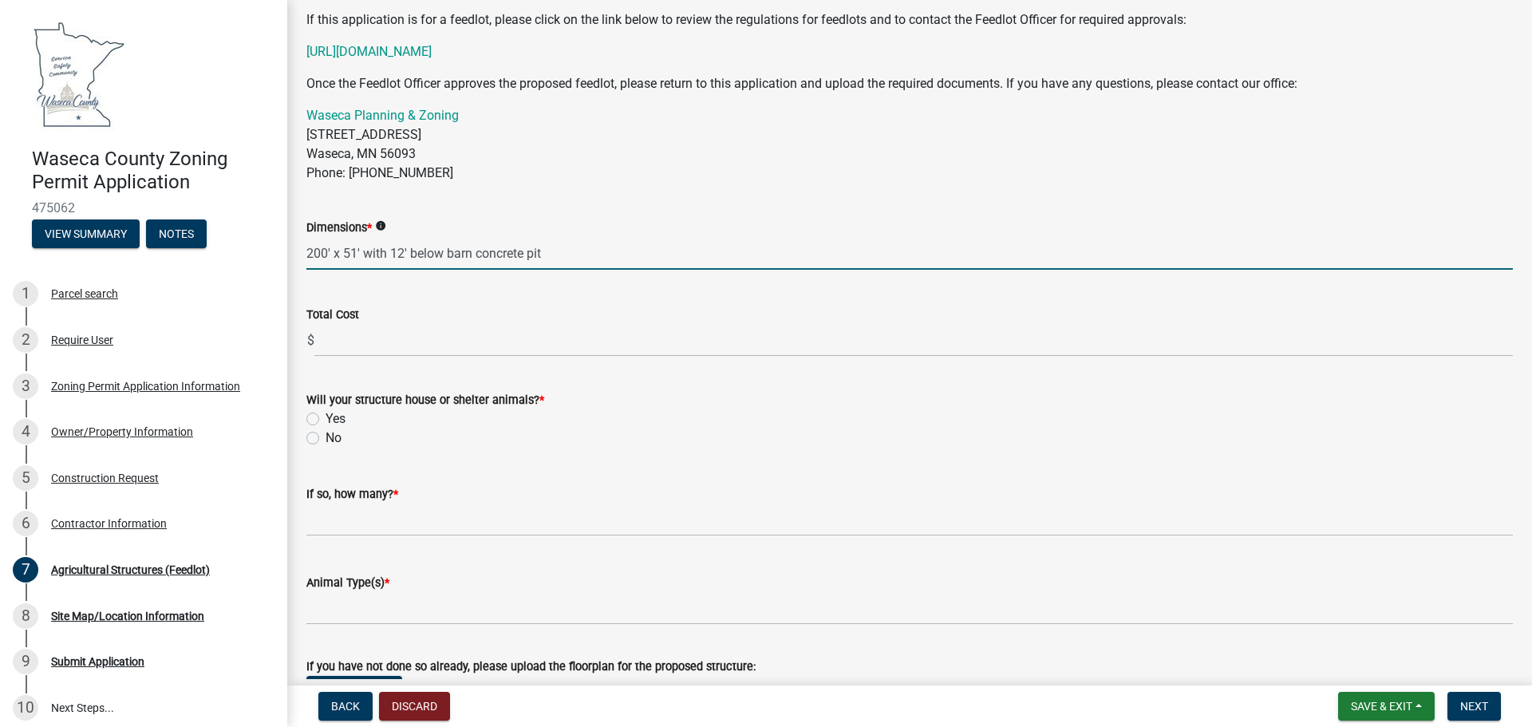
type input "200' x 51' with 12' below barn concrete pit"
click at [326, 420] on label "Yes" at bounding box center [336, 418] width 20 height 19
click at [326, 420] on input "Yes" at bounding box center [331, 414] width 10 height 10
radio input "true"
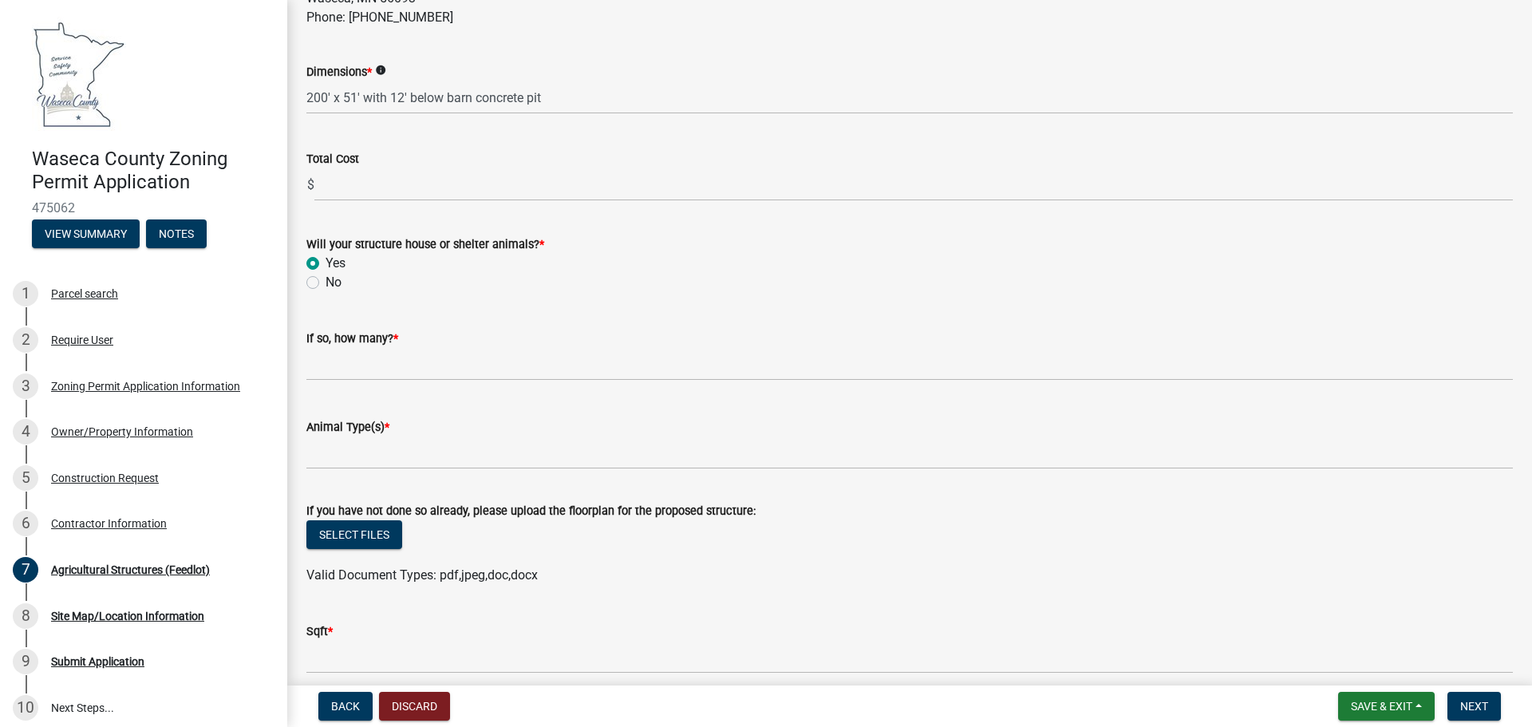
scroll to position [559, 0]
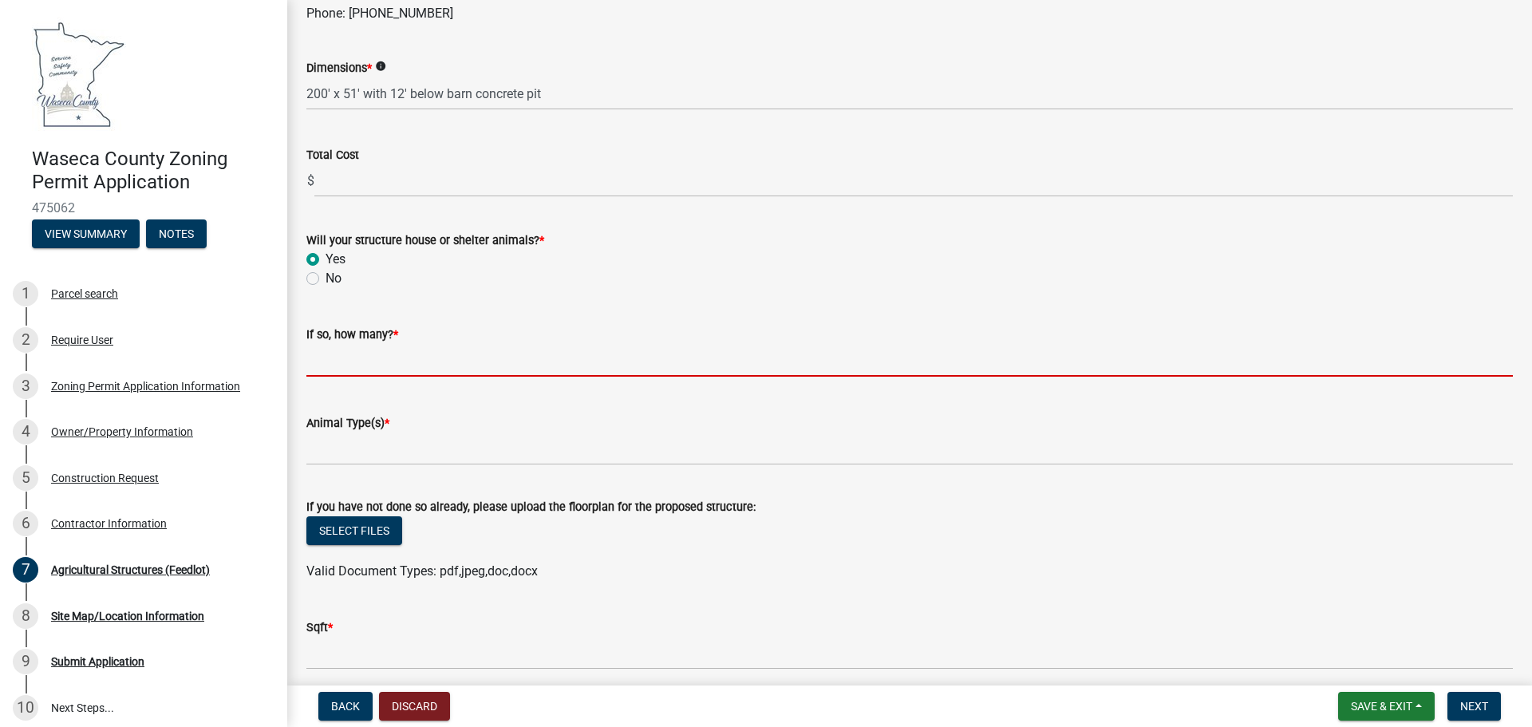
click at [379, 362] on input "text" at bounding box center [909, 360] width 1206 height 33
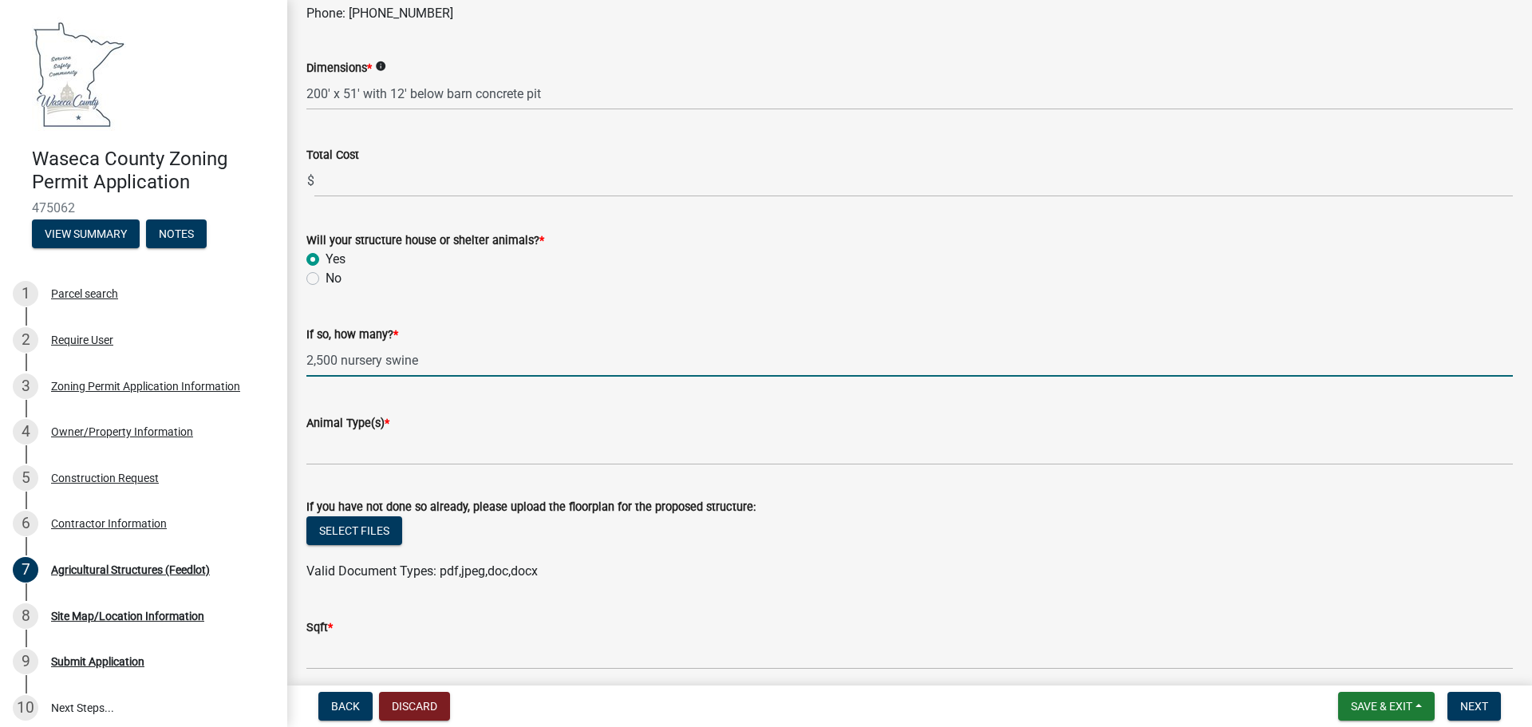
scroll to position [626, 0]
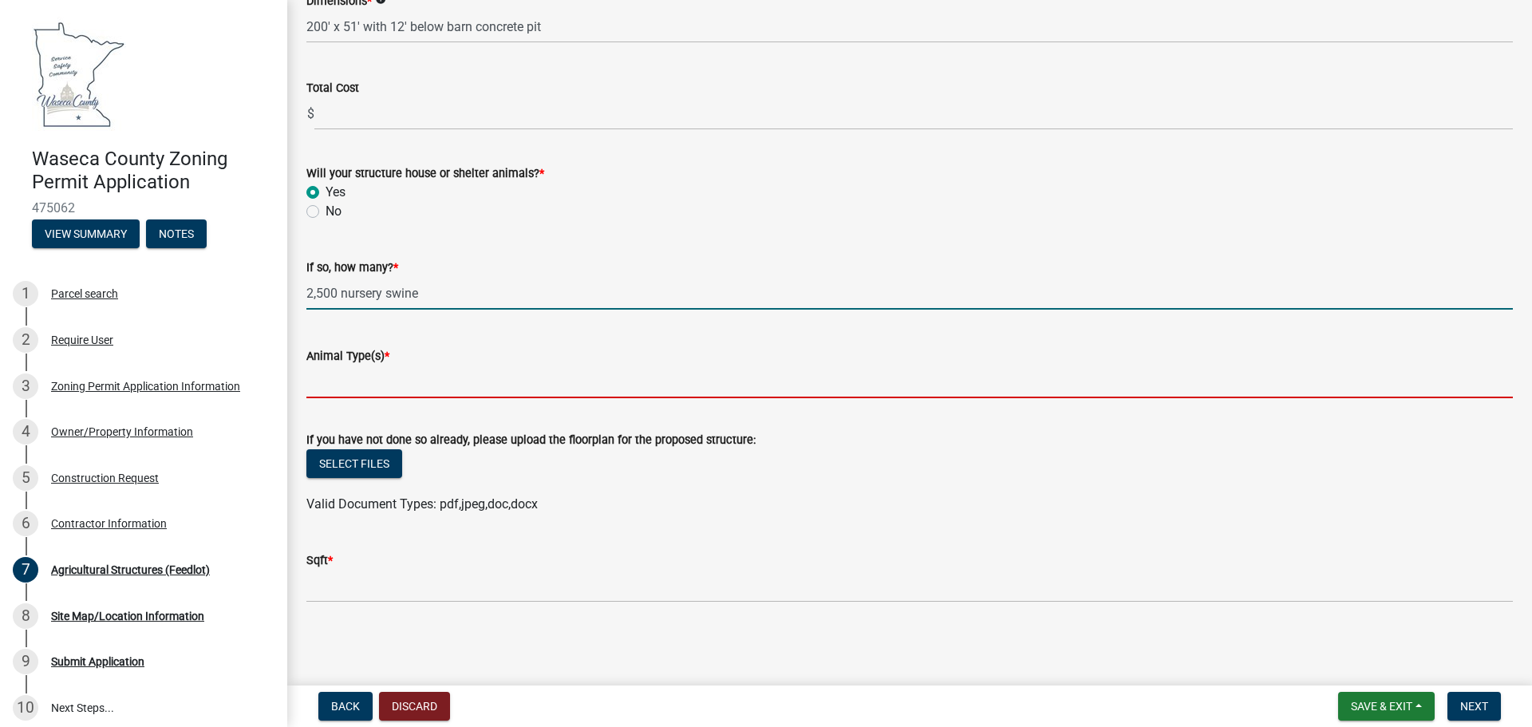
type input "2500"
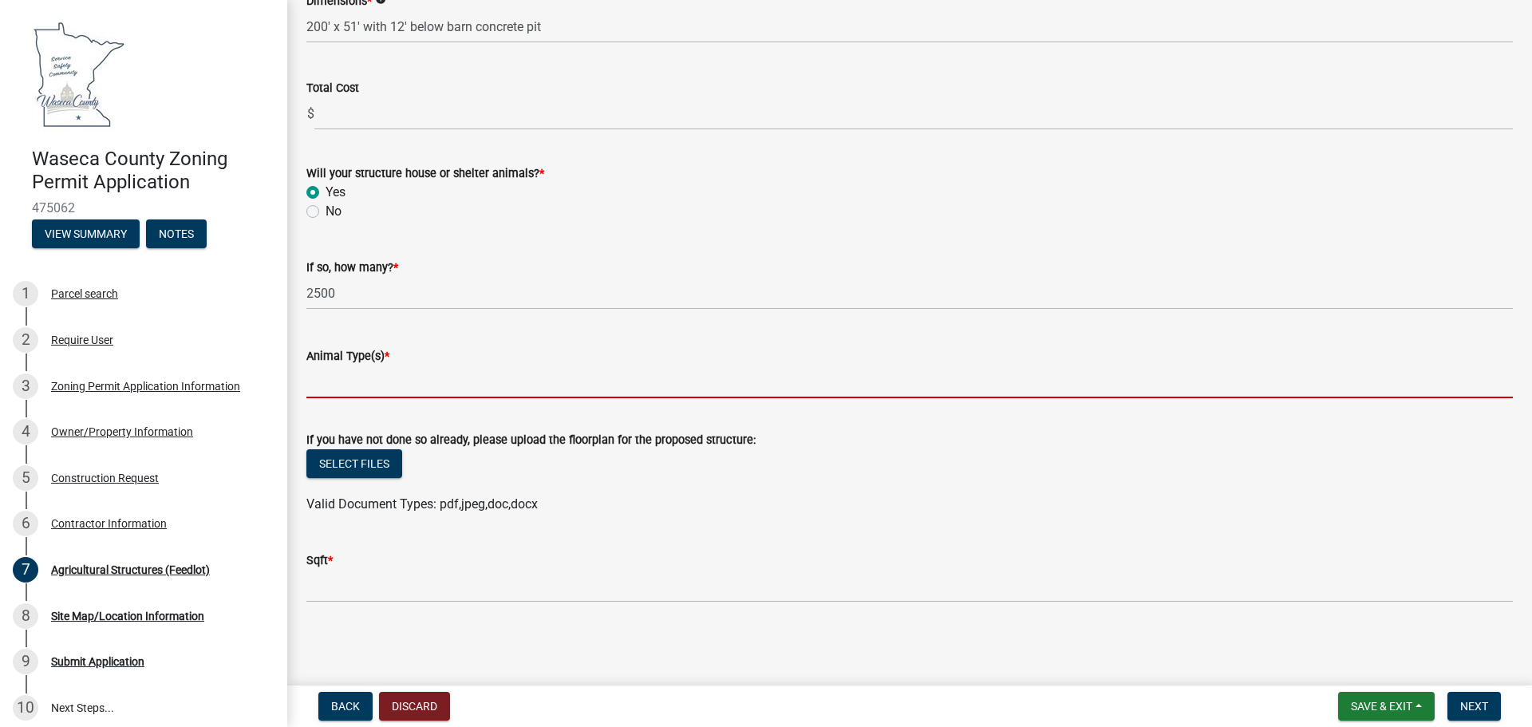
click at [379, 383] on input "Animal Type(s) *" at bounding box center [909, 381] width 1206 height 33
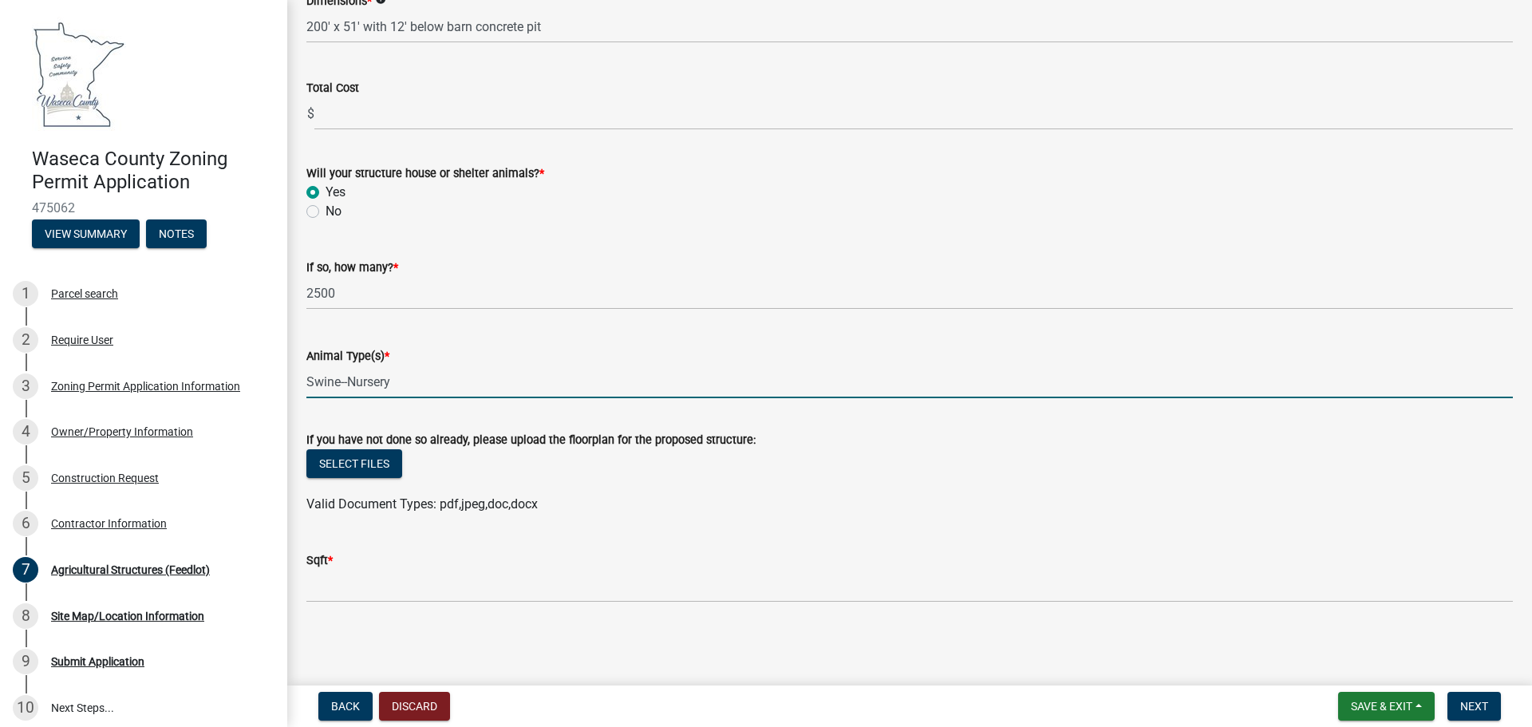
type input "Swine--Nursery"
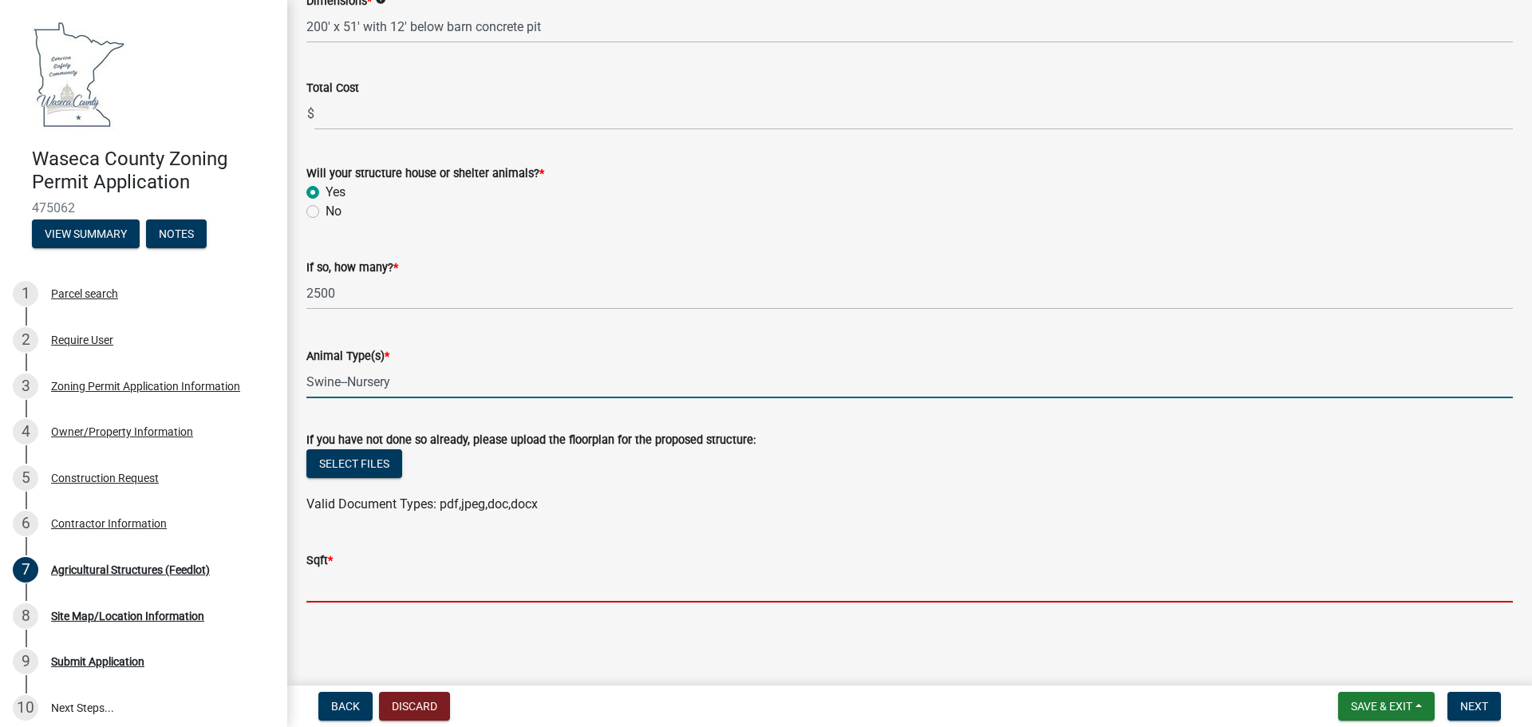
click at [352, 583] on input "text" at bounding box center [909, 586] width 1206 height 33
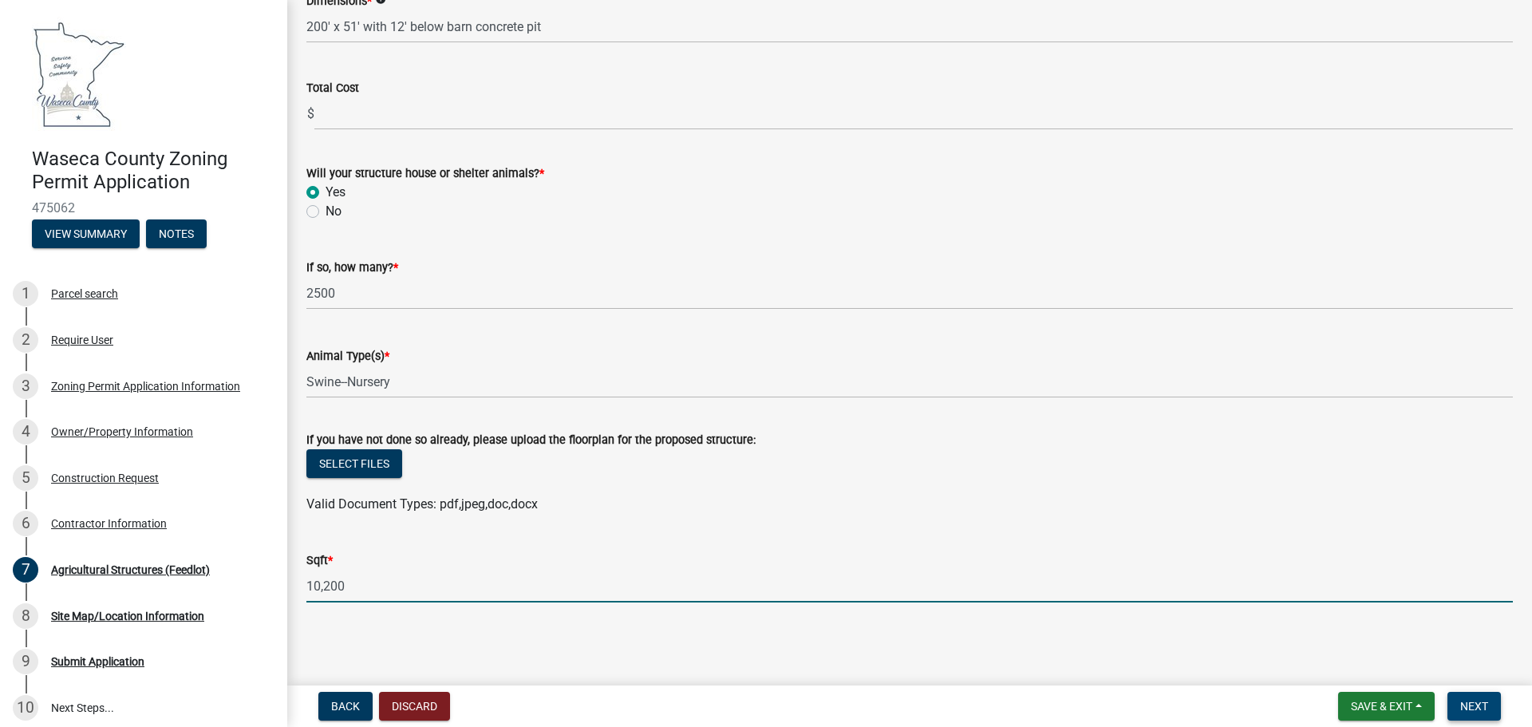
type input "10200"
click at [1483, 705] on span "Next" at bounding box center [1474, 706] width 28 height 13
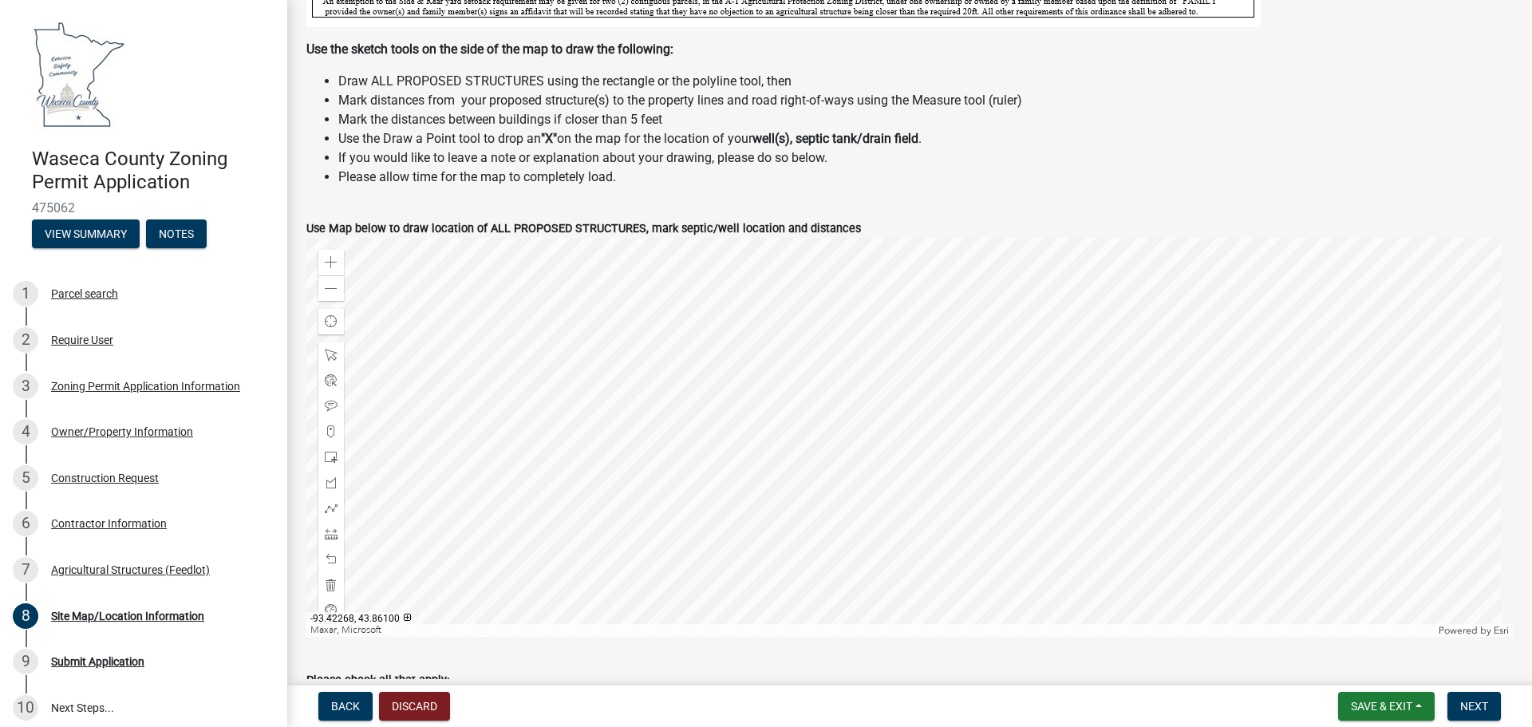
scroll to position [559, 0]
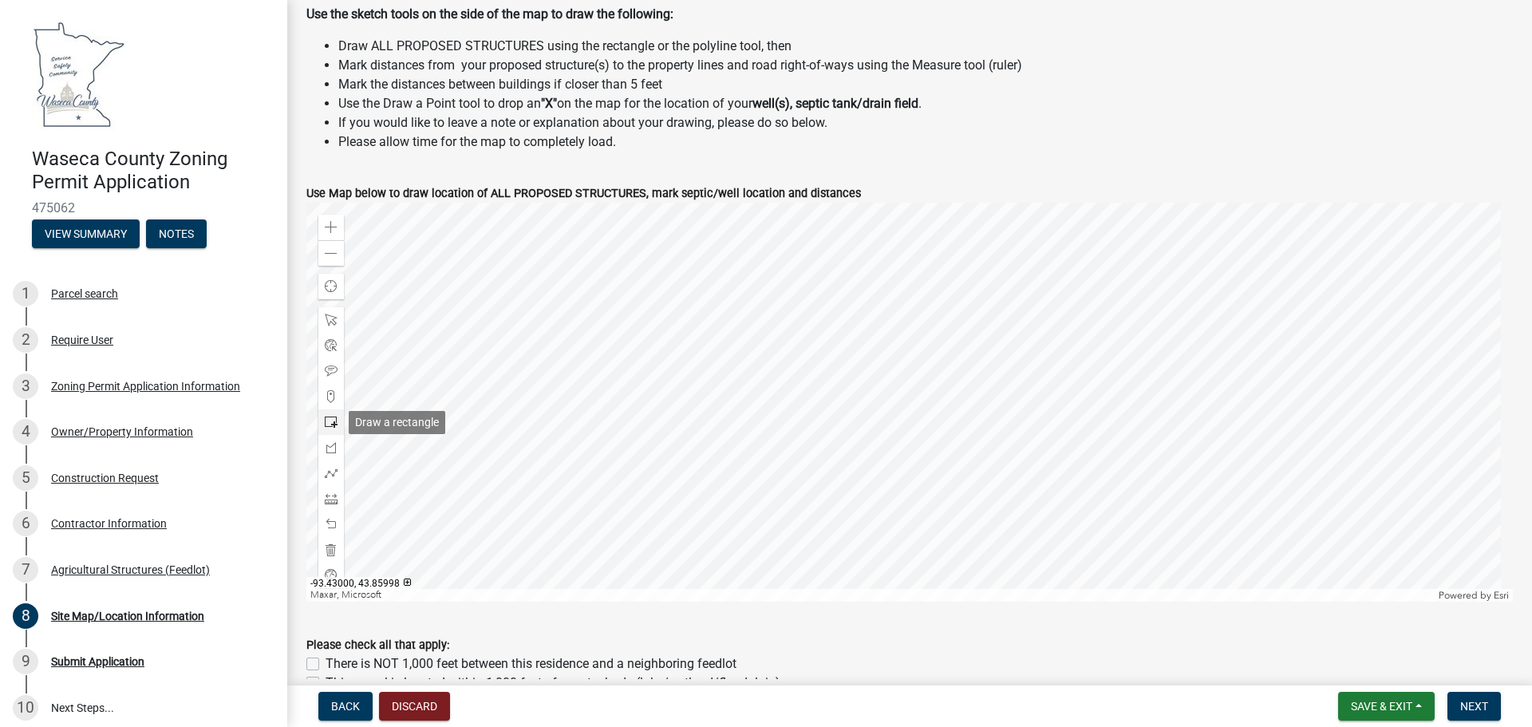
click at [337, 418] on span at bounding box center [331, 422] width 13 height 13
click at [886, 345] on div at bounding box center [909, 402] width 1206 height 399
click at [330, 552] on span at bounding box center [331, 549] width 13 height 13
click at [332, 447] on span at bounding box center [331, 447] width 13 height 13
click at [326, 423] on span at bounding box center [331, 422] width 13 height 13
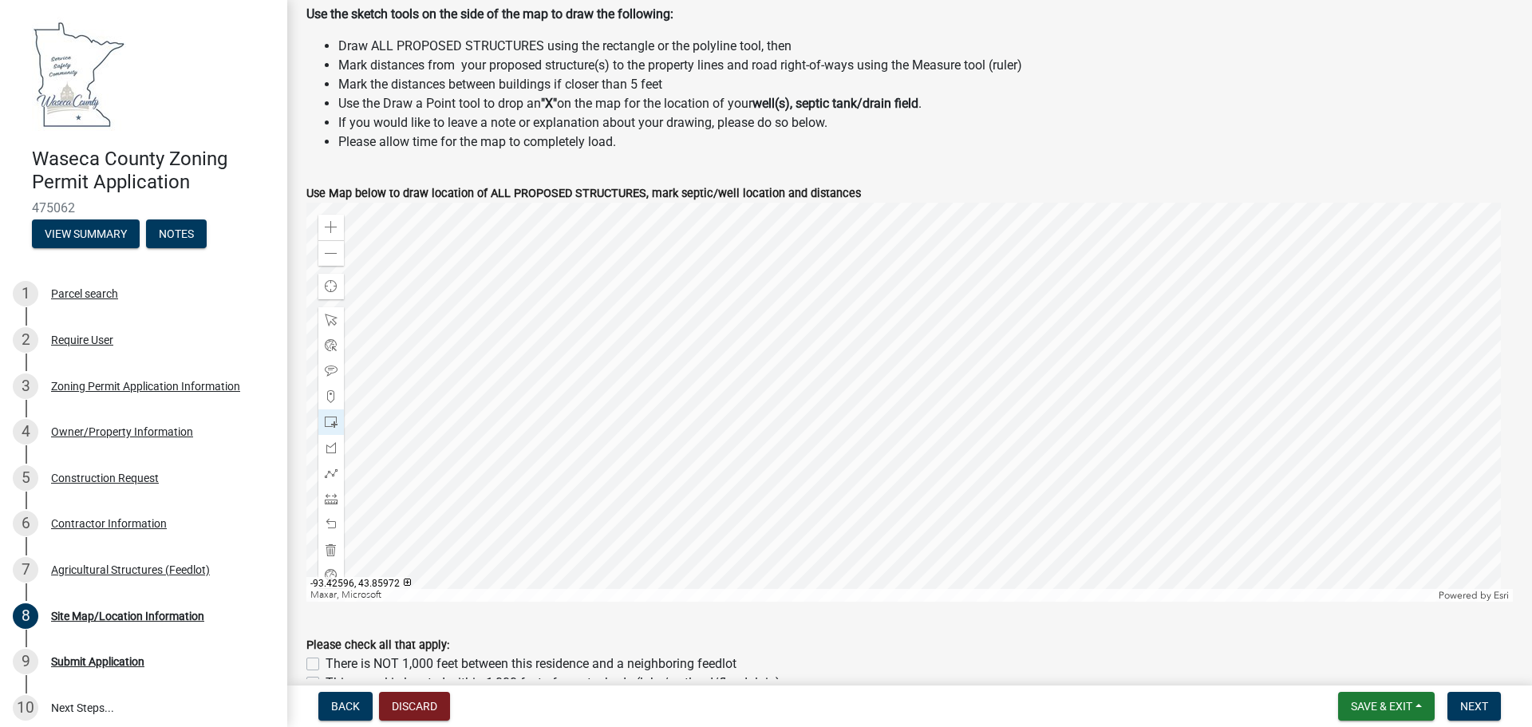
click at [906, 449] on div at bounding box center [909, 402] width 1206 height 399
click at [337, 397] on span at bounding box center [331, 396] width 13 height 13
click at [1019, 311] on div at bounding box center [909, 402] width 1206 height 399
click at [332, 367] on span at bounding box center [331, 371] width 13 height 13
click at [1026, 293] on div at bounding box center [909, 402] width 1206 height 399
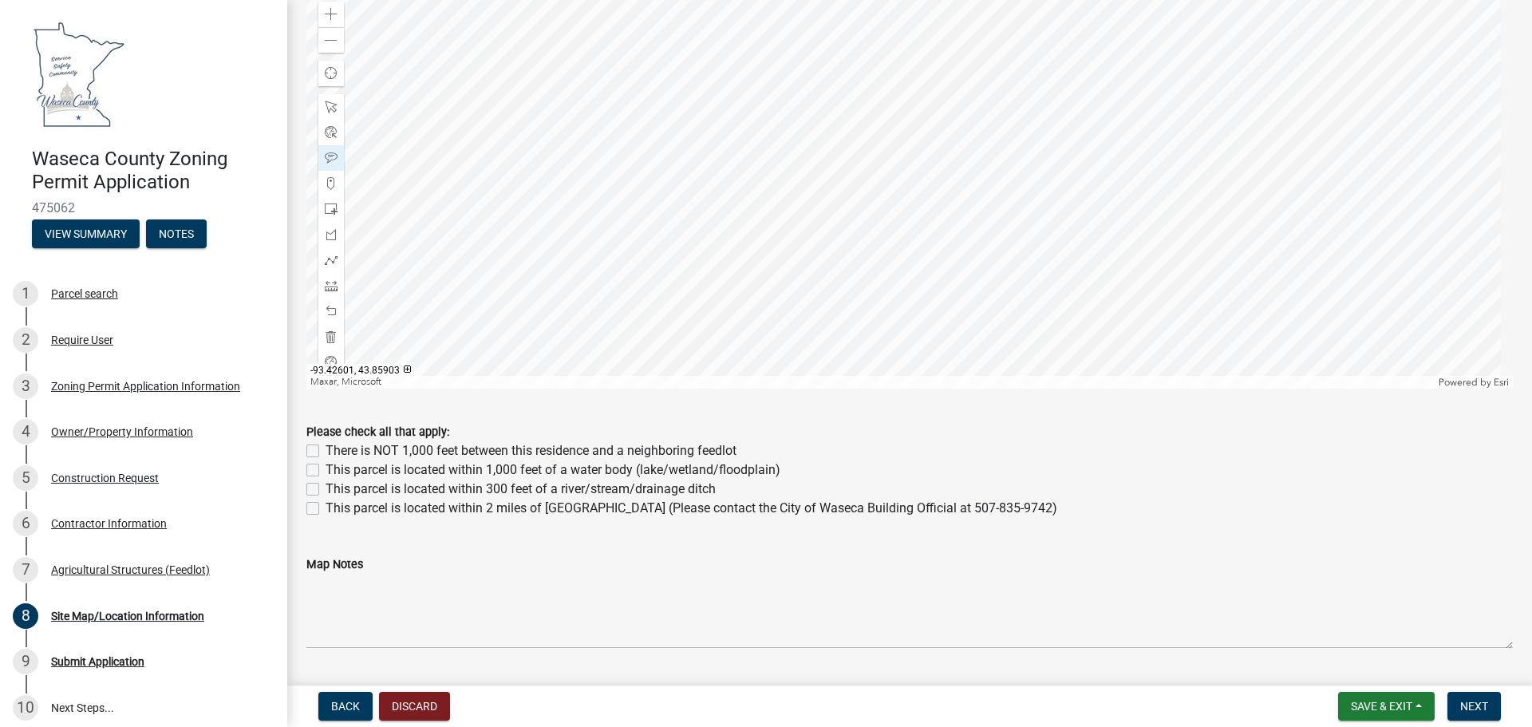
scroll to position [798, 0]
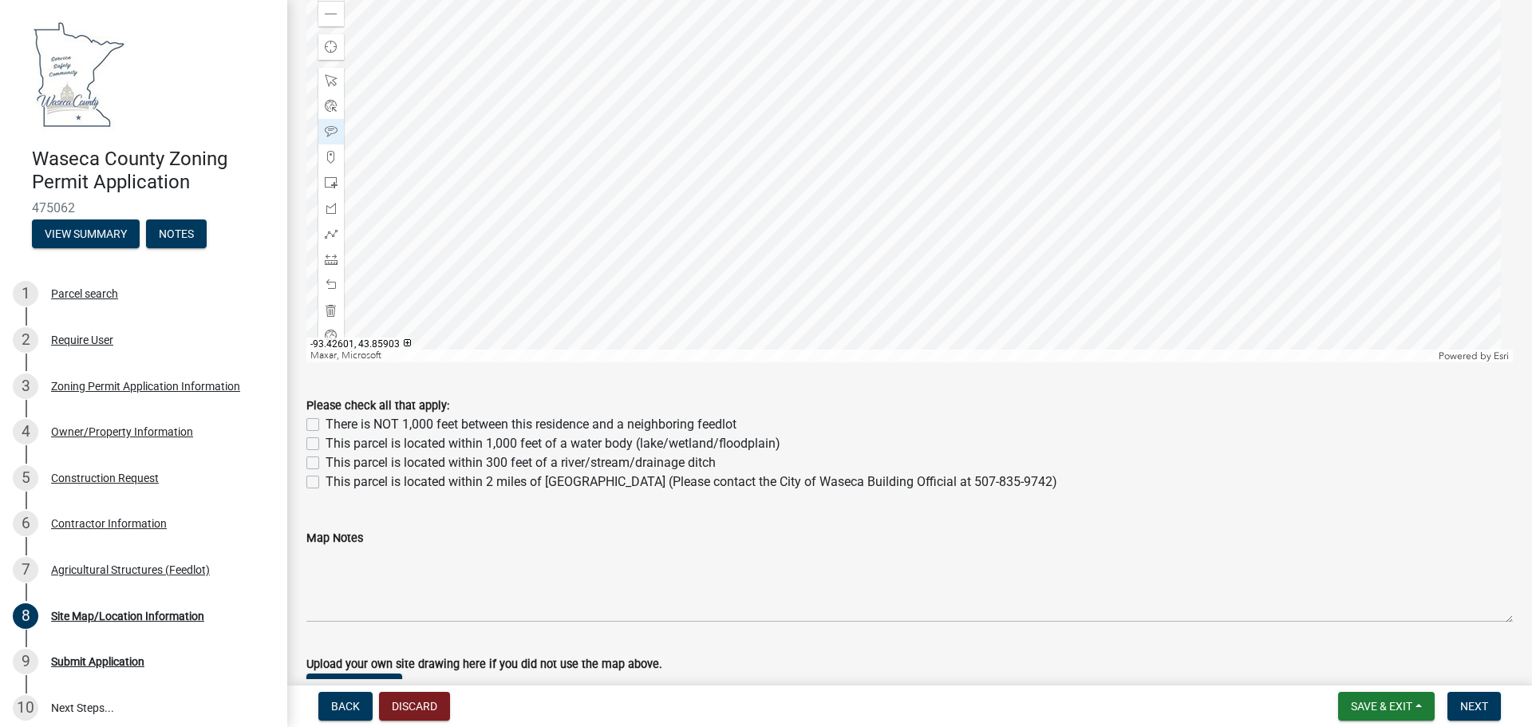
click at [326, 422] on label "There is NOT 1,000 feet between this residence and a neighboring feedlot" at bounding box center [531, 424] width 411 height 19
click at [326, 422] on input "There is NOT 1,000 feet between this residence and a neighboring feedlot" at bounding box center [331, 420] width 10 height 10
checkbox input "true"
checkbox input "false"
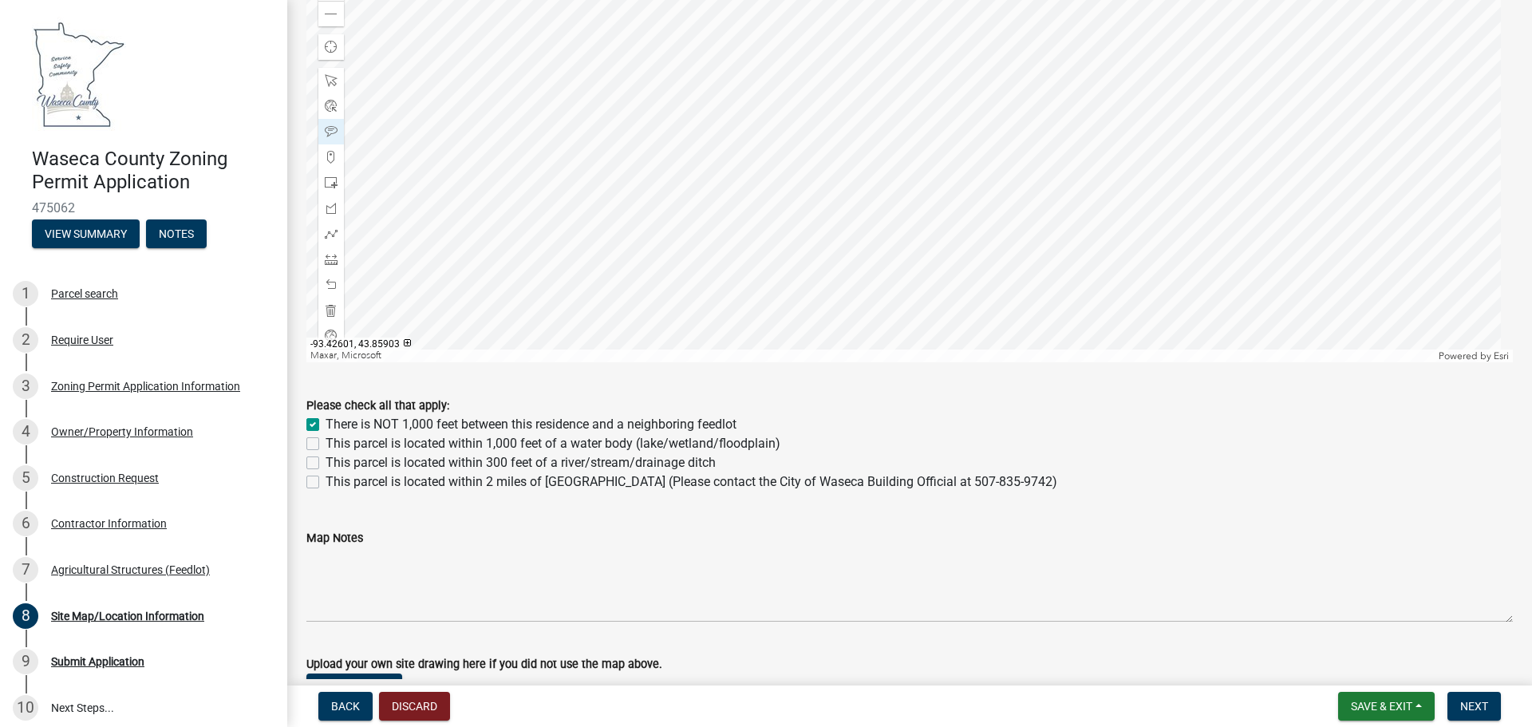
checkbox input "false"
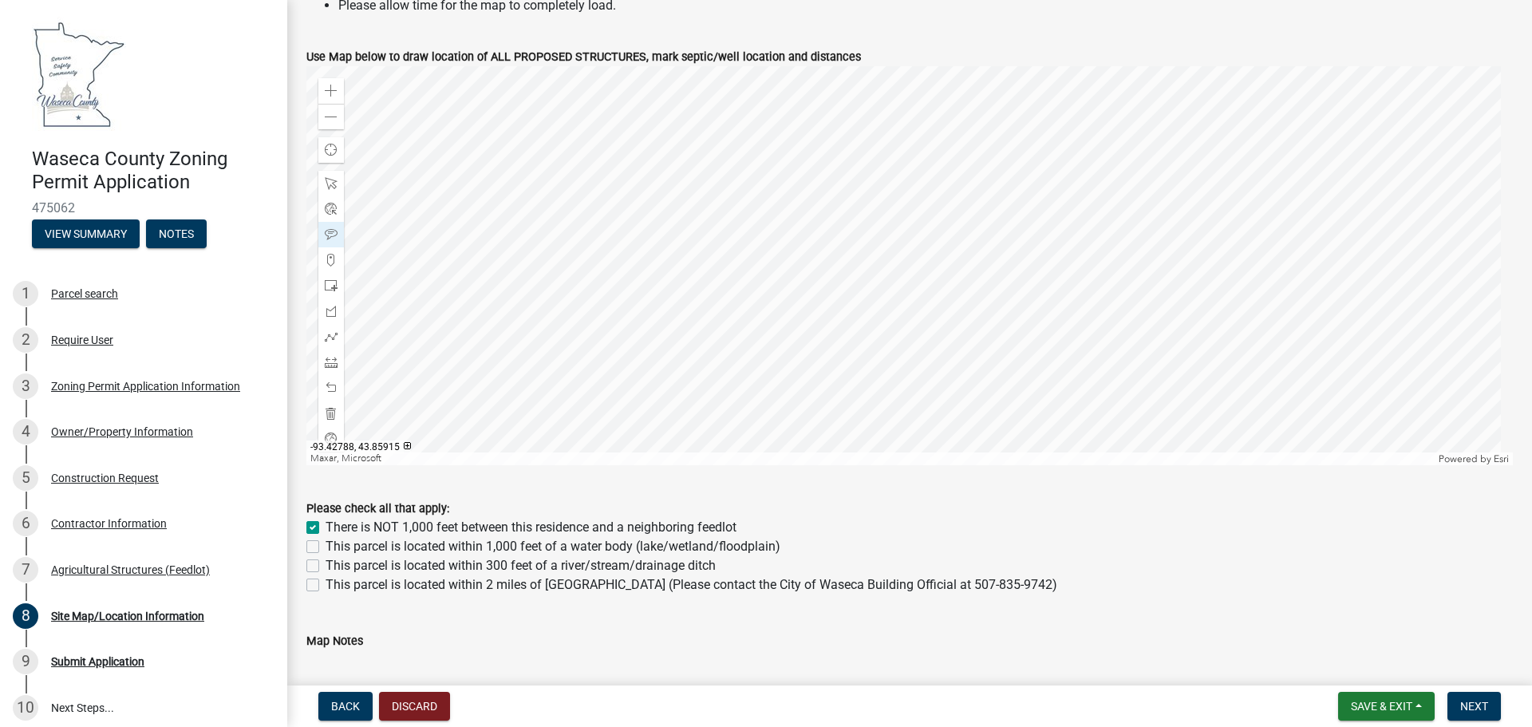
scroll to position [774, 0]
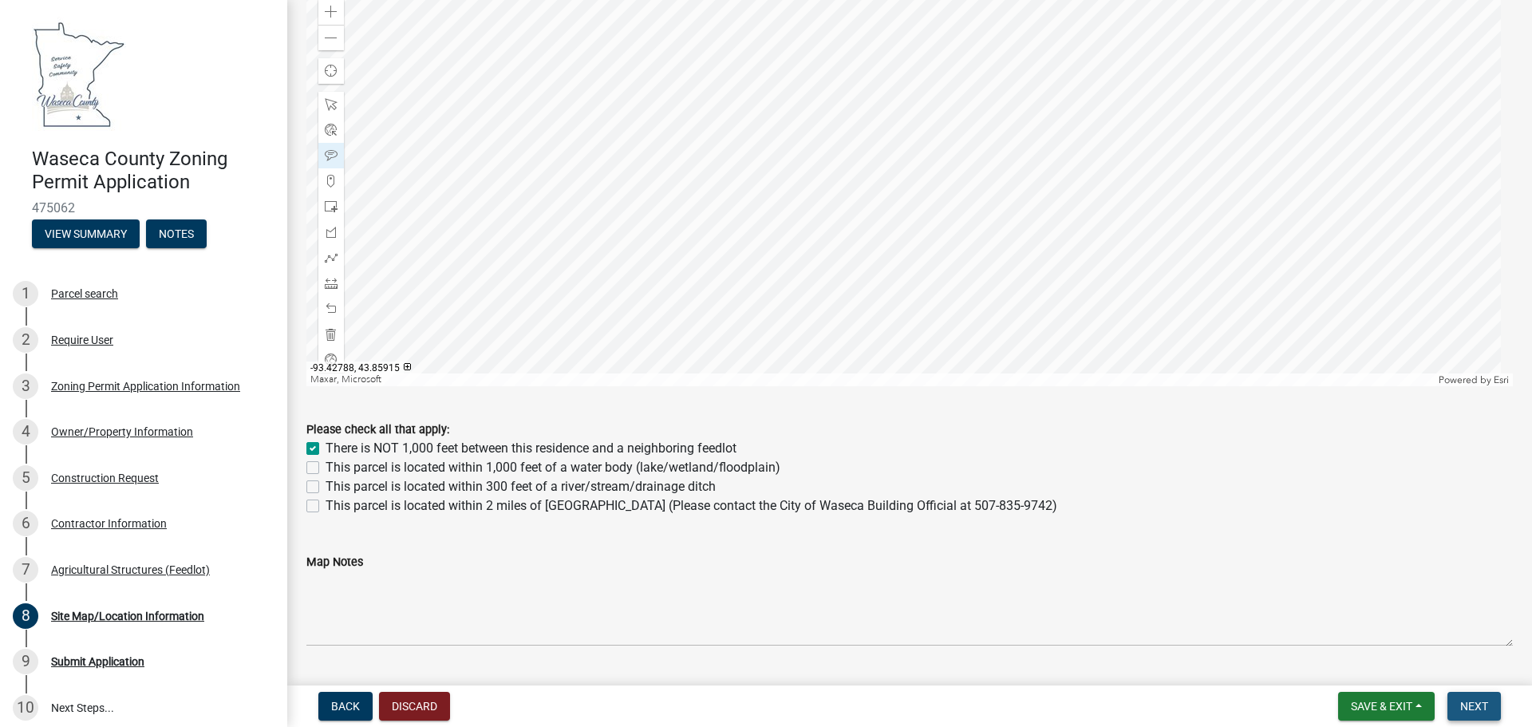
click at [1465, 705] on span "Next" at bounding box center [1474, 706] width 28 height 13
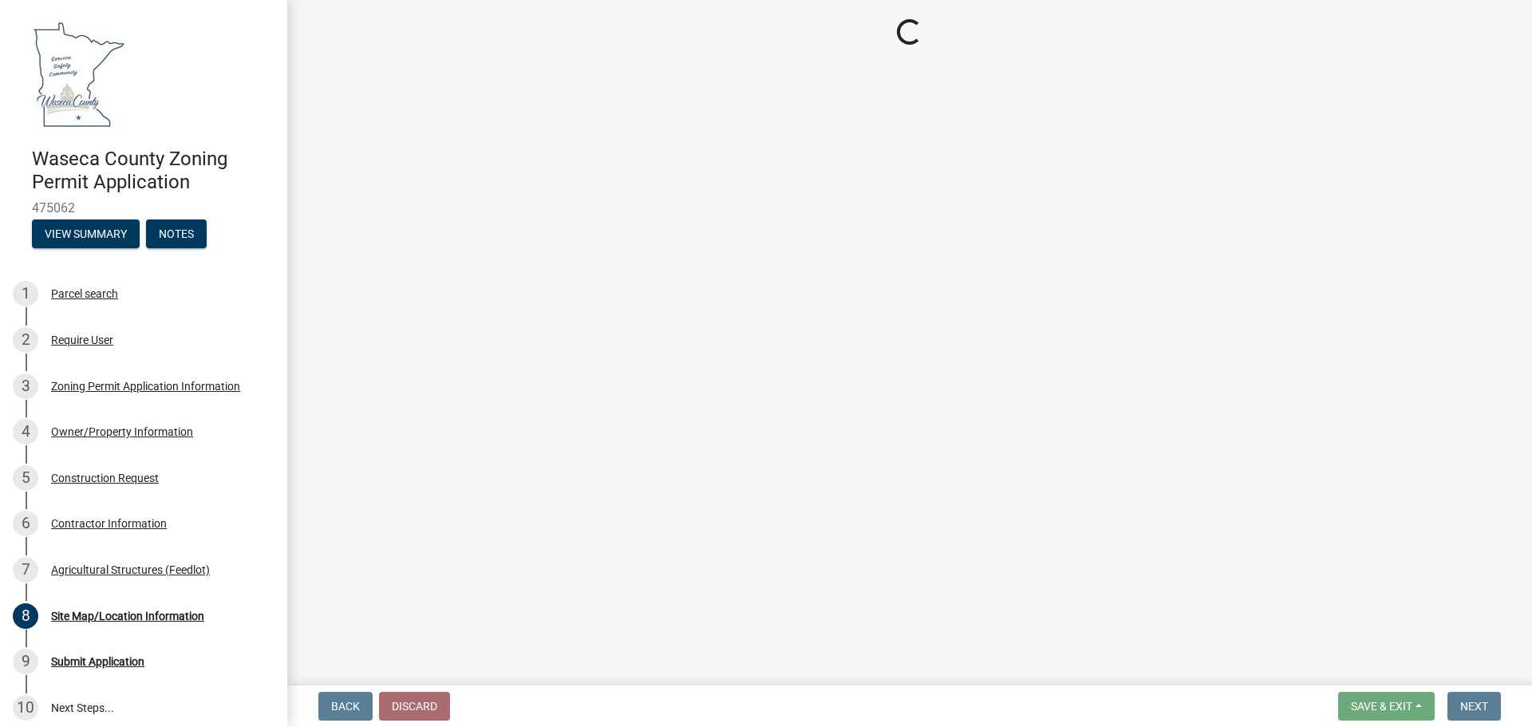
scroll to position [0, 0]
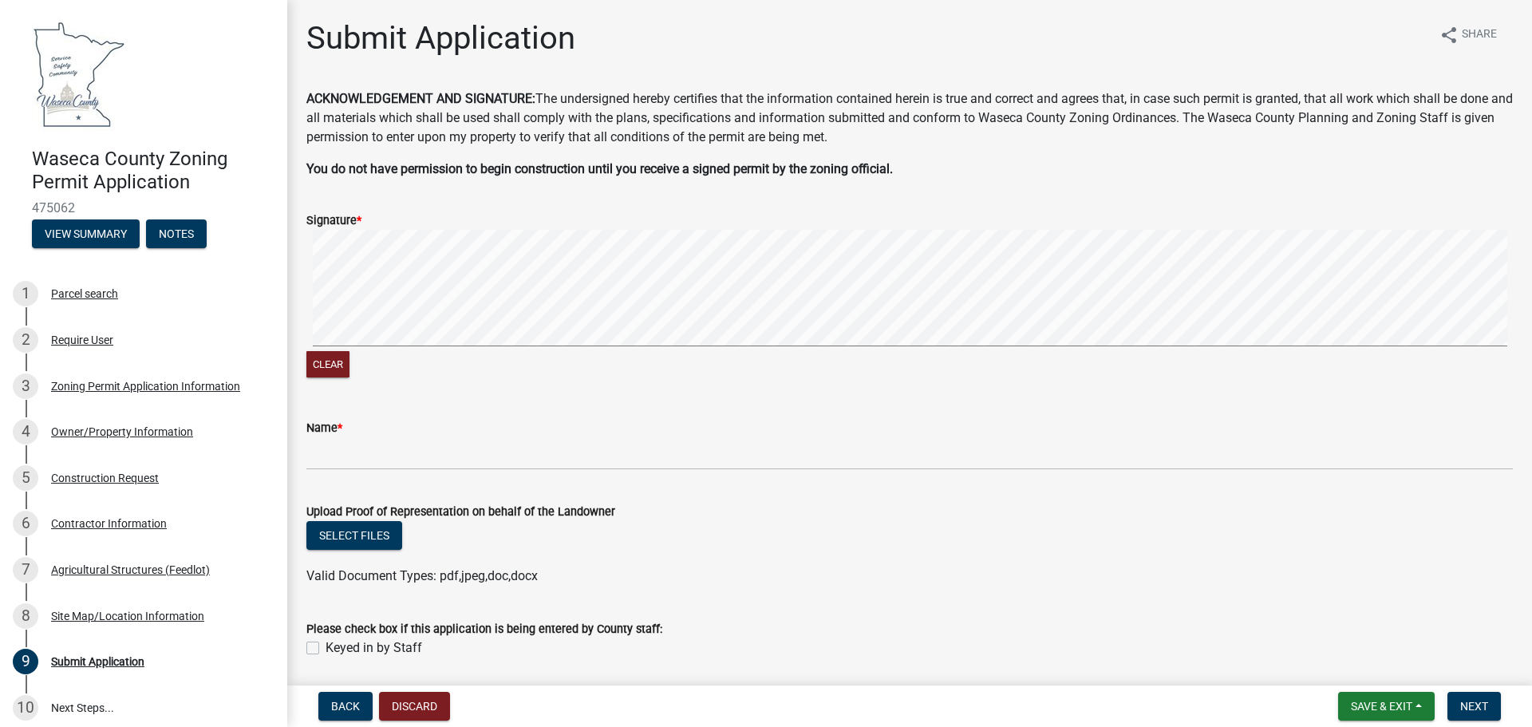
click at [326, 649] on label "Keyed in by Staff" at bounding box center [374, 647] width 97 height 19
click at [326, 649] on input "Keyed in by Staff" at bounding box center [331, 643] width 10 height 10
checkbox input "true"
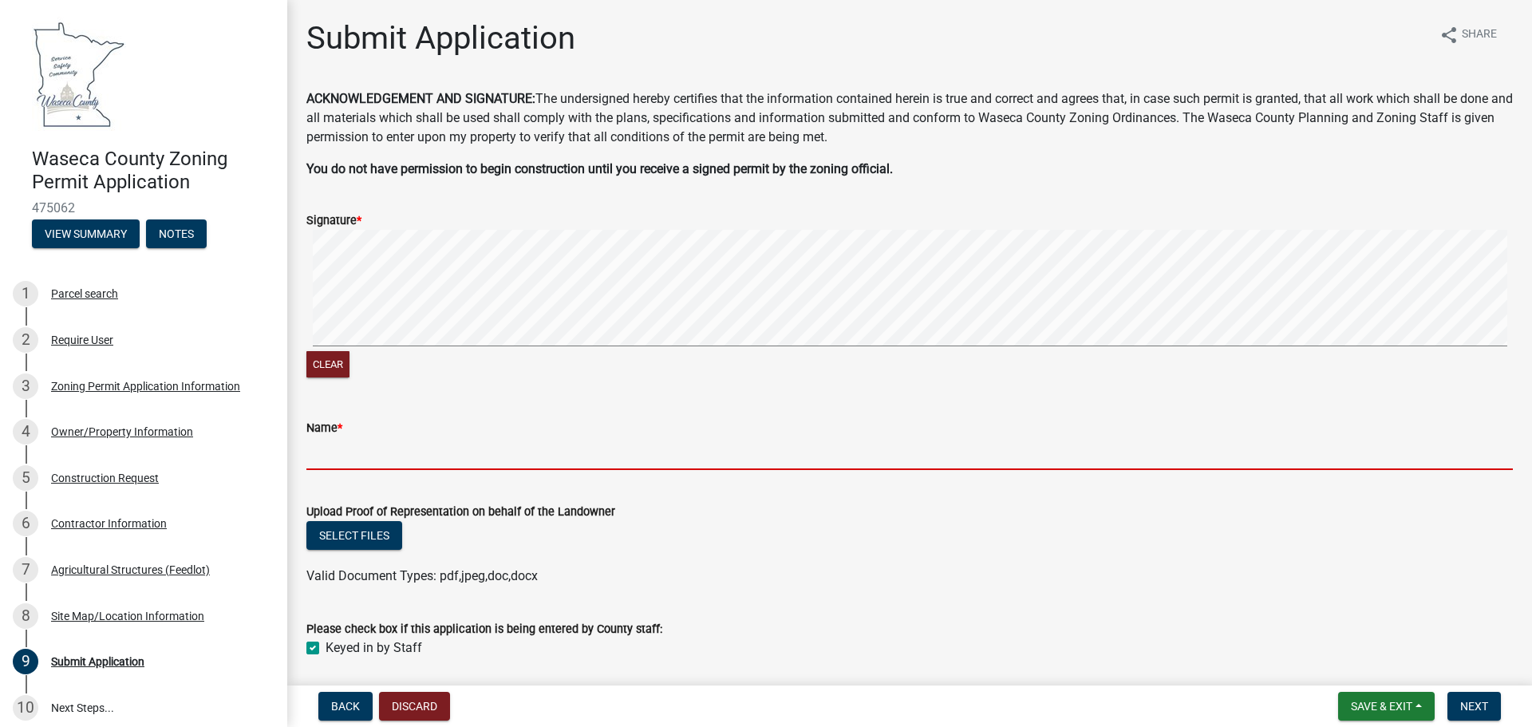
click at [389, 449] on input "Name *" at bounding box center [909, 453] width 1206 height 33
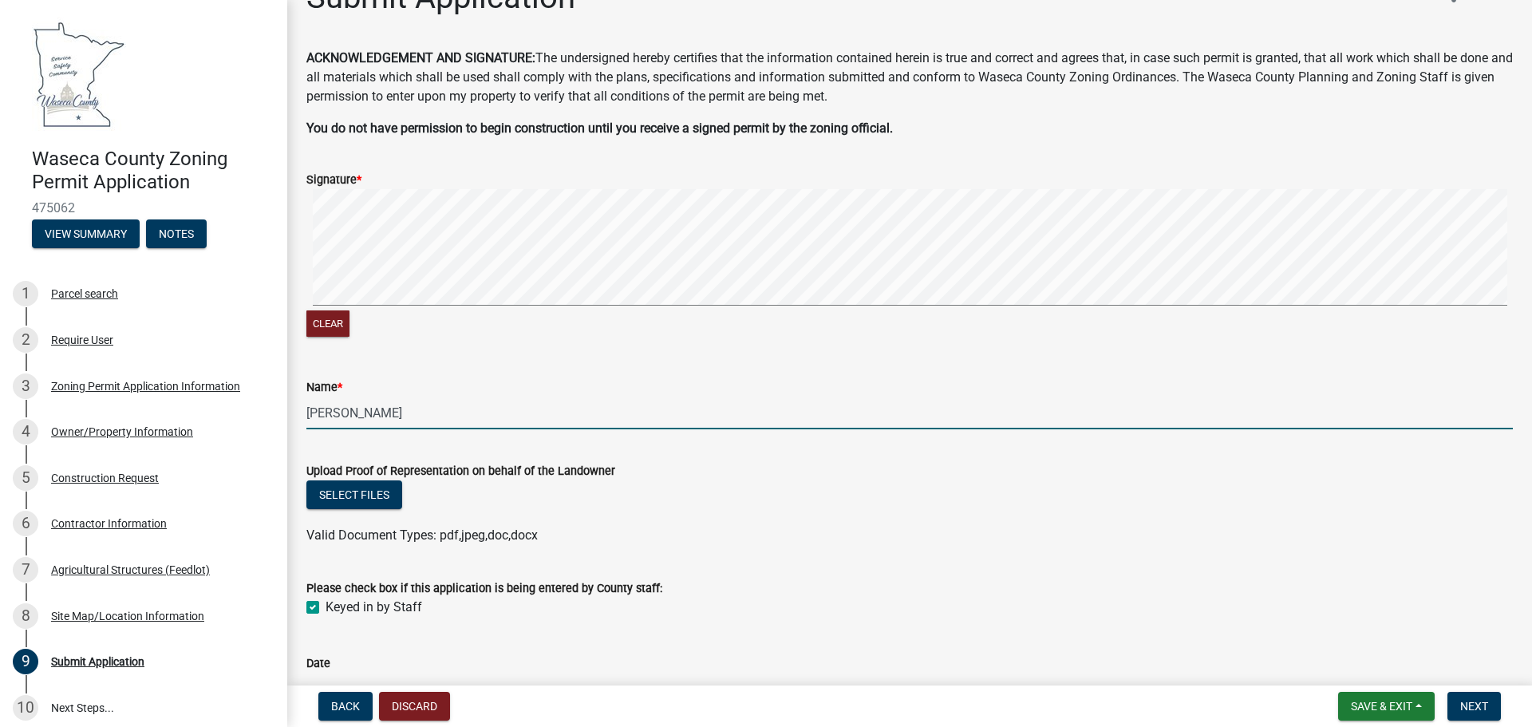
scroll to position [141, 0]
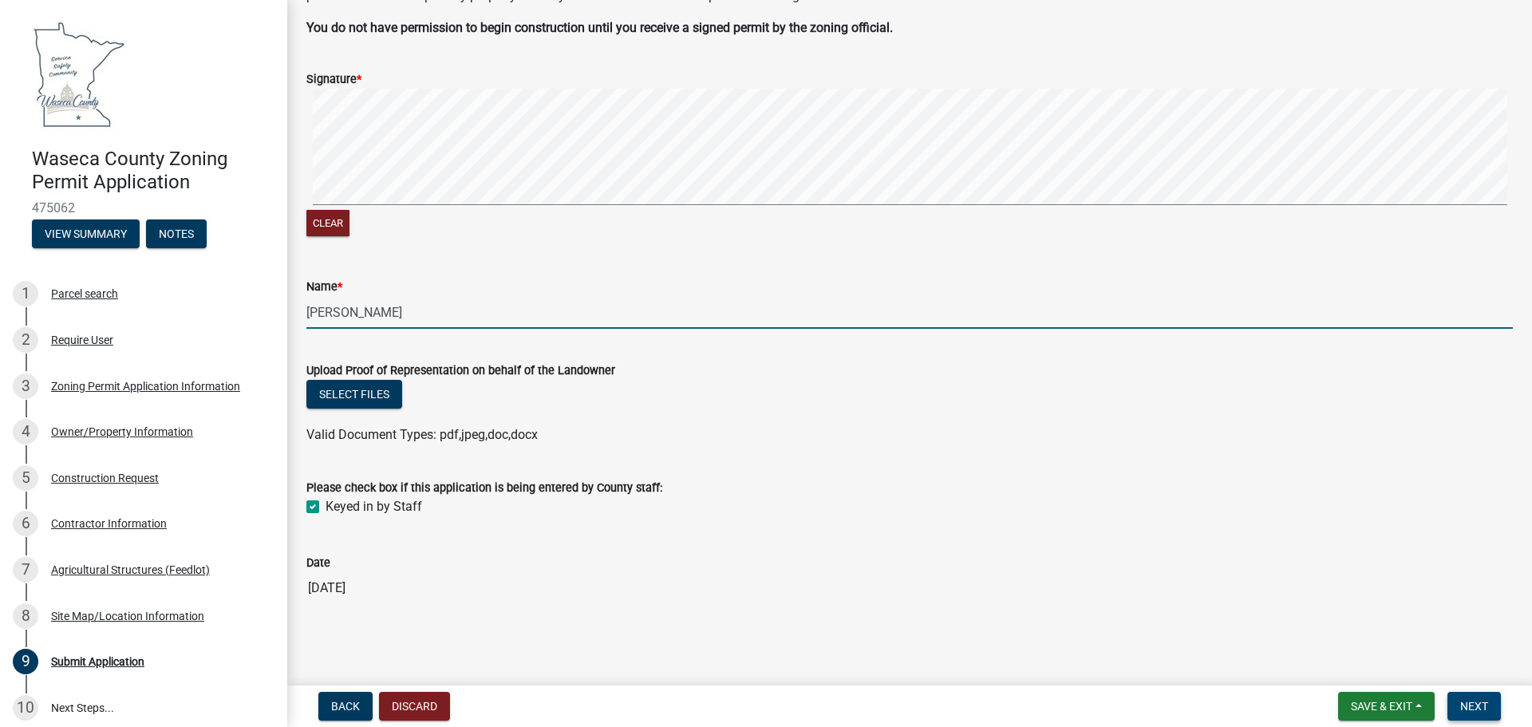
type input "[PERSON_NAME]"
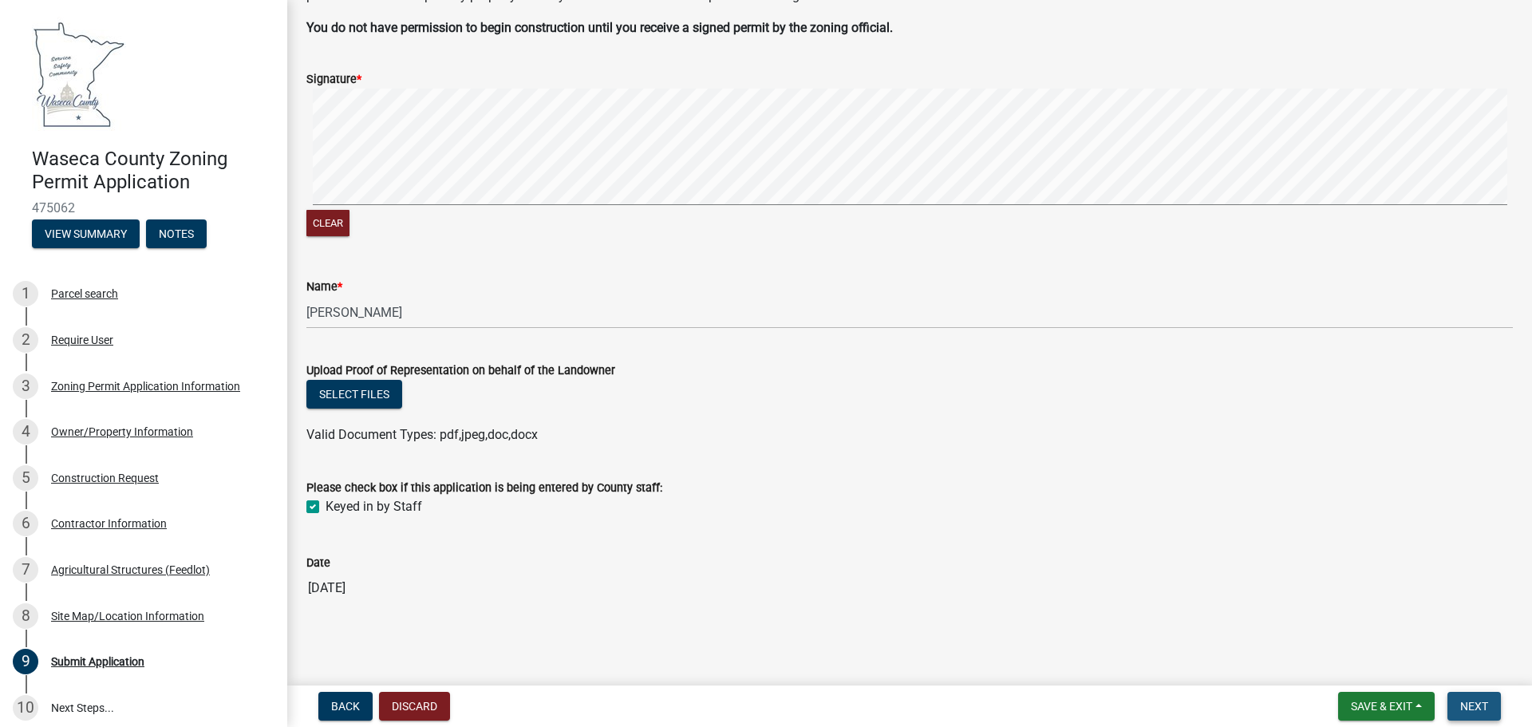
click at [1476, 701] on span "Next" at bounding box center [1474, 706] width 28 height 13
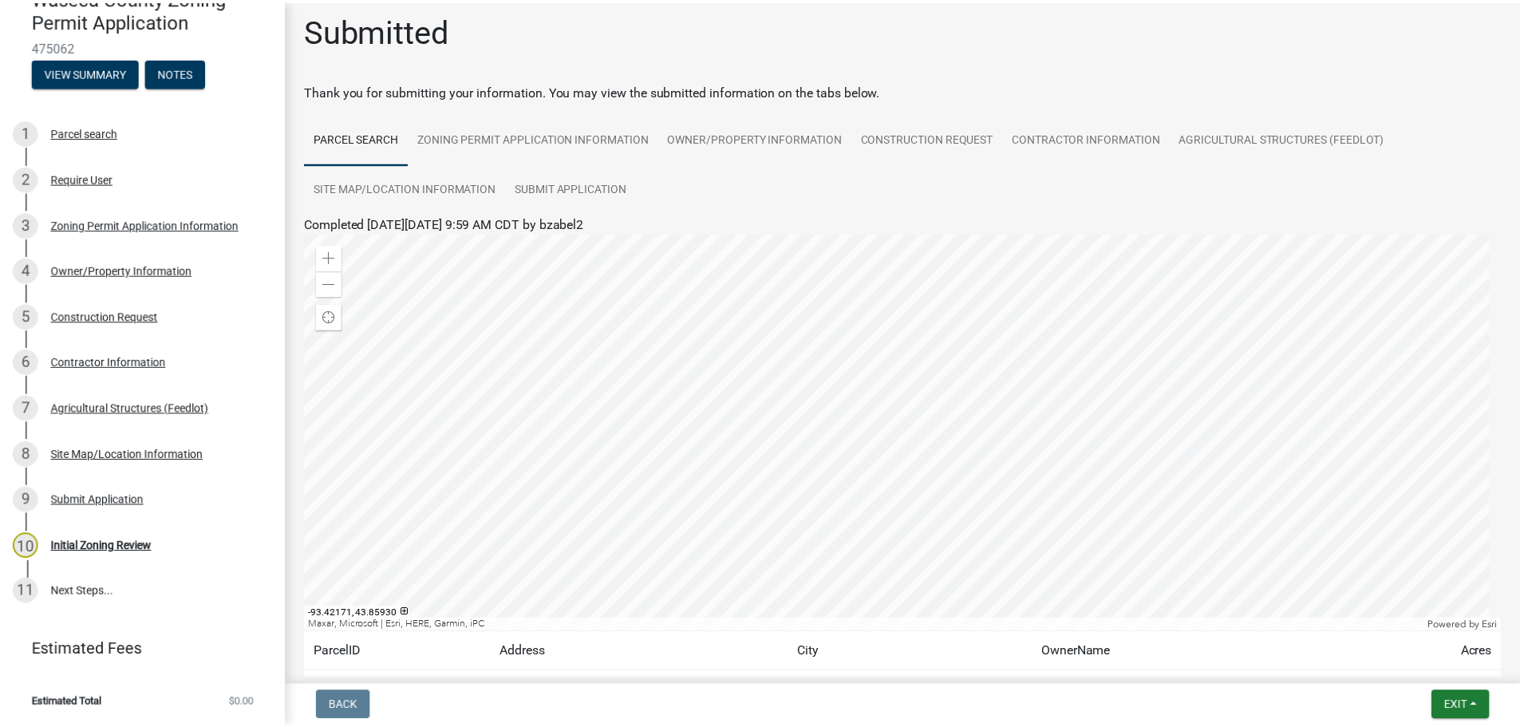
scroll to position [0, 0]
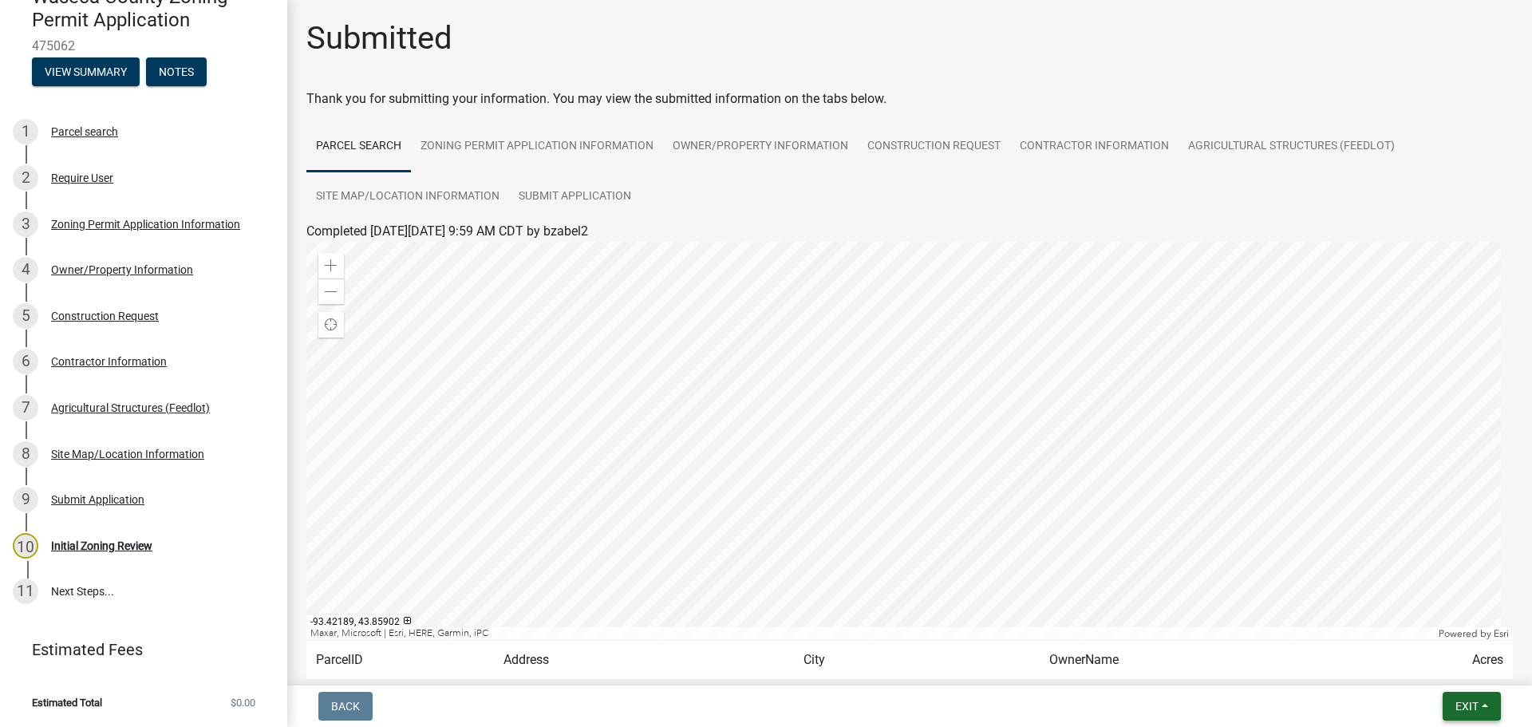
click at [1490, 704] on button "Exit" at bounding box center [1472, 706] width 58 height 29
click at [1429, 661] on button "Save & Exit" at bounding box center [1437, 665] width 128 height 38
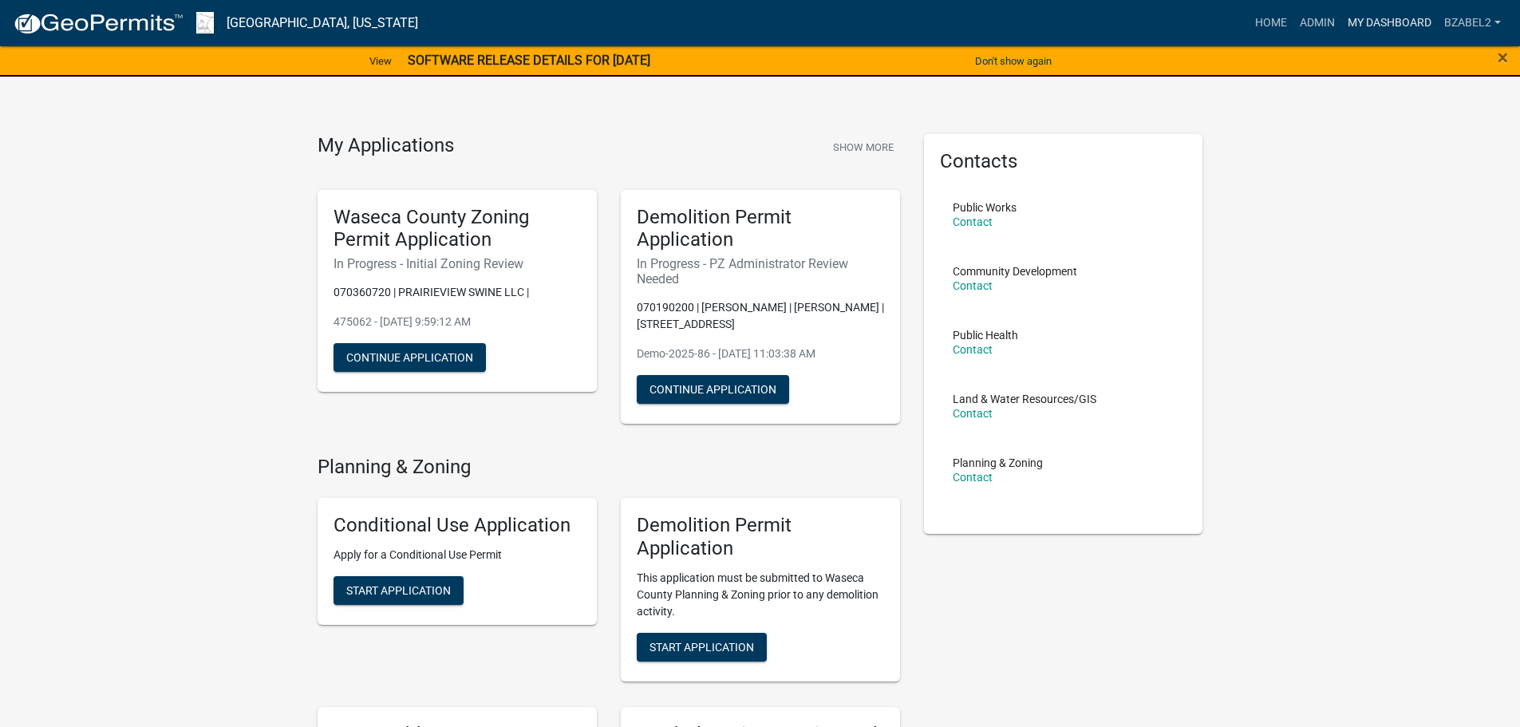
click at [1375, 12] on link "My Dashboard" at bounding box center [1389, 23] width 97 height 30
